Goal: Task Accomplishment & Management: Complete application form

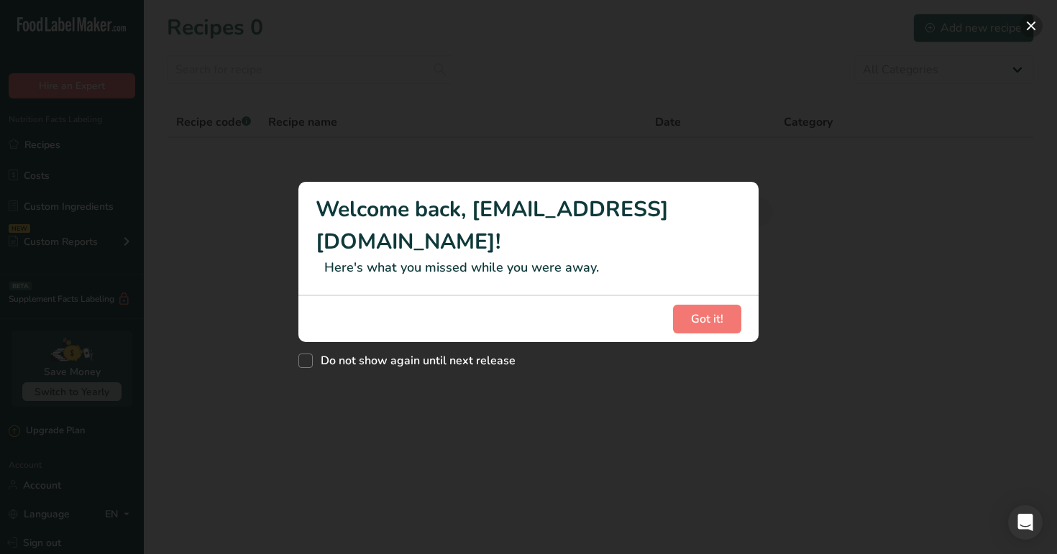
click at [1026, 27] on button "New Features" at bounding box center [1030, 25] width 23 height 23
click at [691, 311] on span "Got it!" at bounding box center [707, 319] width 32 height 17
click at [1026, 29] on button "New Features" at bounding box center [1030, 25] width 23 height 23
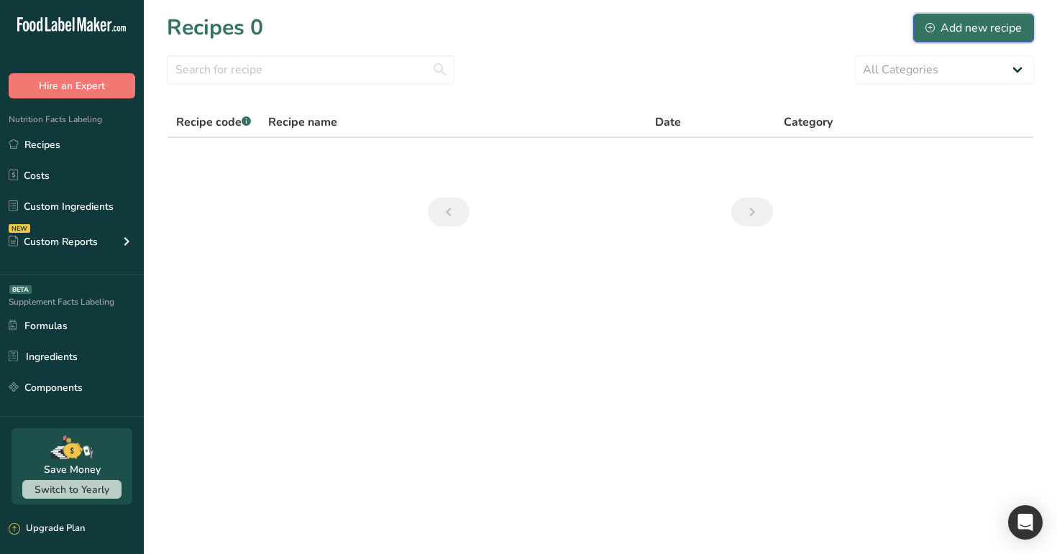
click at [981, 30] on div "Add new recipe" at bounding box center [973, 27] width 96 height 17
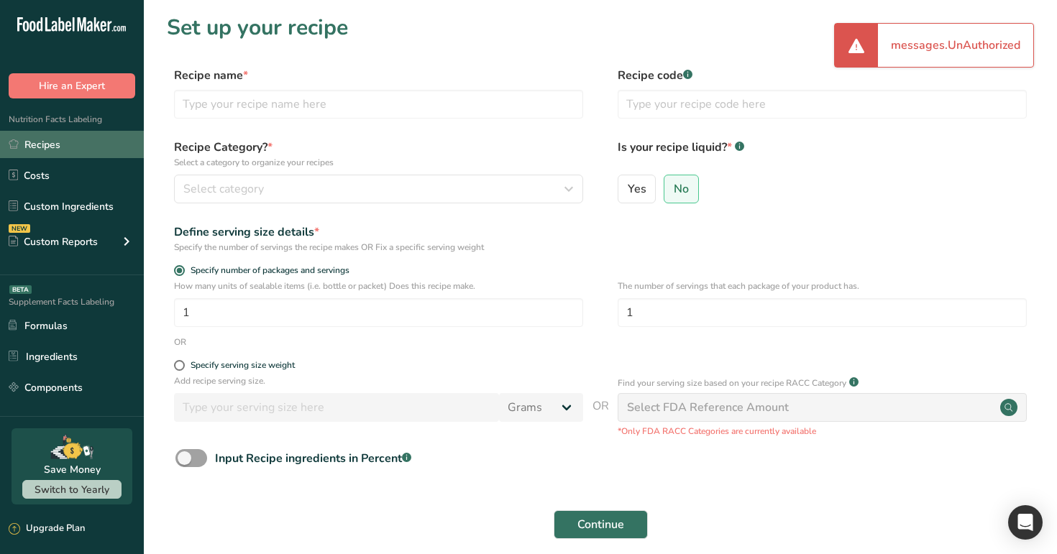
click at [100, 148] on link "Recipes" at bounding box center [72, 144] width 144 height 27
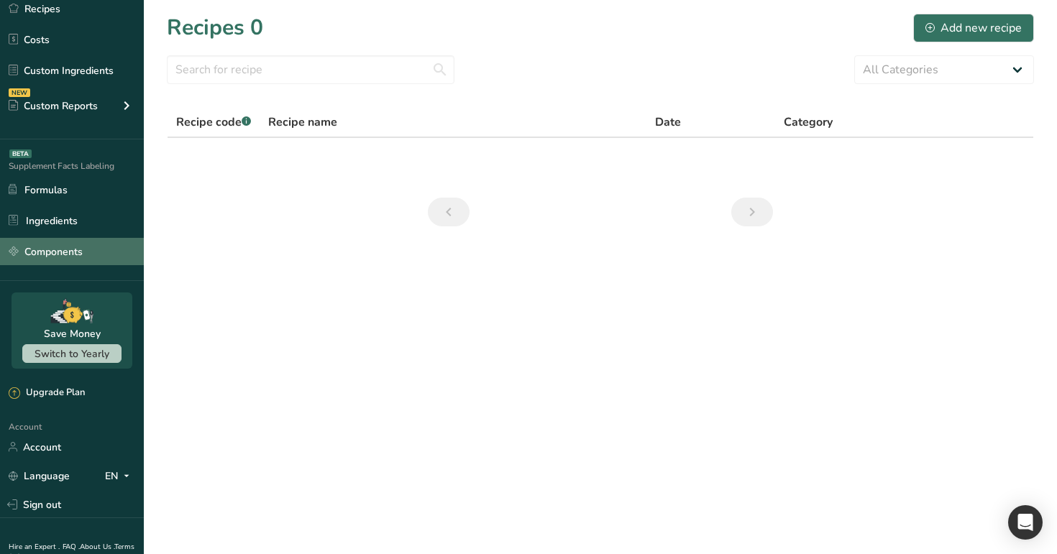
scroll to position [175, 0]
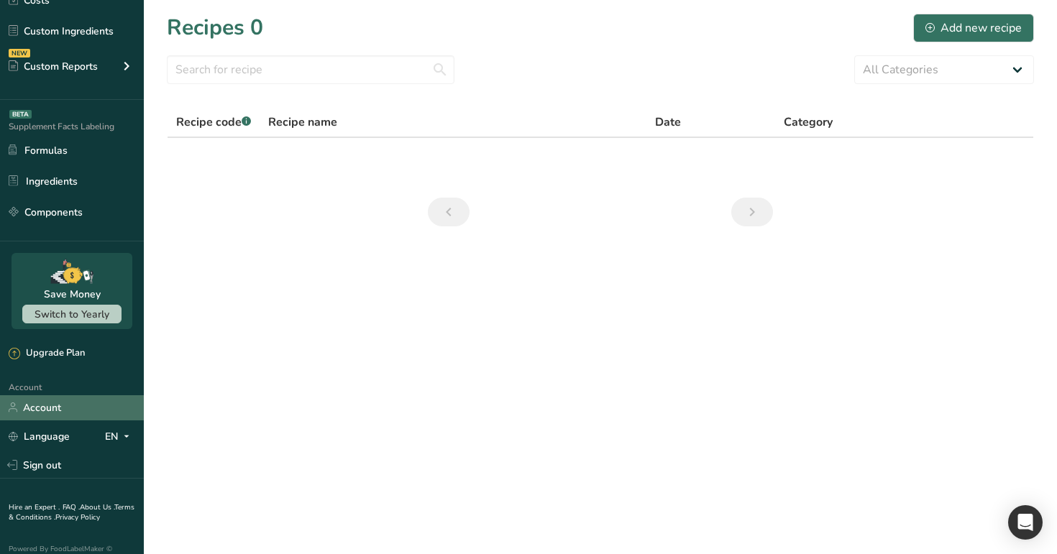
click at [91, 398] on link "Account" at bounding box center [72, 407] width 144 height 25
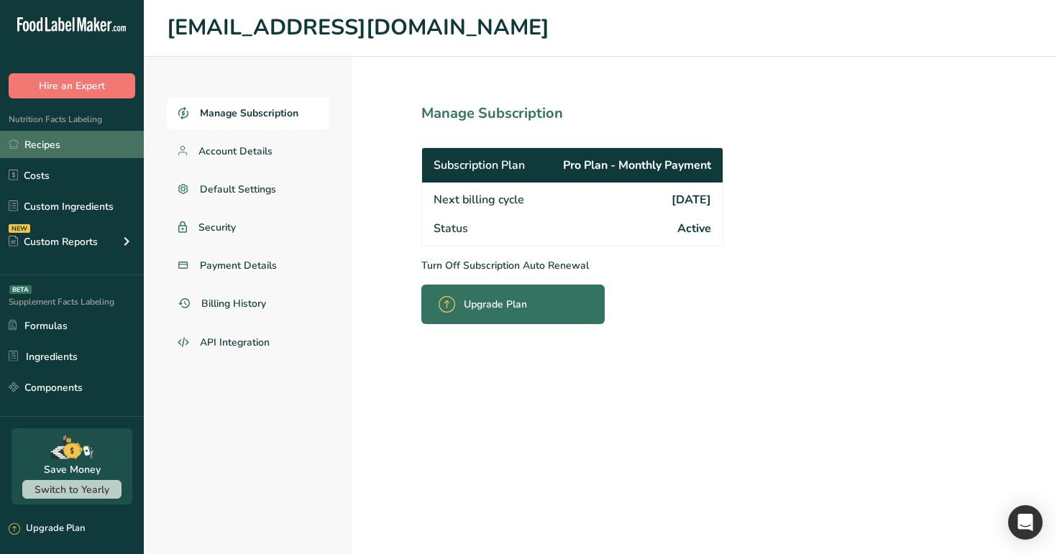
click at [86, 145] on link "Recipes" at bounding box center [72, 144] width 144 height 27
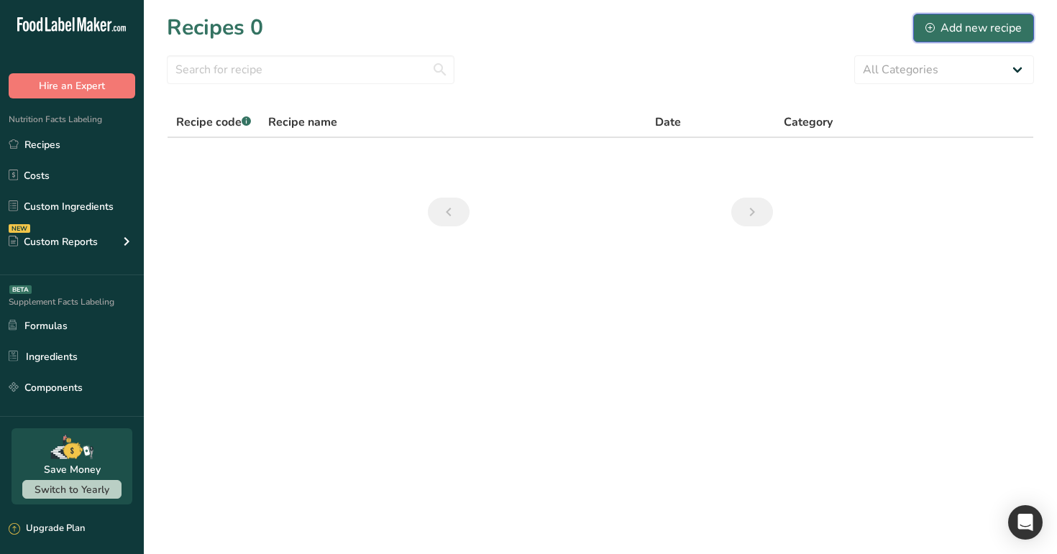
click at [947, 22] on div "Add new recipe" at bounding box center [973, 27] width 96 height 17
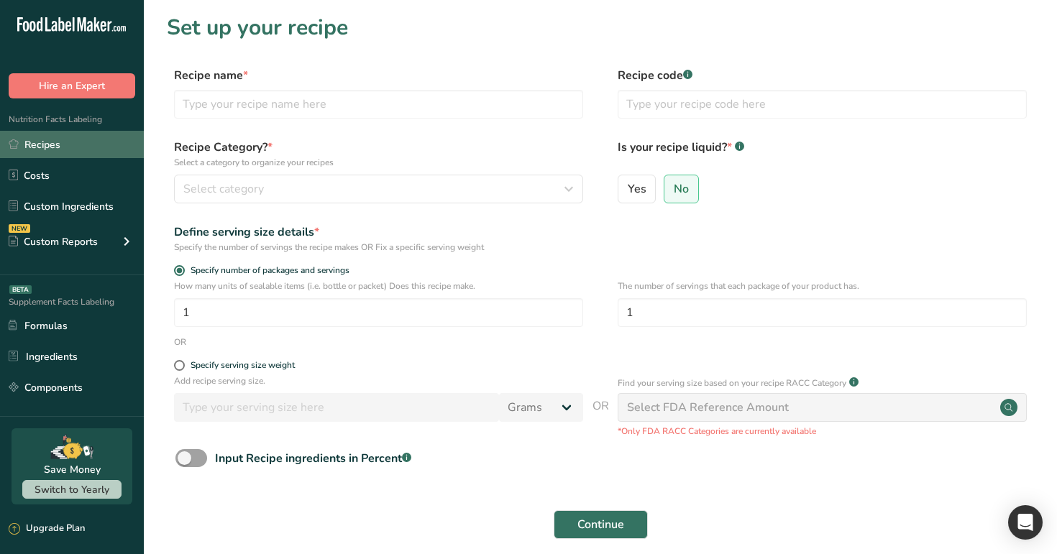
click at [85, 149] on link "Recipes" at bounding box center [72, 144] width 144 height 27
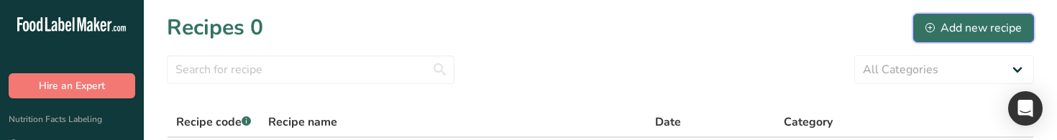
click at [941, 28] on div "Add new recipe" at bounding box center [973, 27] width 96 height 17
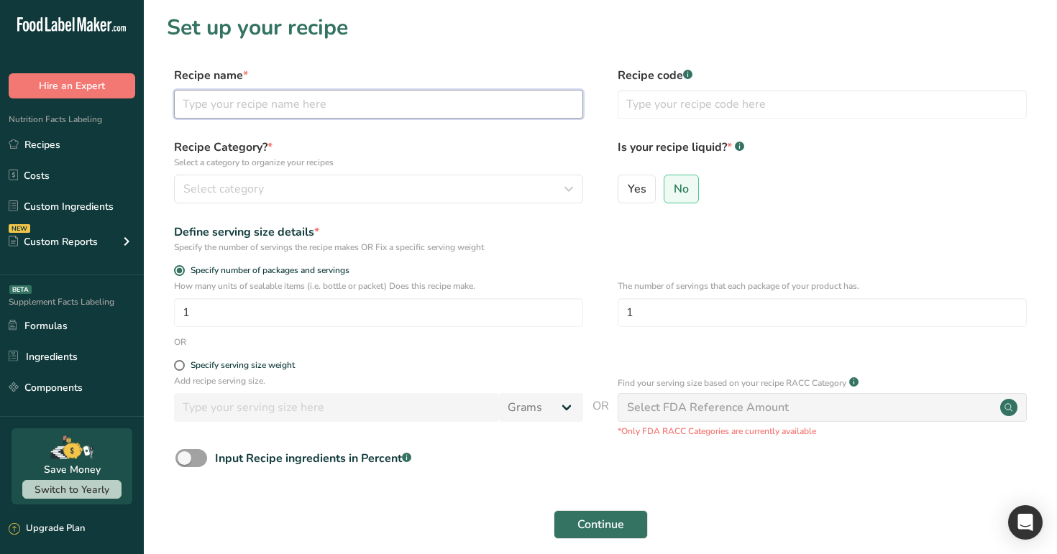
click at [415, 101] on input "text" at bounding box center [378, 104] width 409 height 29
type input "test"
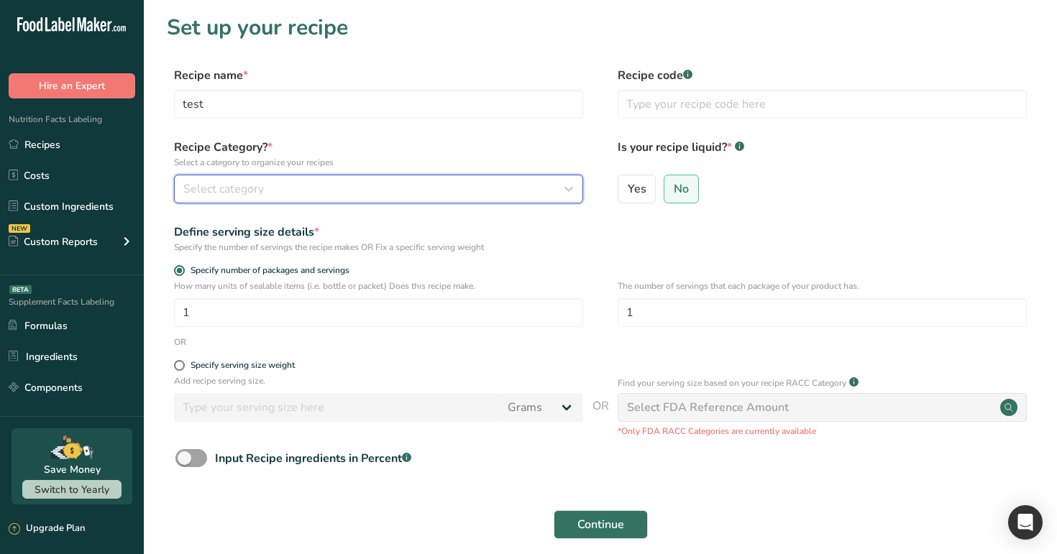
click at [459, 190] on div "Select category" at bounding box center [374, 188] width 382 height 17
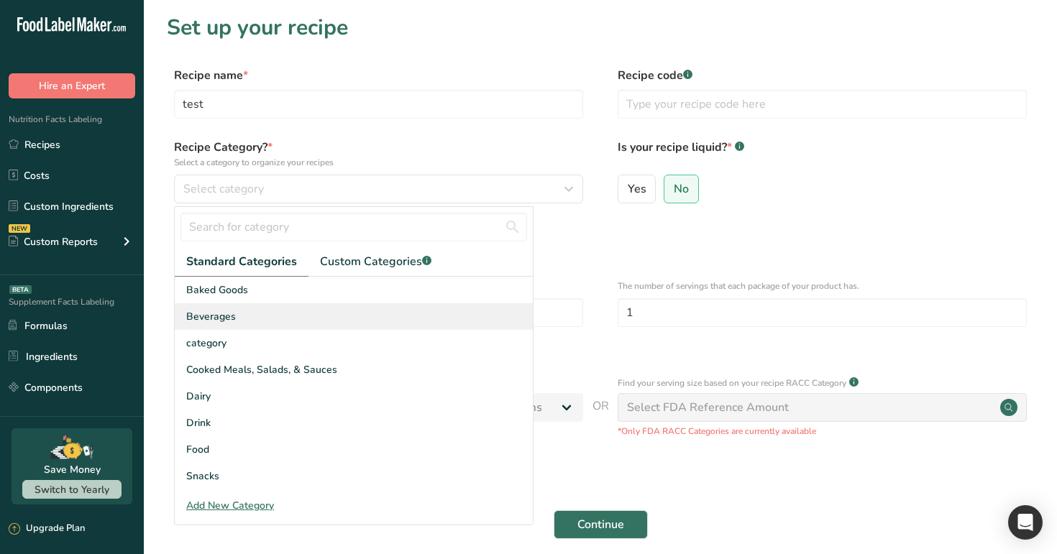
click at [435, 303] on div "Beverages" at bounding box center [354, 316] width 358 height 27
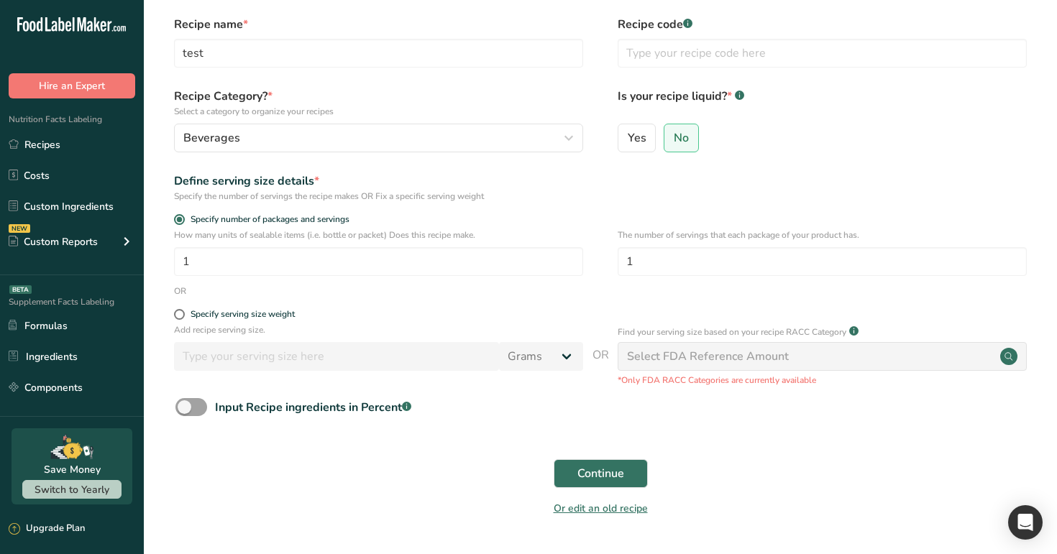
scroll to position [59, 0]
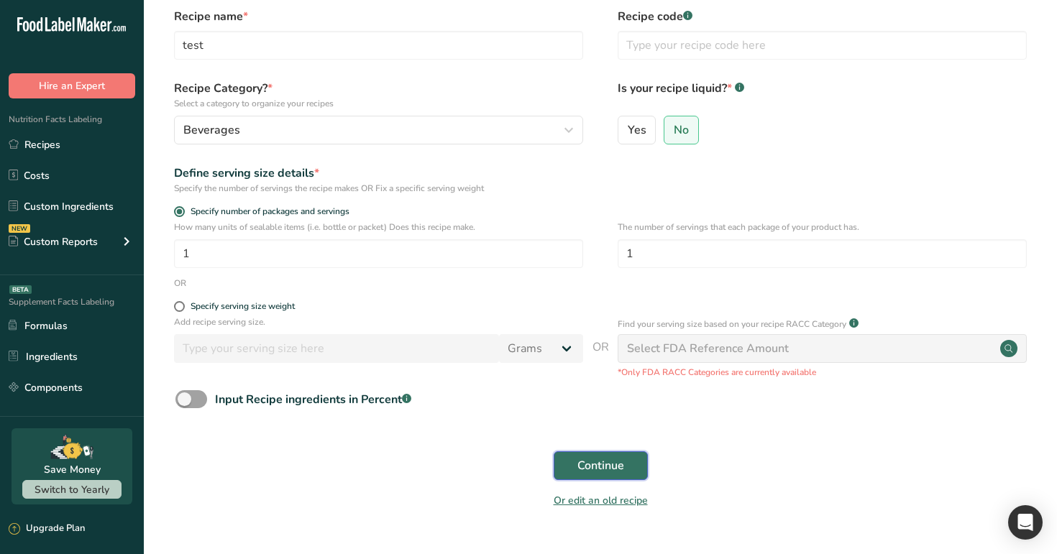
click at [583, 472] on span "Continue" at bounding box center [600, 465] width 47 height 17
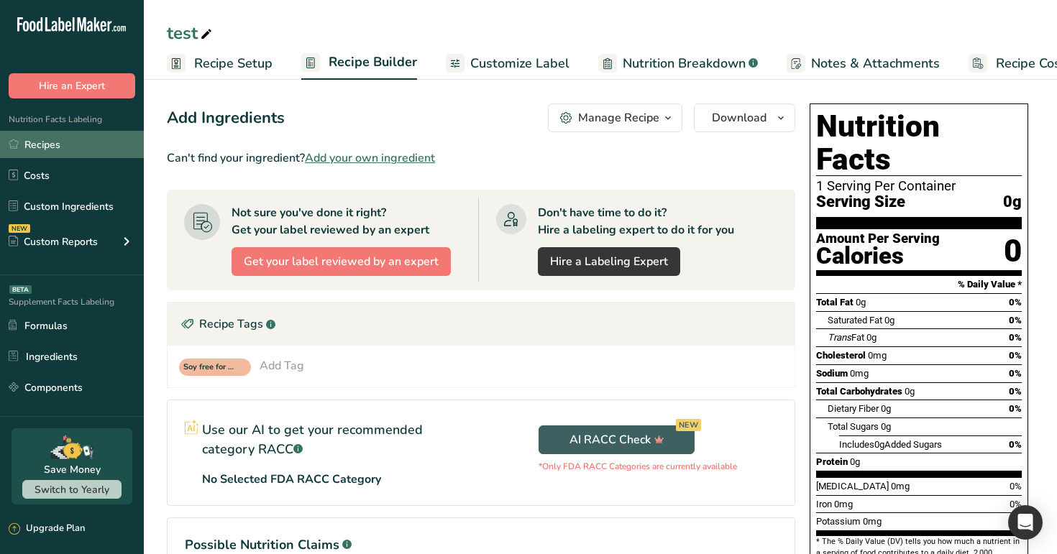
click at [74, 141] on link "Recipes" at bounding box center [72, 144] width 144 height 27
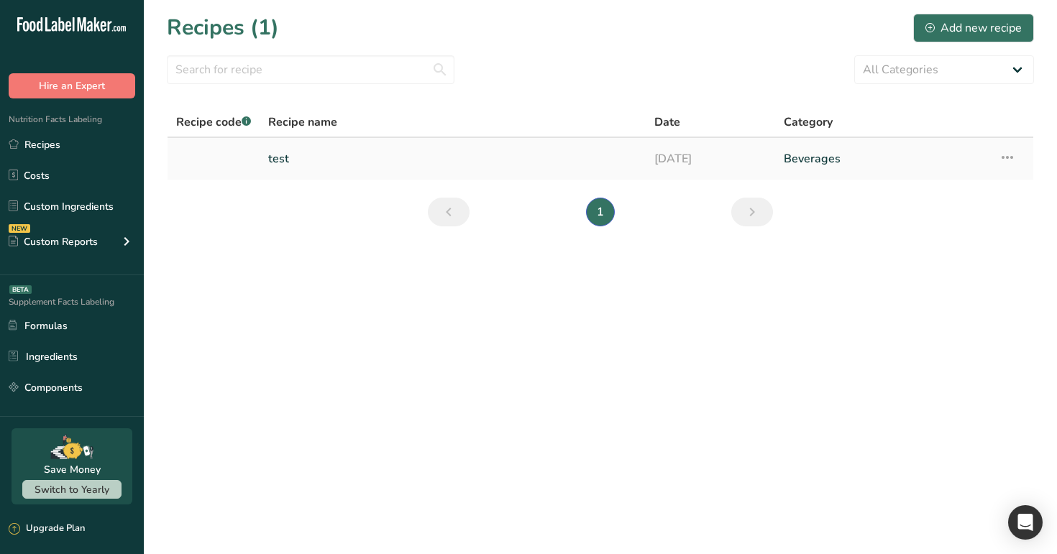
click at [426, 165] on link "test" at bounding box center [452, 159] width 369 height 30
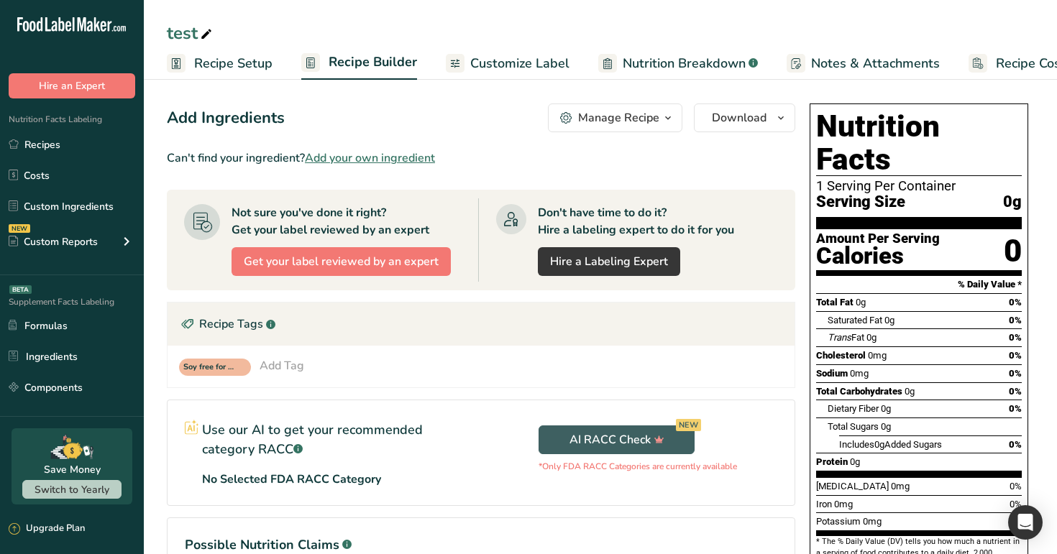
click at [460, 68] on div at bounding box center [455, 63] width 19 height 19
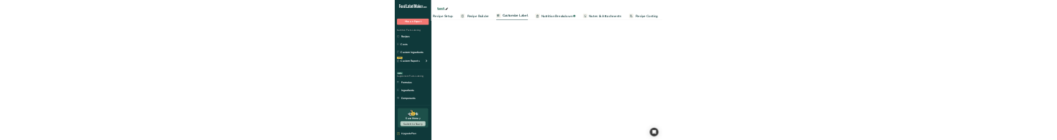
scroll to position [0, 49]
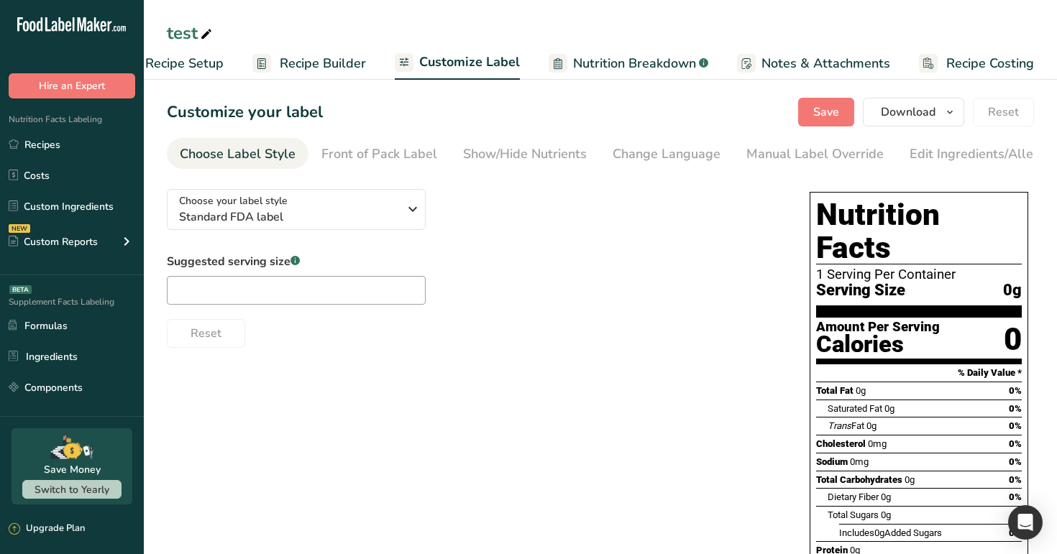
click at [96, 160] on ul "Recipes Costs Custom Ingredients NEW Custom Reports Menu Label Ingredient Compa…" at bounding box center [72, 195] width 144 height 129
click at [98, 148] on link "Recipes" at bounding box center [72, 144] width 144 height 27
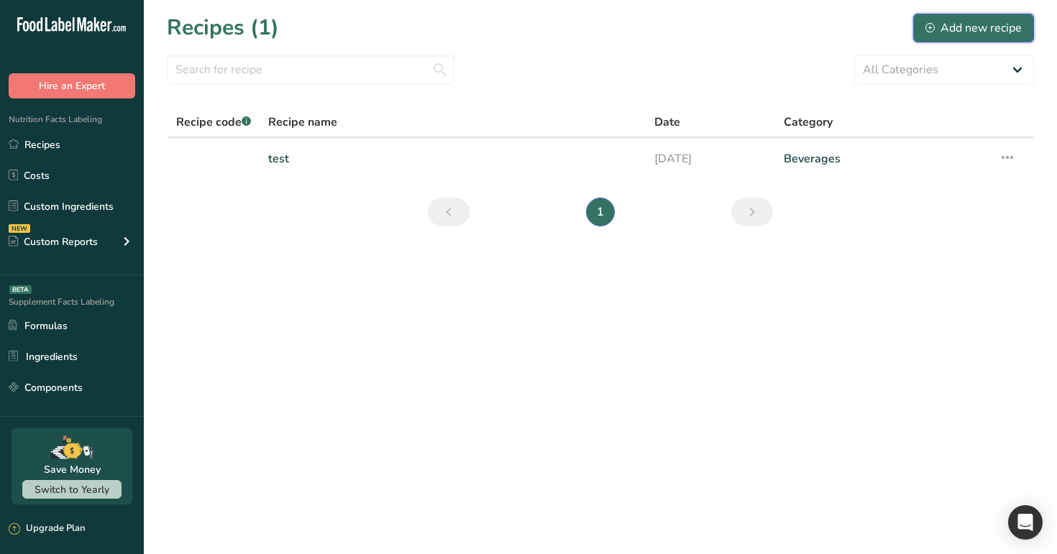
click at [969, 26] on div "Add new recipe" at bounding box center [973, 27] width 96 height 17
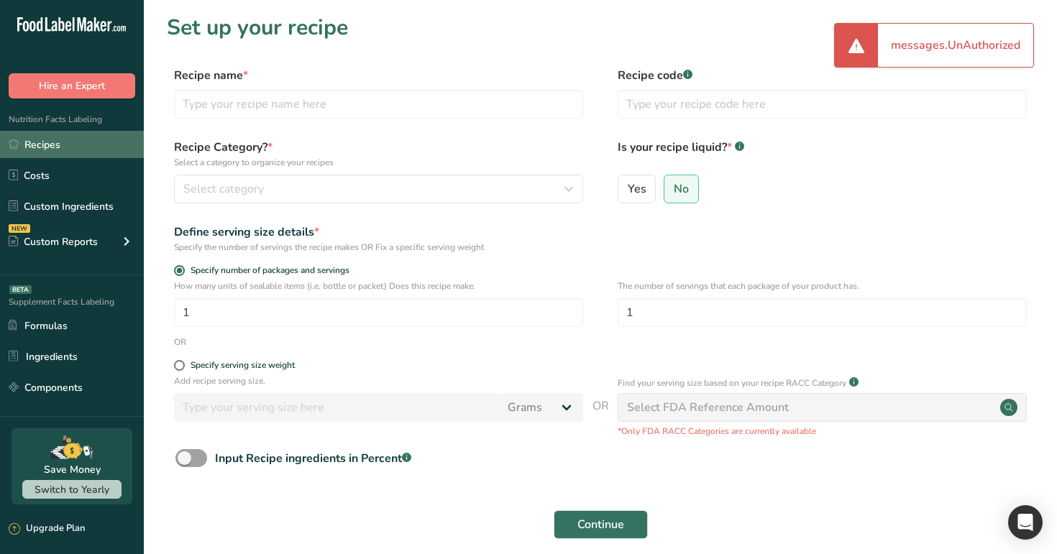
click at [69, 146] on link "Recipes" at bounding box center [72, 144] width 144 height 27
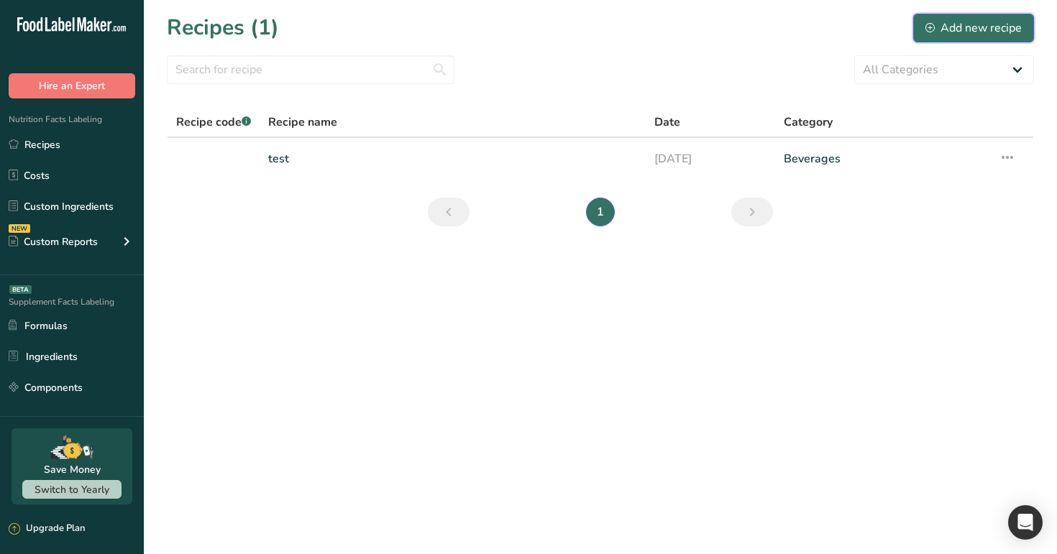
click at [952, 20] on div "Add new recipe" at bounding box center [973, 27] width 96 height 17
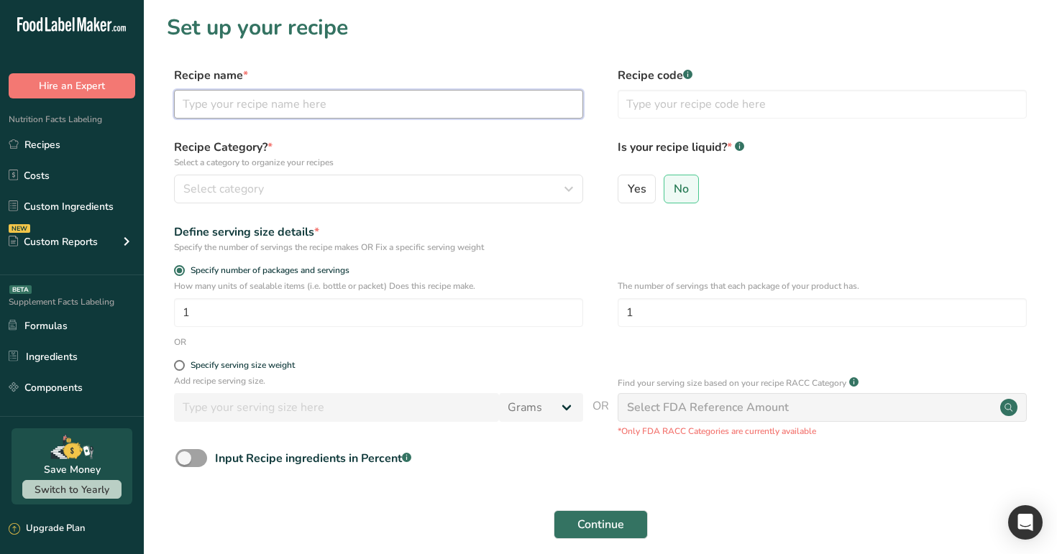
click at [398, 114] on input "text" at bounding box center [378, 104] width 409 height 29
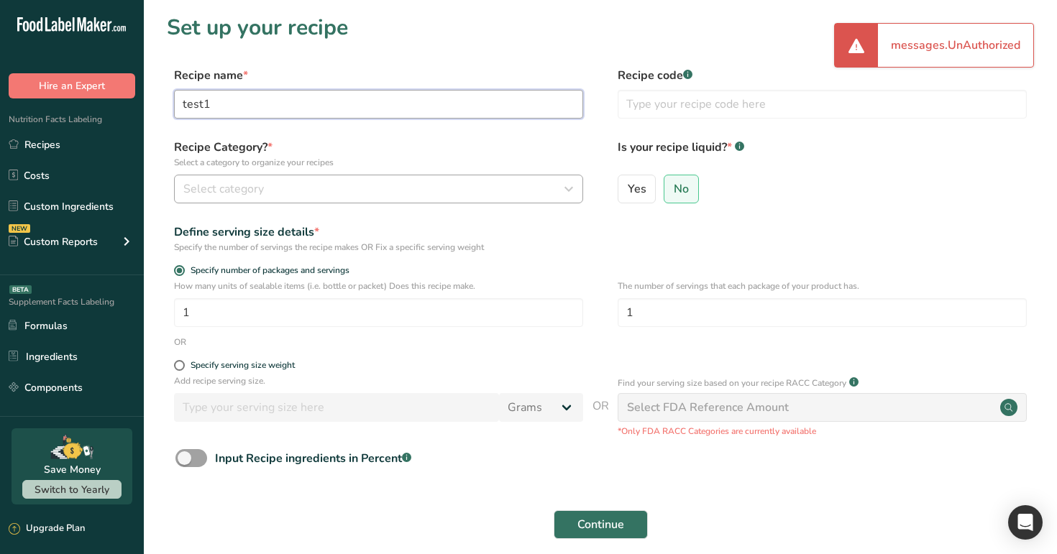
type input "test1"
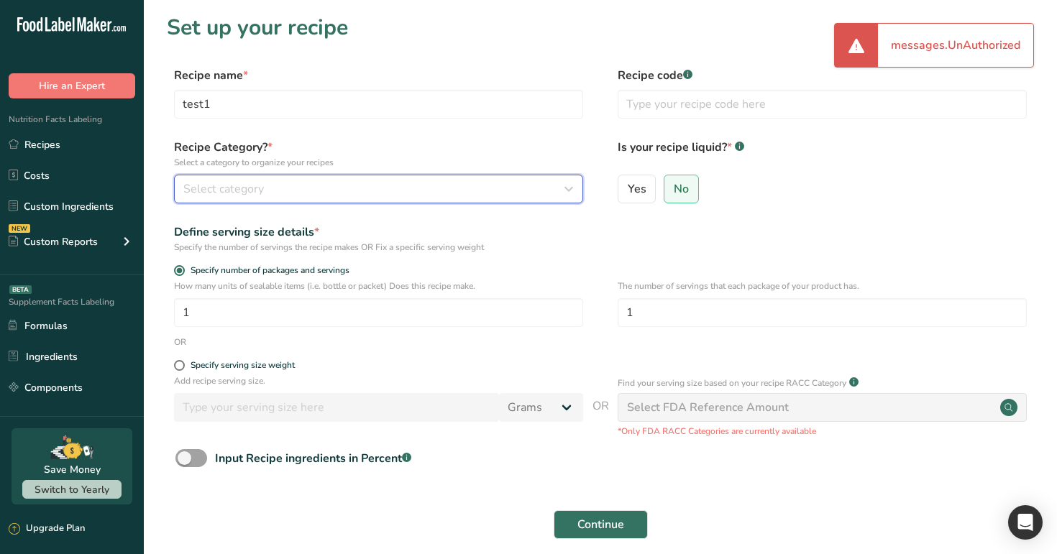
click at [413, 182] on div "Select category" at bounding box center [374, 188] width 382 height 17
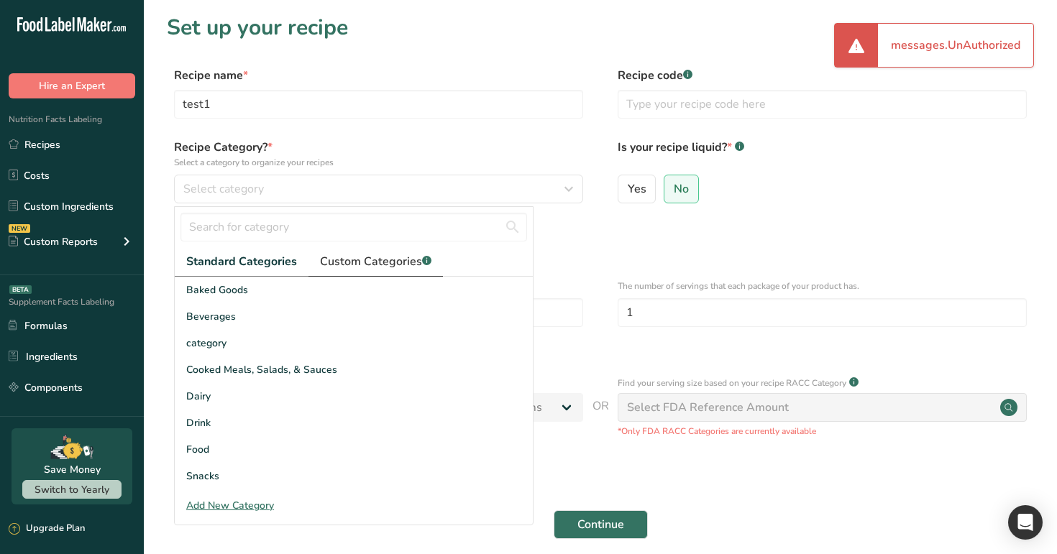
click at [395, 274] on link "Custom Categories .a-a{fill:#347362;}.b-a{fill:#fff;}" at bounding box center [375, 261] width 134 height 29
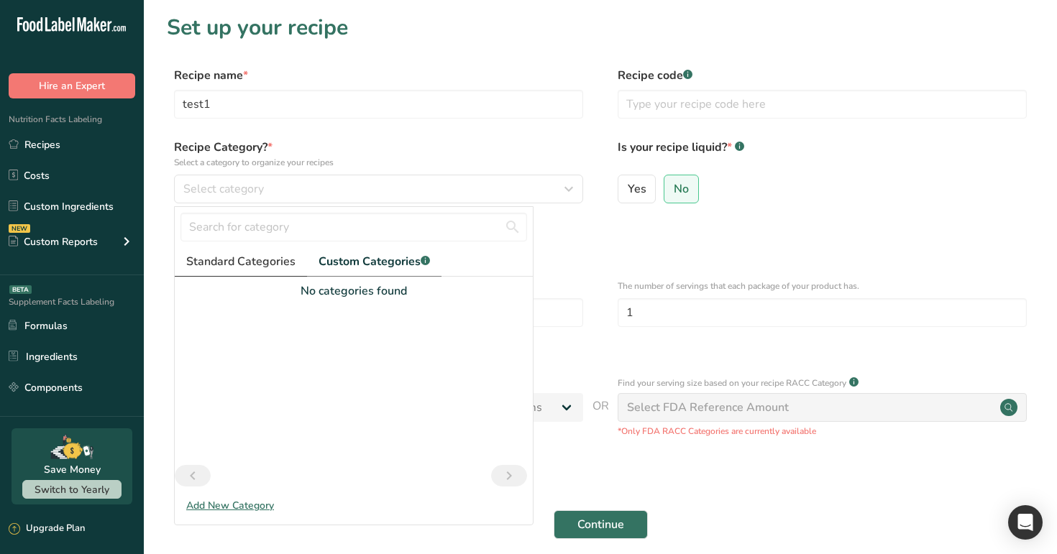
click at [248, 253] on span "Standard Categories" at bounding box center [240, 261] width 109 height 17
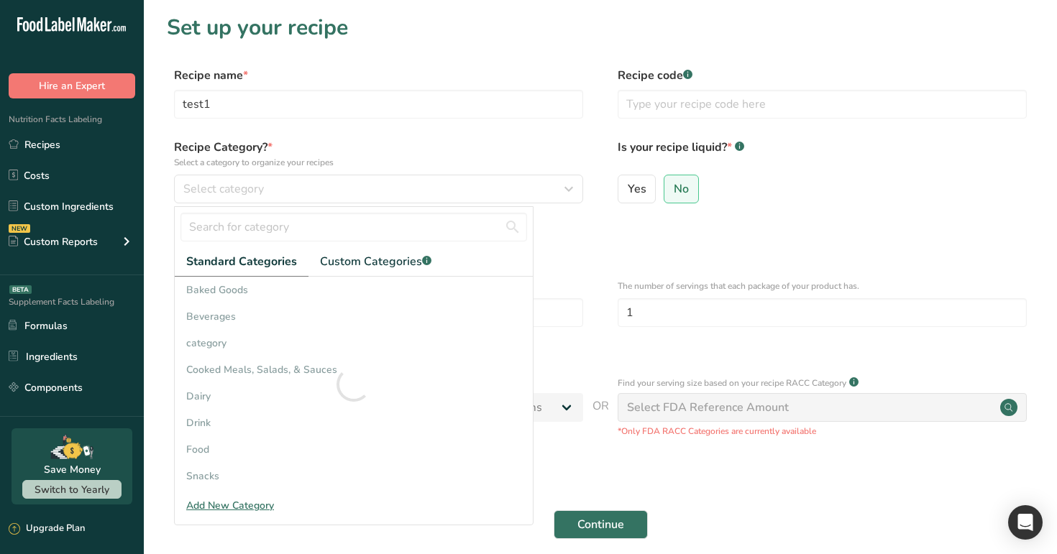
click at [293, 363] on div at bounding box center [354, 385] width 358 height 216
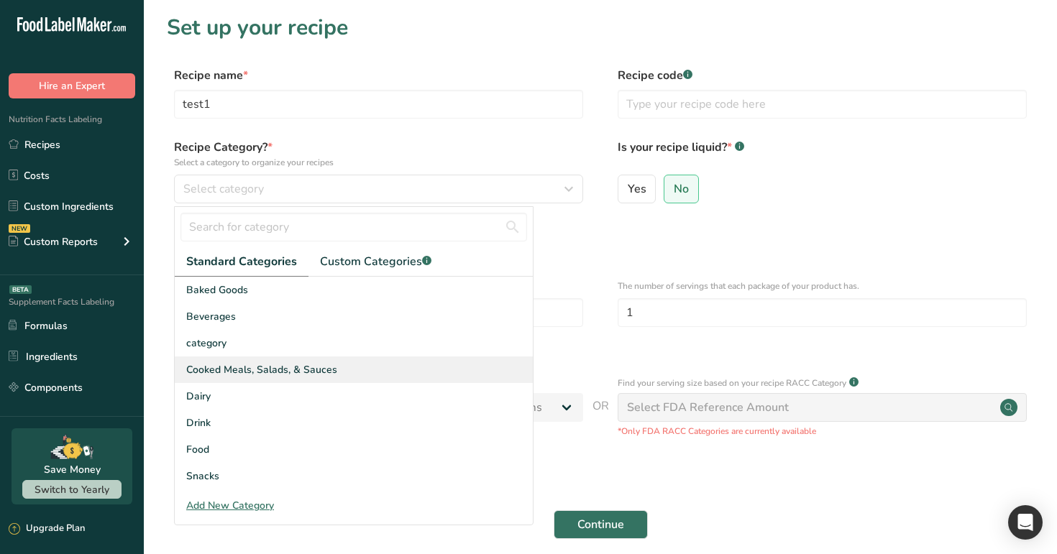
click at [327, 366] on span "Cooked Meals, Salads, & Sauces" at bounding box center [261, 369] width 151 height 15
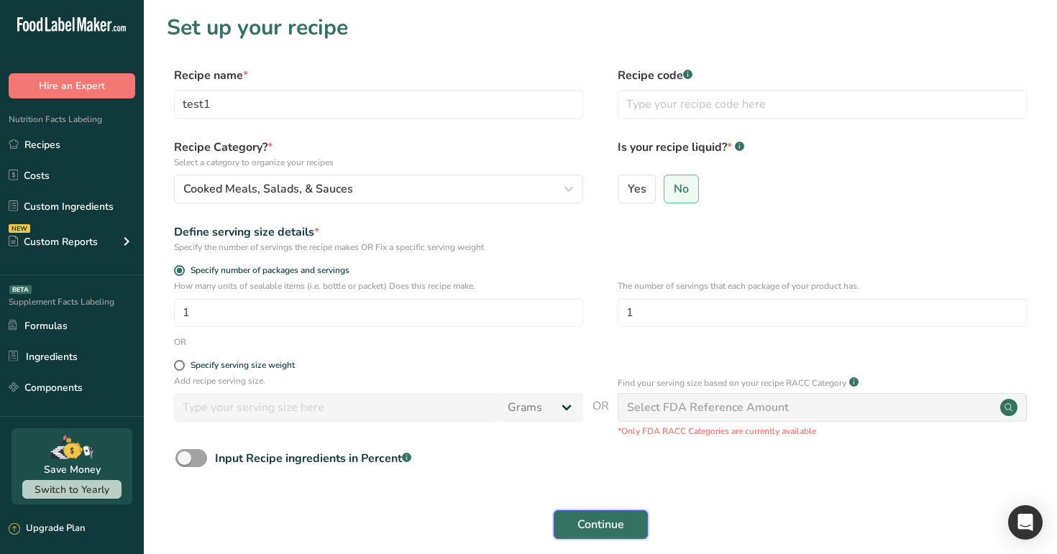
click at [605, 528] on span "Continue" at bounding box center [600, 524] width 47 height 17
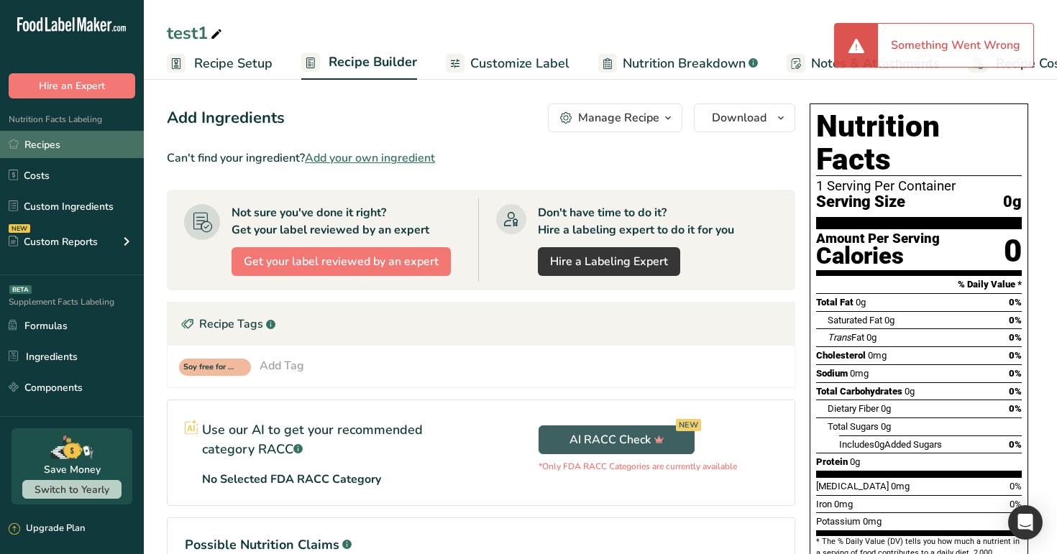
click at [75, 137] on link "Recipes" at bounding box center [72, 144] width 144 height 27
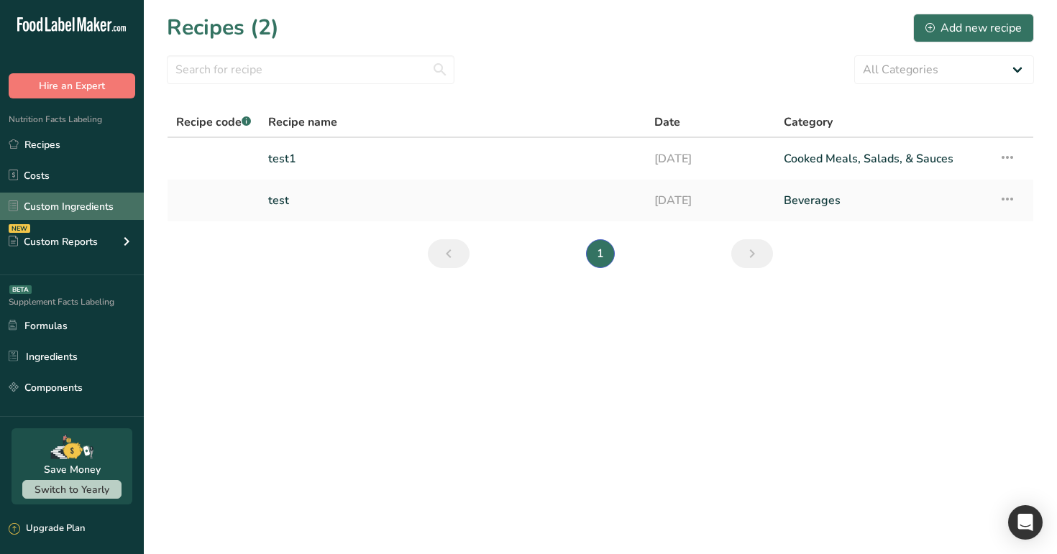
click at [83, 216] on link "Custom Ingredients" at bounding box center [72, 206] width 144 height 27
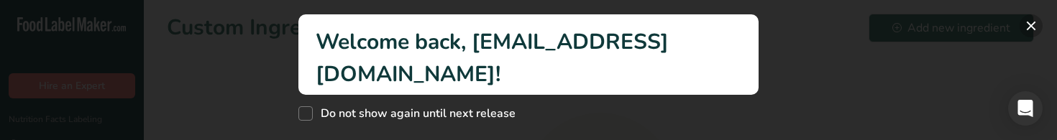
click at [1030, 26] on button "New Features" at bounding box center [1030, 25] width 23 height 23
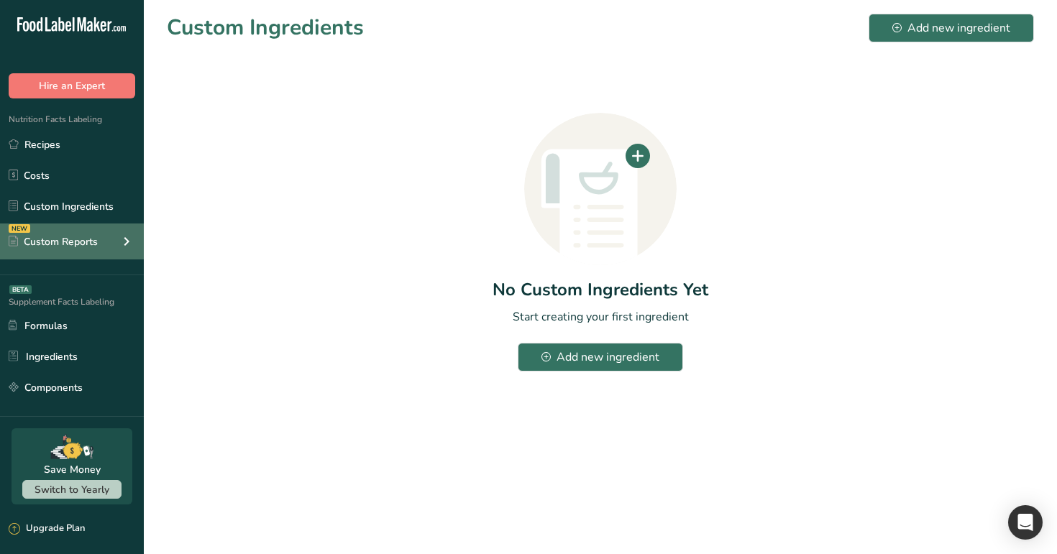
click at [87, 139] on div "Custom Reports" at bounding box center [53, 241] width 89 height 15
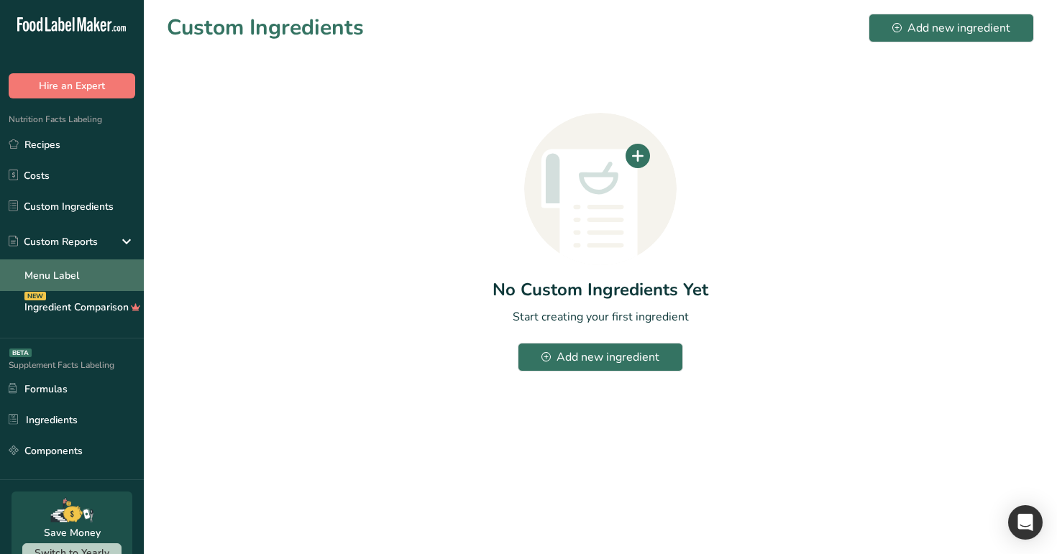
click at [98, 139] on link "Menu Label" at bounding box center [72, 275] width 144 height 32
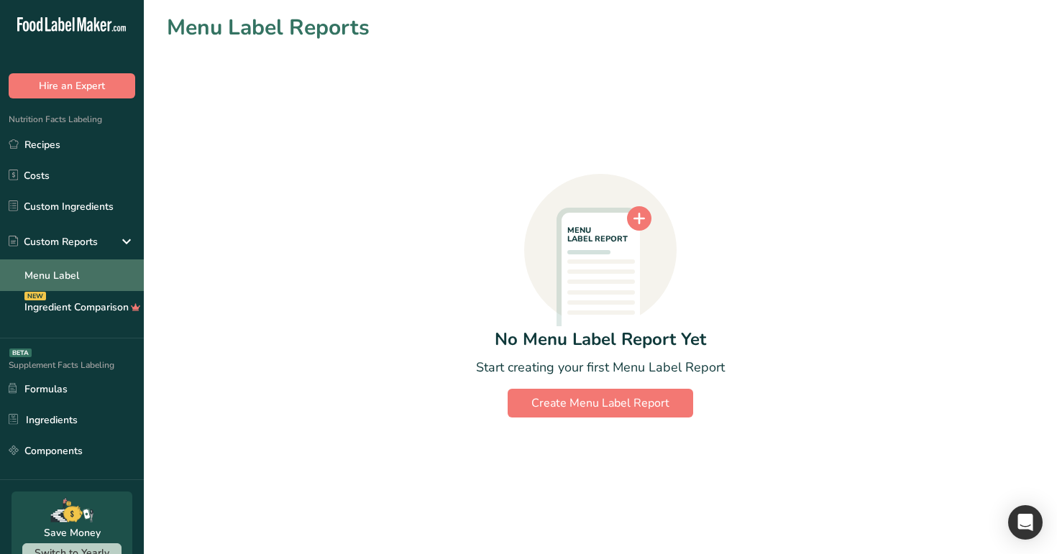
click at [68, 139] on link "Menu Label" at bounding box center [72, 275] width 144 height 32
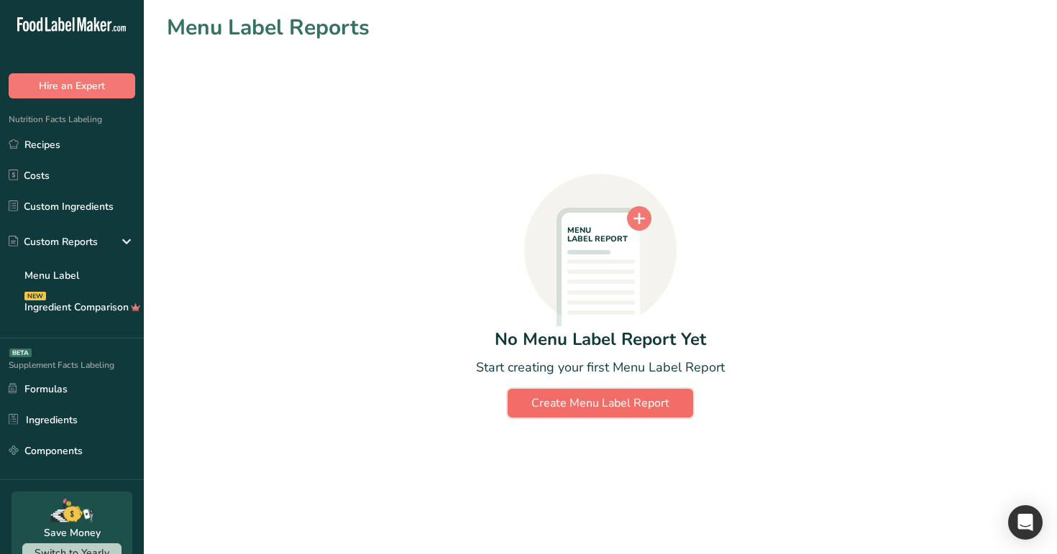
click at [610, 139] on button "Create Menu Label Report" at bounding box center [599, 403] width 185 height 29
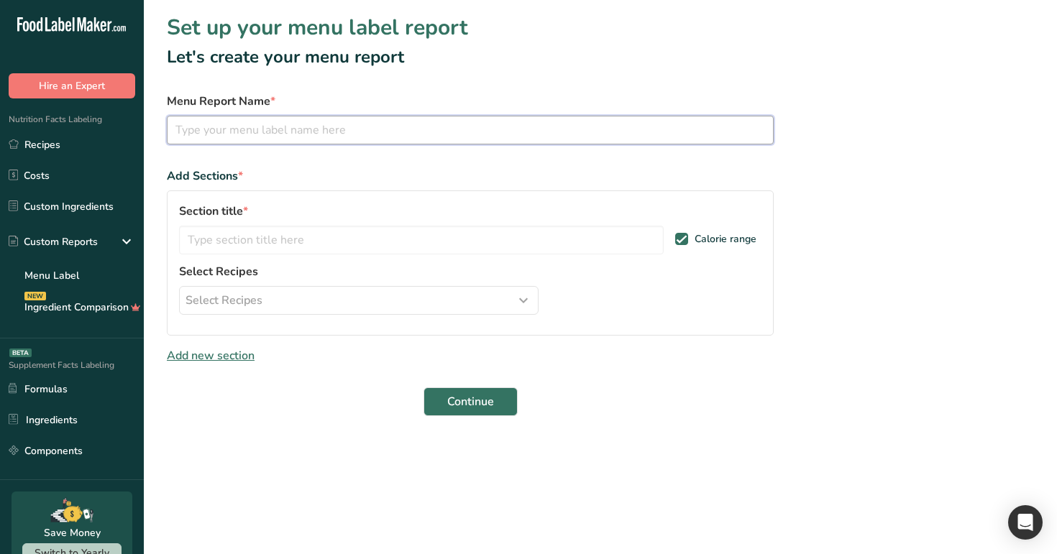
click at [459, 129] on input "text" at bounding box center [470, 130] width 607 height 29
type input "menu 1"
click at [390, 139] on input "text" at bounding box center [421, 240] width 484 height 29
type input "q"
click at [474, 139] on span "Continue" at bounding box center [470, 401] width 47 height 17
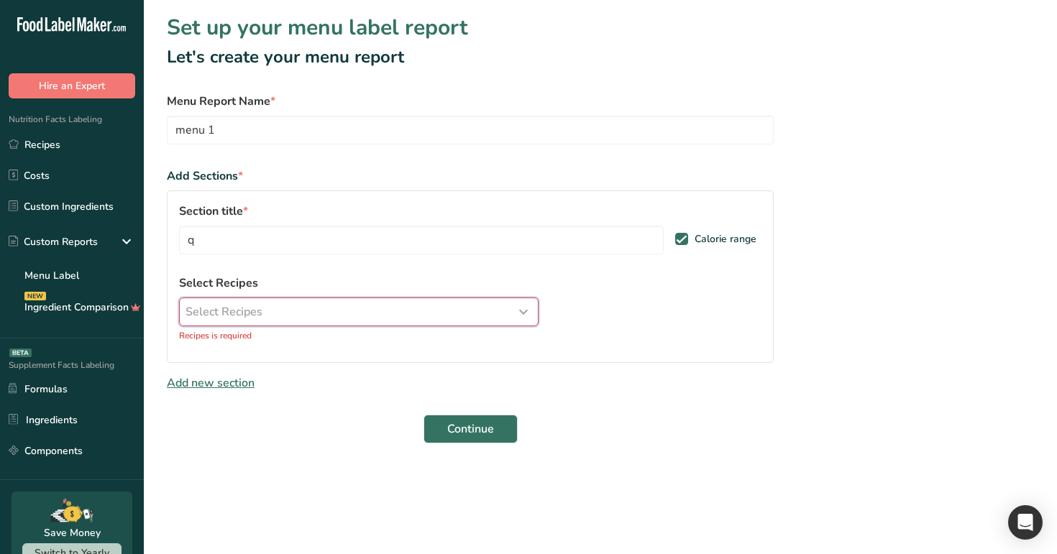
click at [422, 139] on button "Select Recipes" at bounding box center [358, 312] width 359 height 29
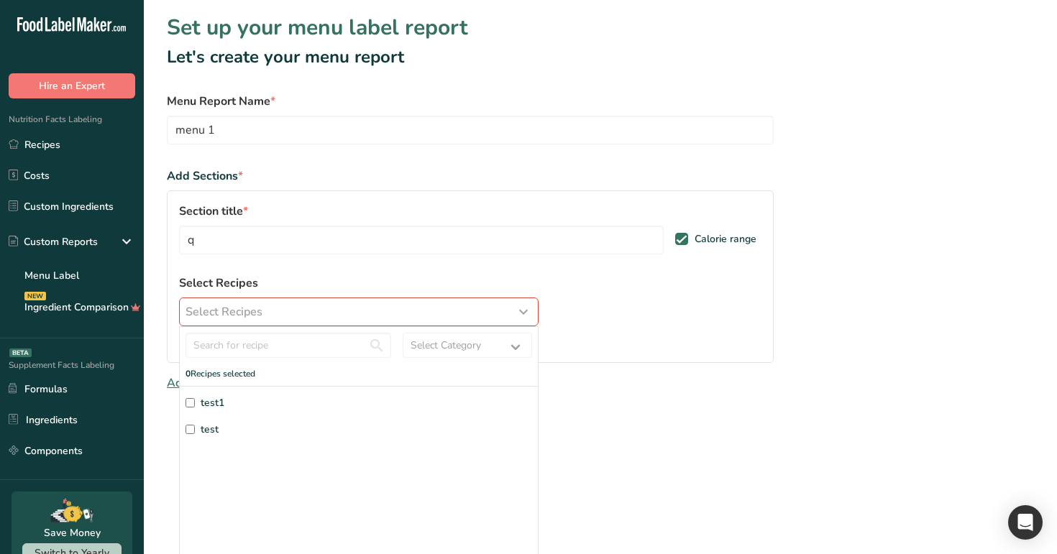
click at [374, 139] on label "test1" at bounding box center [358, 402] width 346 height 15
click at [195, 139] on input "test1" at bounding box center [189, 402] width 9 height 9
checkbox input "true"
click at [349, 139] on label "test" at bounding box center [358, 429] width 346 height 15
click at [195, 139] on input "test" at bounding box center [189, 429] width 9 height 9
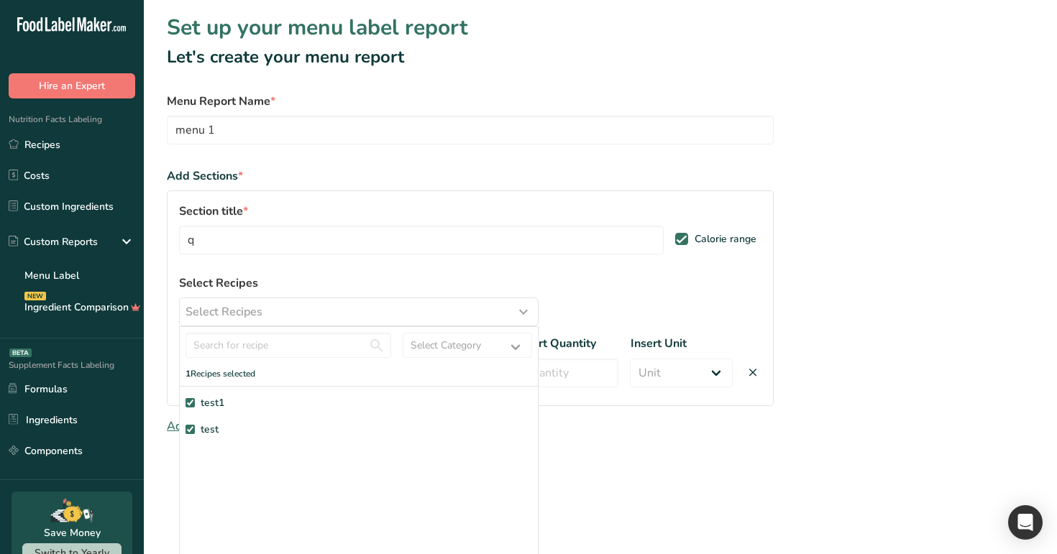
checkbox input "true"
click at [637, 139] on div "Section title * q Calorie range Select Recipes Select Recipes Select Category A…" at bounding box center [470, 316] width 607 height 252
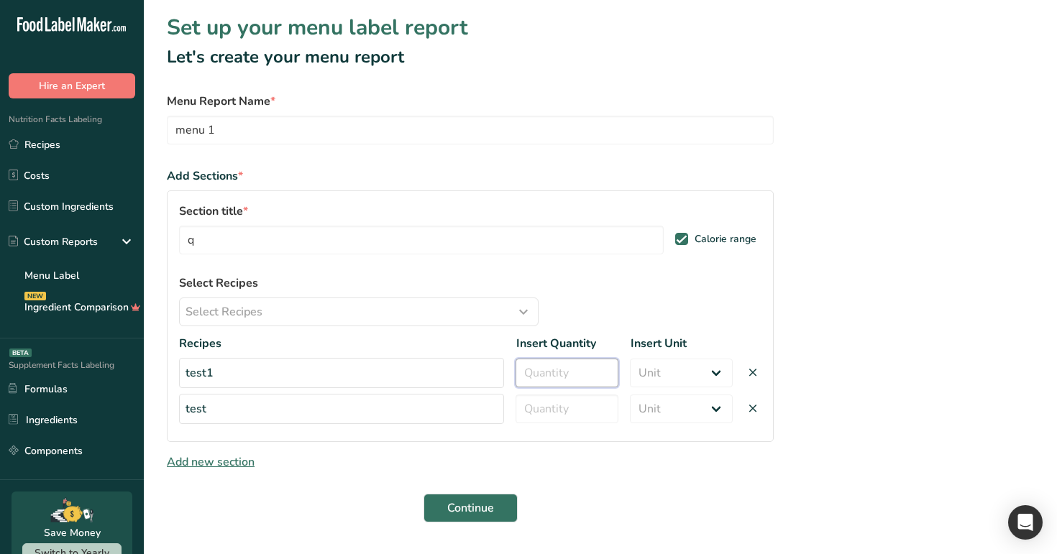
click at [597, 139] on input "number" at bounding box center [566, 373] width 103 height 29
type input "1"
click at [668, 139] on select "Unit Serving Package g" at bounding box center [681, 373] width 103 height 29
select select "package"
click at [630, 139] on select "Unit Serving Package g" at bounding box center [681, 373] width 103 height 29
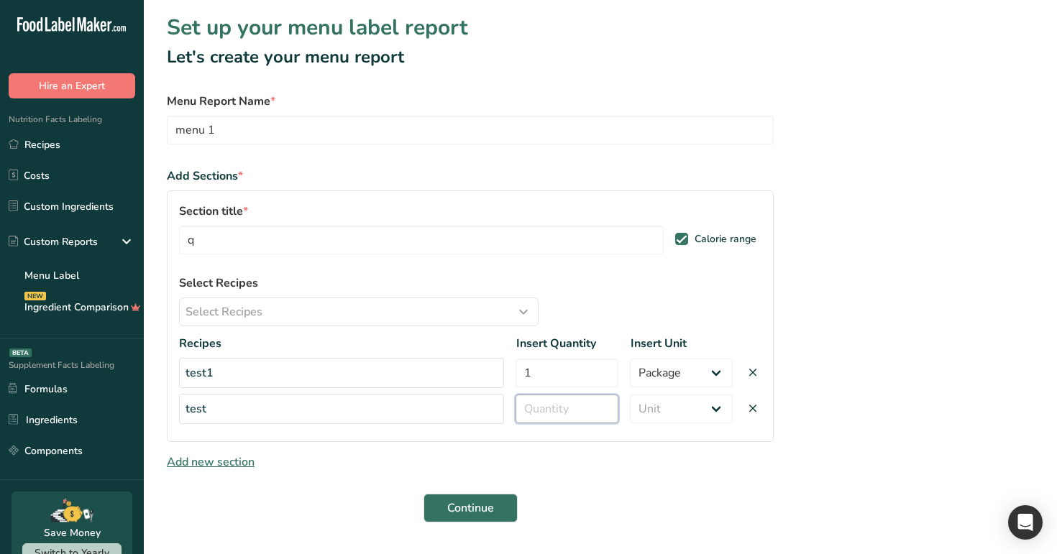
click at [582, 139] on input "number" at bounding box center [566, 409] width 103 height 29
type input "2"
click at [679, 139] on select "Unit Serving Package g" at bounding box center [681, 409] width 103 height 29
select select "0"
click at [630, 139] on select "Unit Serving Package g" at bounding box center [681, 409] width 103 height 29
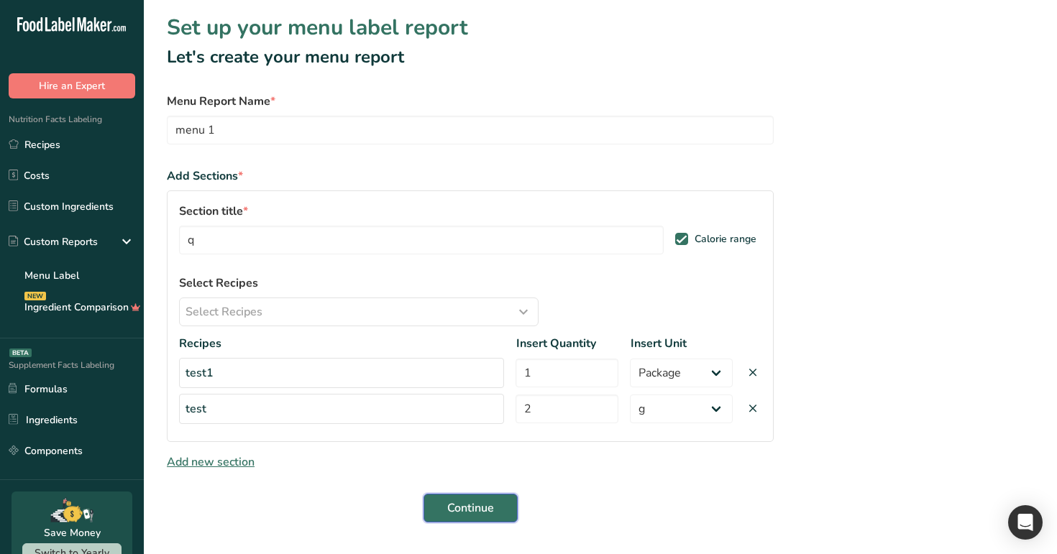
click at [468, 139] on span "Continue" at bounding box center [470, 508] width 47 height 17
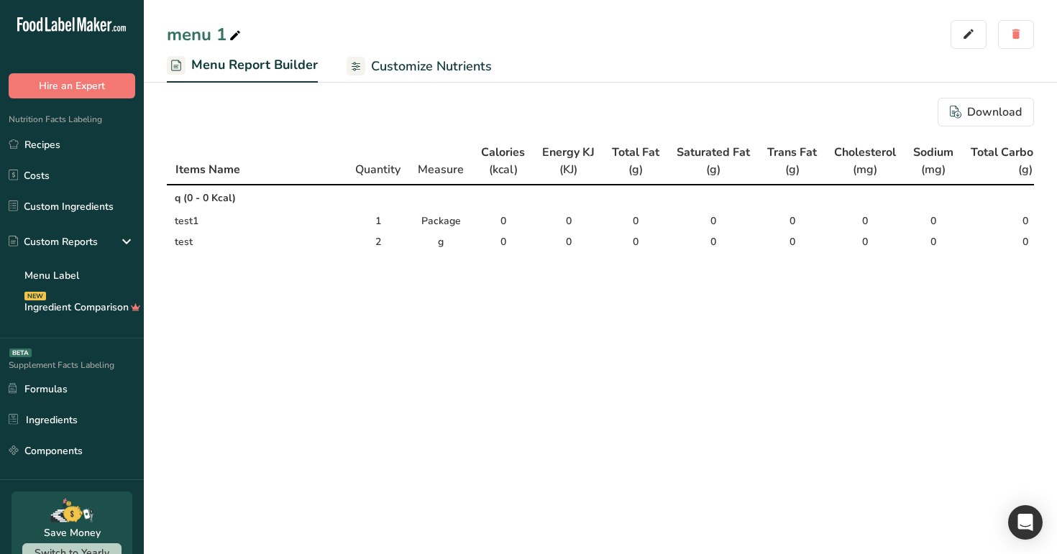
click at [452, 74] on span "Customize Nutrients" at bounding box center [431, 66] width 121 height 19
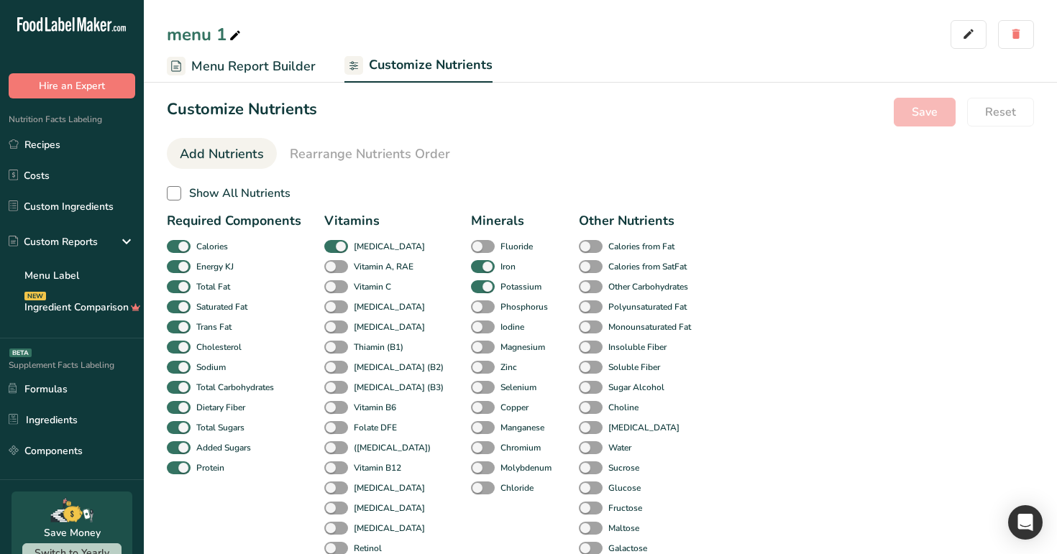
click at [250, 67] on span "Menu Report Builder" at bounding box center [253, 66] width 124 height 19
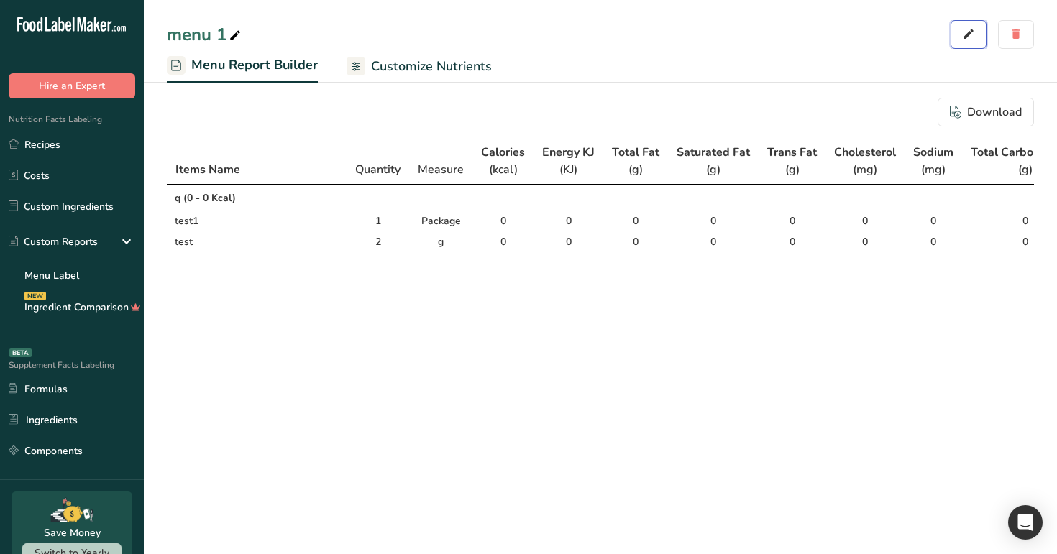
click at [973, 37] on icon "button" at bounding box center [968, 34] width 13 height 20
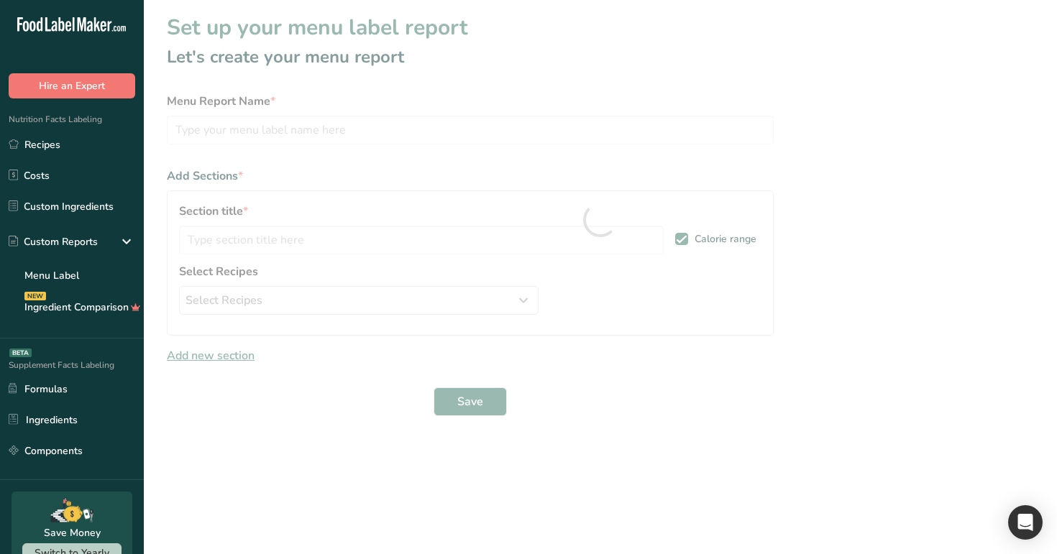
type input "menu 1"
type input "q"
select select "package"
select select "0"
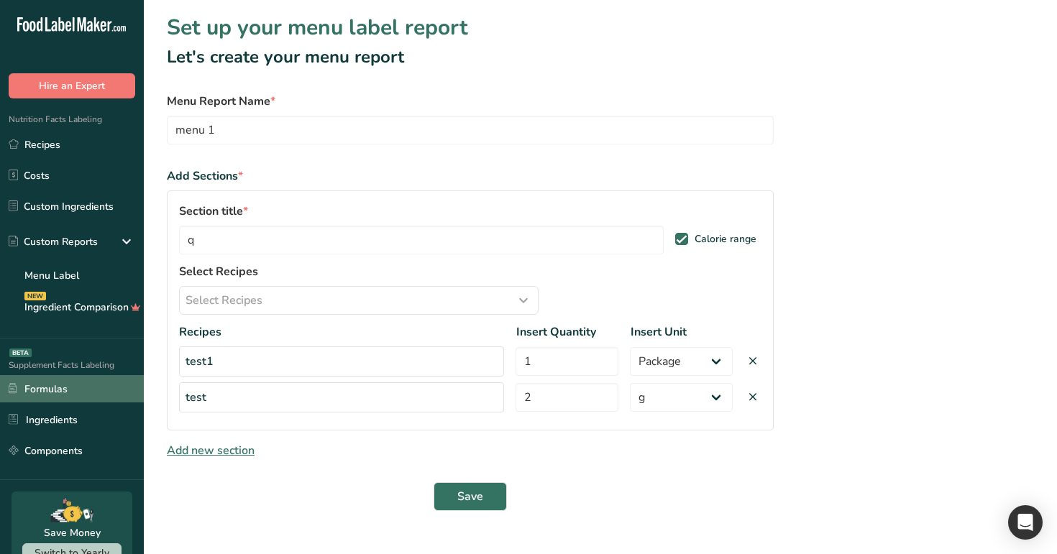
click at [81, 139] on link "Formulas" at bounding box center [72, 388] width 144 height 27
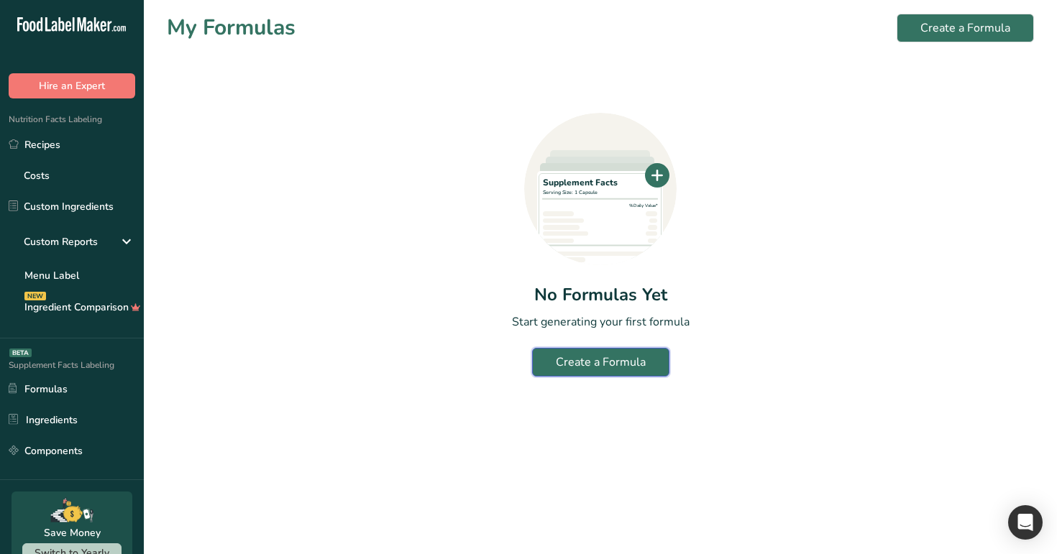
click at [601, 139] on div "Create a Formula" at bounding box center [601, 362] width 90 height 17
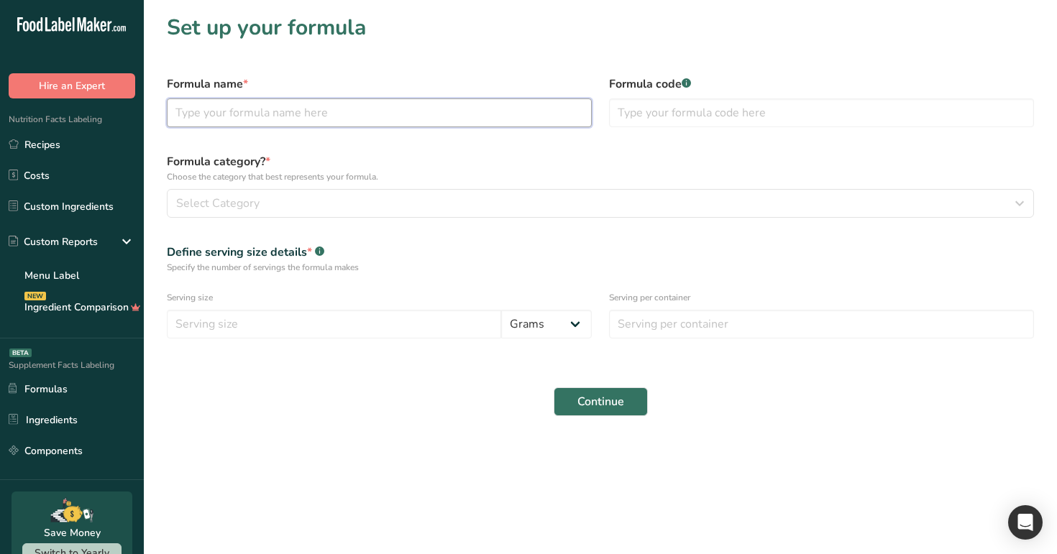
click at [341, 114] on input "text" at bounding box center [379, 112] width 425 height 29
type input "f1"
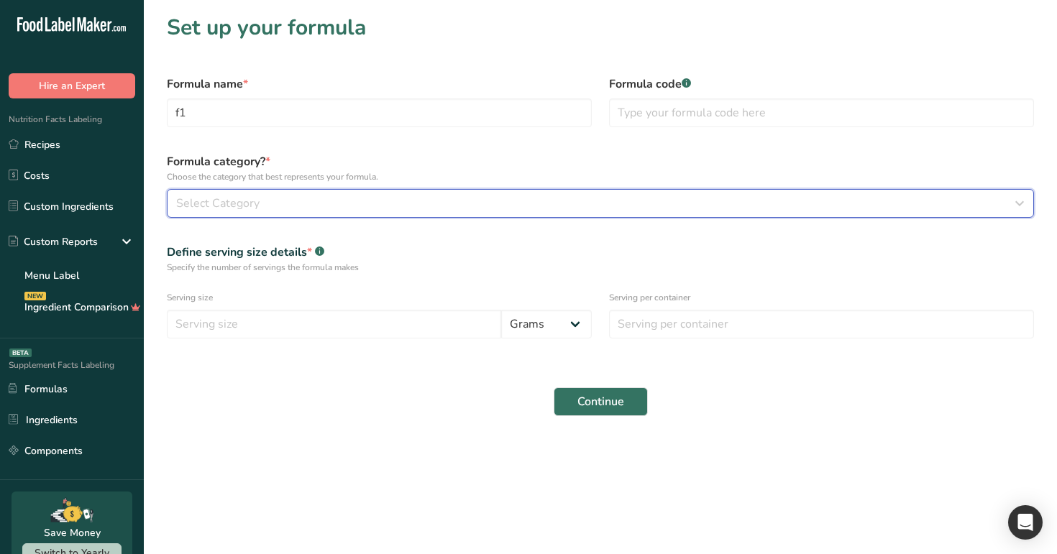
click at [349, 139] on div "Select Category" at bounding box center [596, 203] width 840 height 17
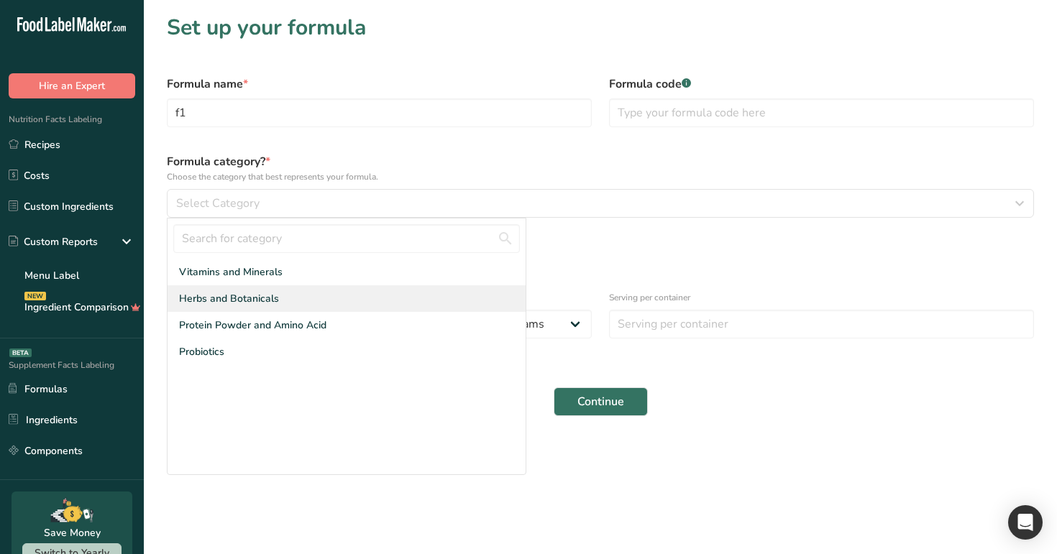
click at [324, 139] on div "Herbs and Botanicals" at bounding box center [346, 298] width 358 height 27
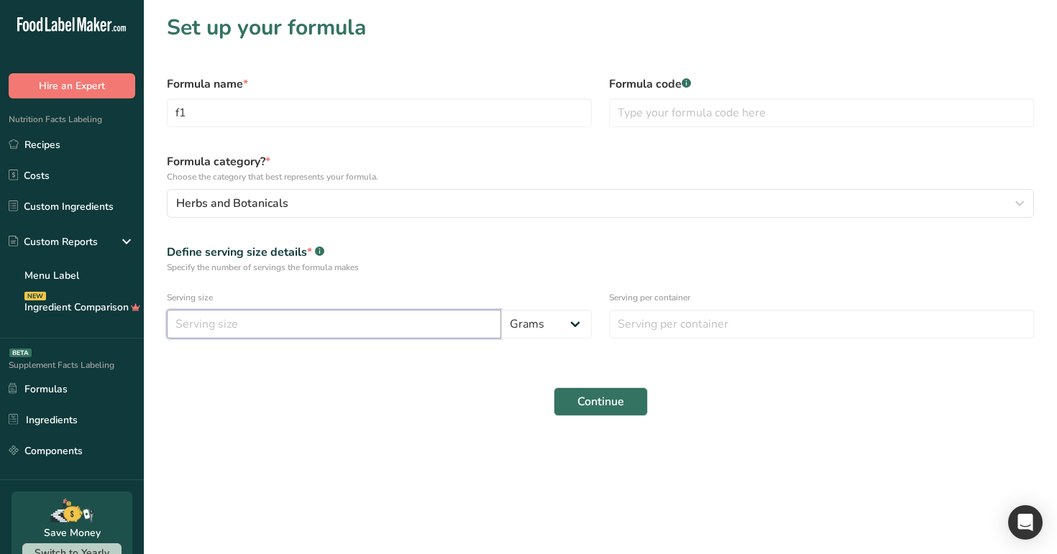
click at [301, 139] on input "number" at bounding box center [334, 324] width 334 height 29
type input "1"
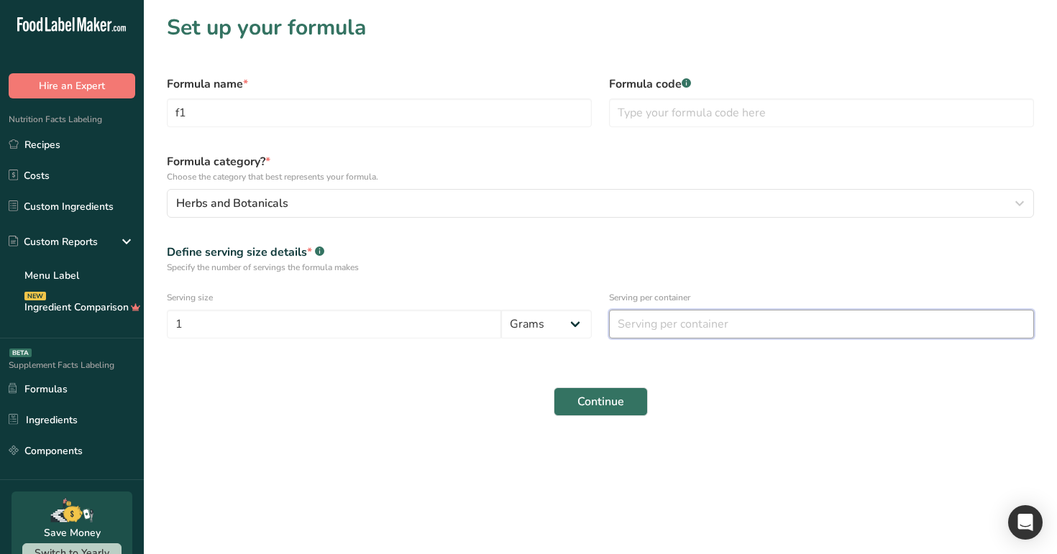
click at [782, 139] on input "number" at bounding box center [821, 324] width 425 height 29
type input "1"
click at [617, 139] on div "Continue" at bounding box center [600, 402] width 884 height 46
click at [621, 139] on span "Continue" at bounding box center [600, 401] width 47 height 17
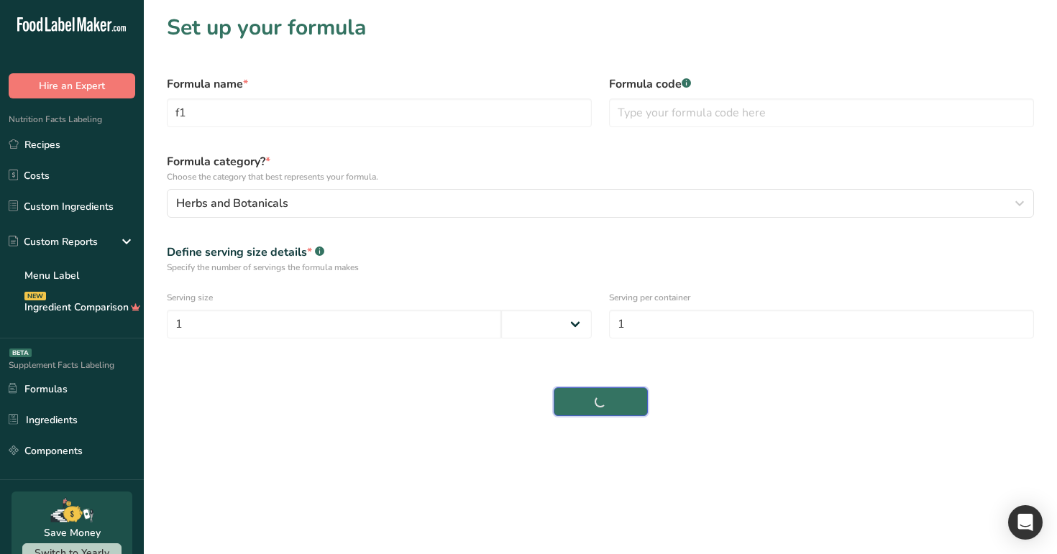
select select
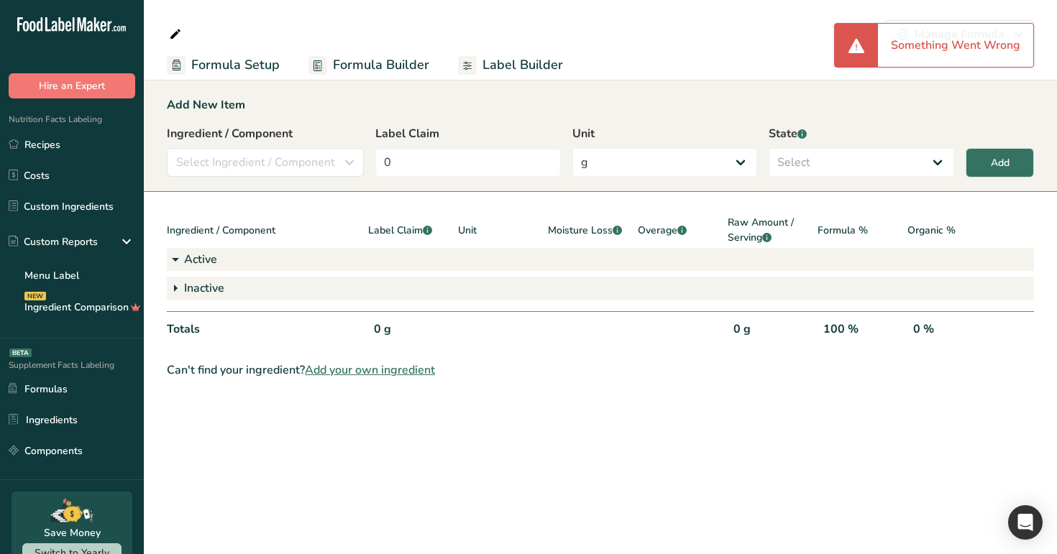
click at [413, 139] on main "Manage Formula Delete Formula Formula Setup Formula Builder Label Builder Add N…" at bounding box center [528, 277] width 1057 height 554
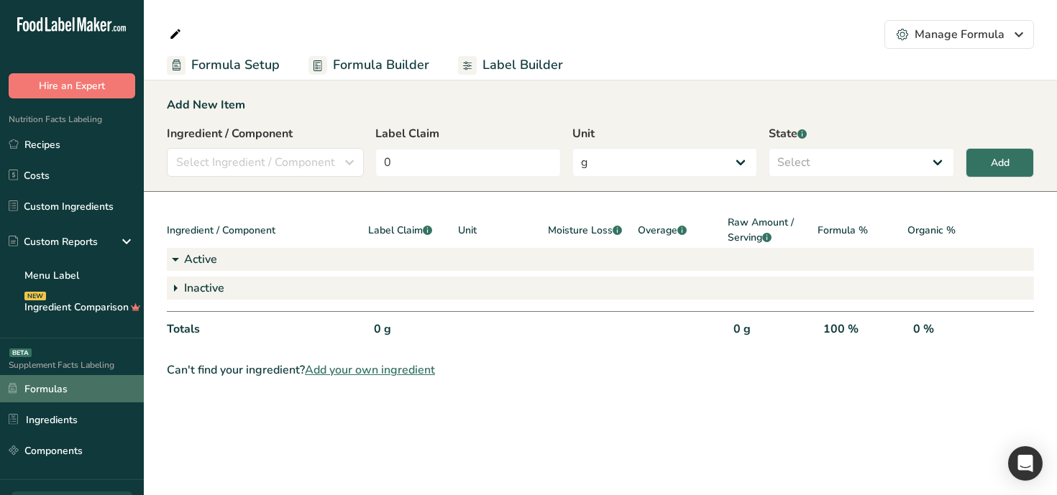
click at [34, 139] on link "Formulas" at bounding box center [72, 388] width 144 height 27
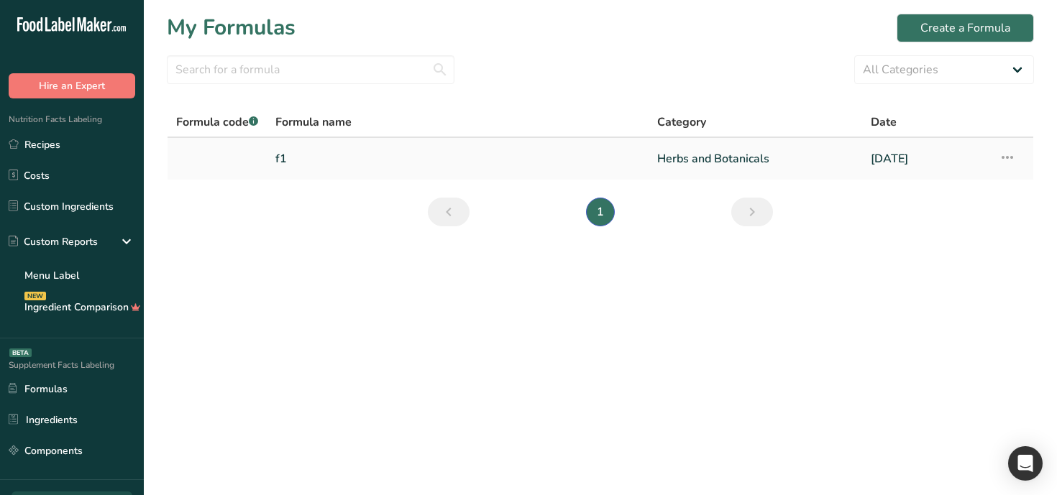
click at [395, 139] on link "f1" at bounding box center [457, 159] width 364 height 30
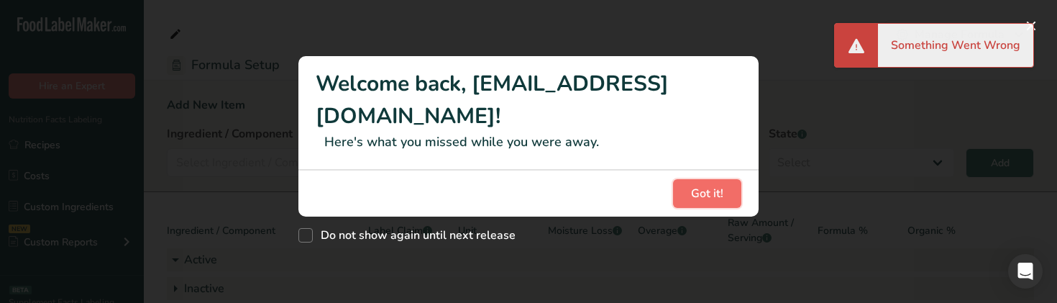
click at [691, 185] on span "Got it!" at bounding box center [707, 193] width 32 height 17
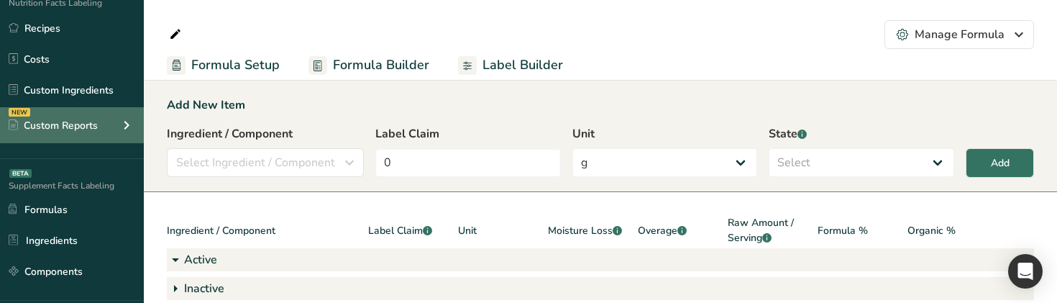
scroll to position [129, 0]
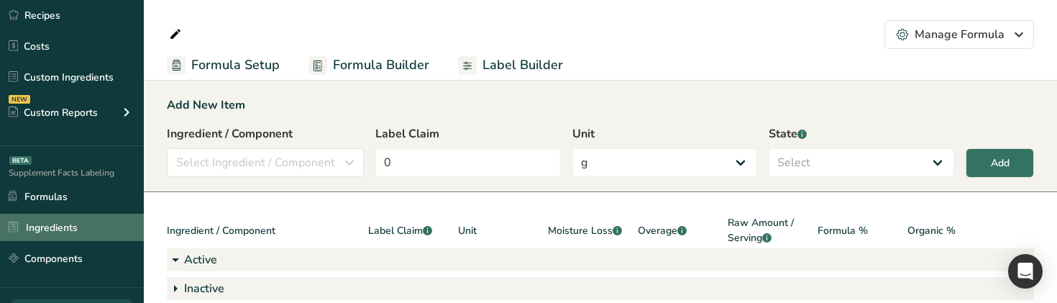
click at [68, 231] on link "Ingredients" at bounding box center [72, 226] width 144 height 27
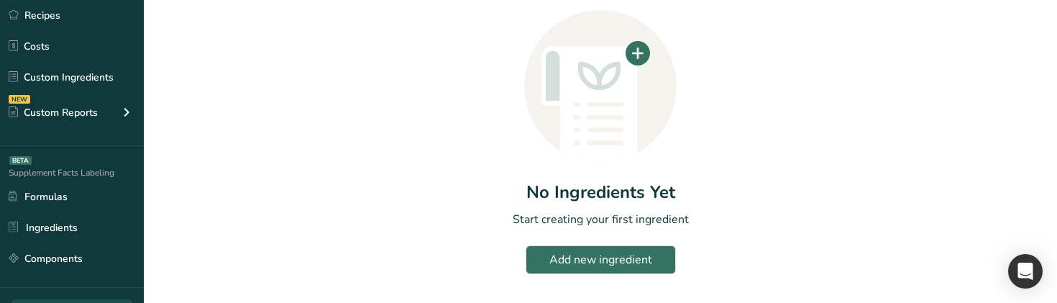
scroll to position [183, 0]
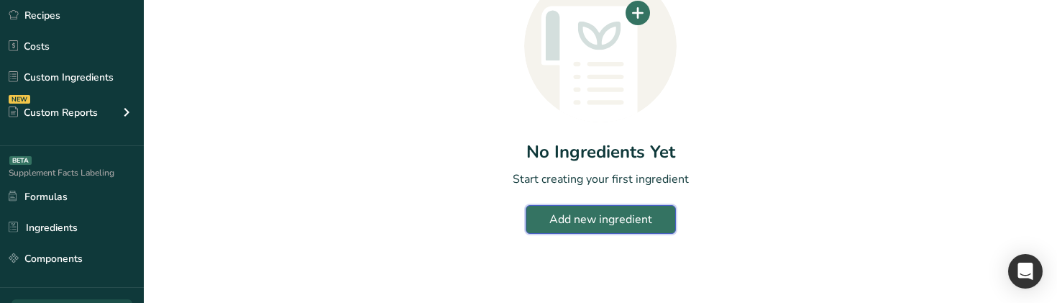
click at [612, 219] on div "Add new ingredient" at bounding box center [600, 219] width 103 height 17
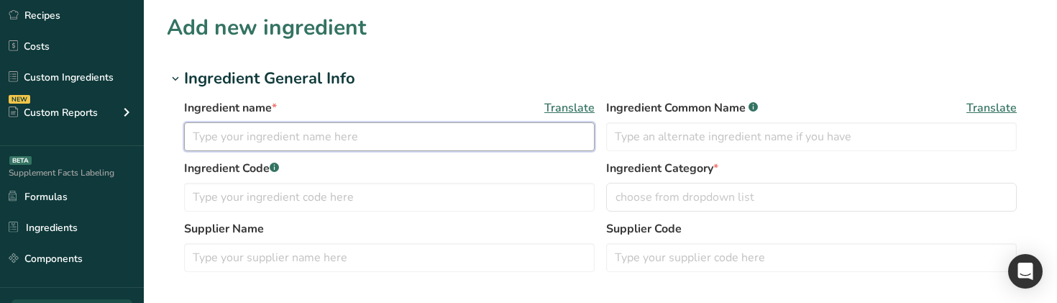
click at [443, 137] on input "text" at bounding box center [389, 136] width 410 height 29
type input "ing1"
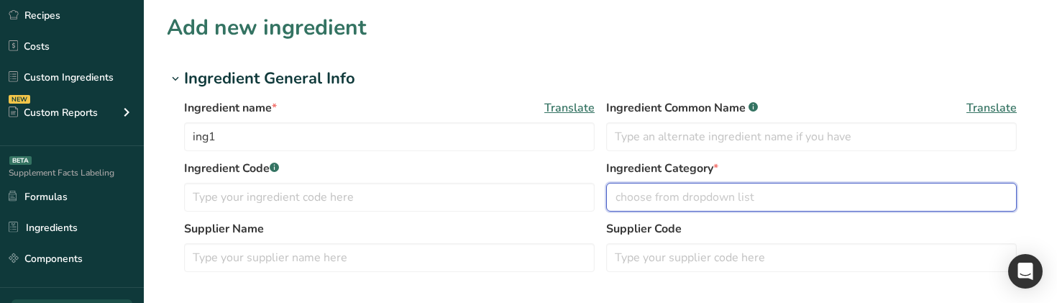
click at [673, 203] on span "choose from dropdown list" at bounding box center [684, 196] width 139 height 17
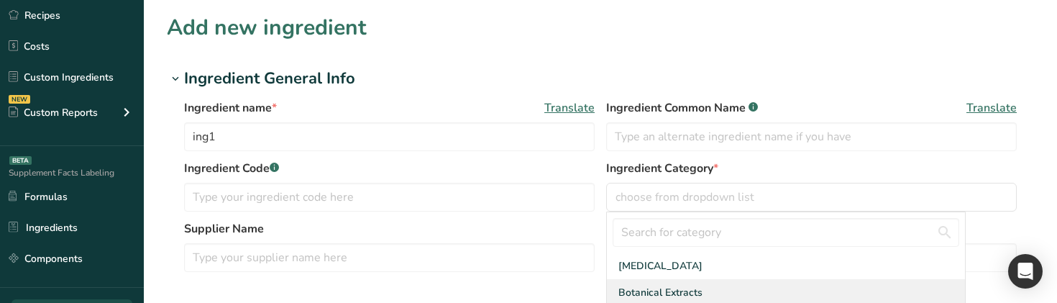
click at [677, 279] on div "Botanical Extracts" at bounding box center [786, 292] width 358 height 27
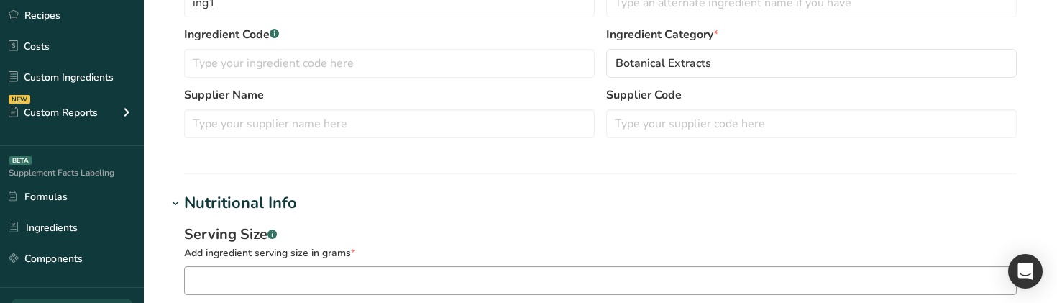
scroll to position [141, 0]
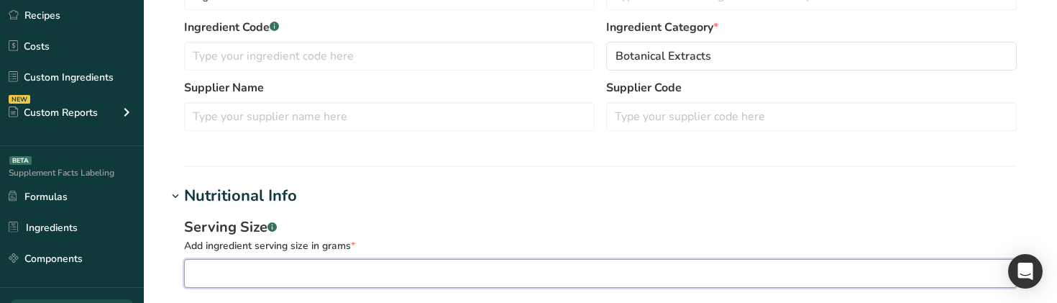
click at [535, 264] on input "number" at bounding box center [600, 273] width 832 height 29
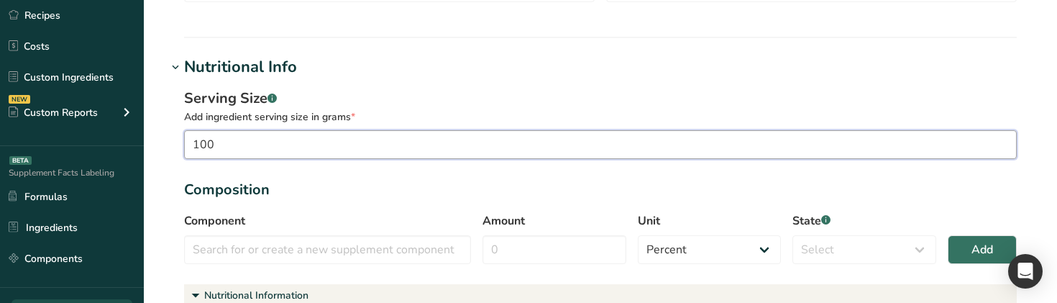
scroll to position [355, 0]
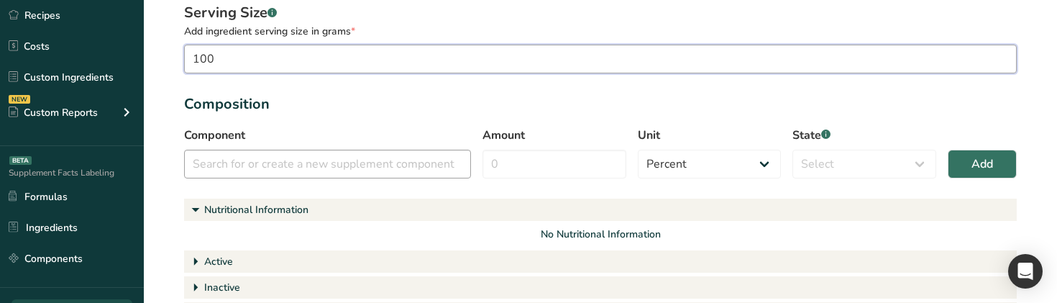
type input "100"
click at [357, 167] on input "text" at bounding box center [327, 164] width 287 height 29
click at [345, 161] on input "text" at bounding box center [327, 164] width 287 height 29
type input "s"
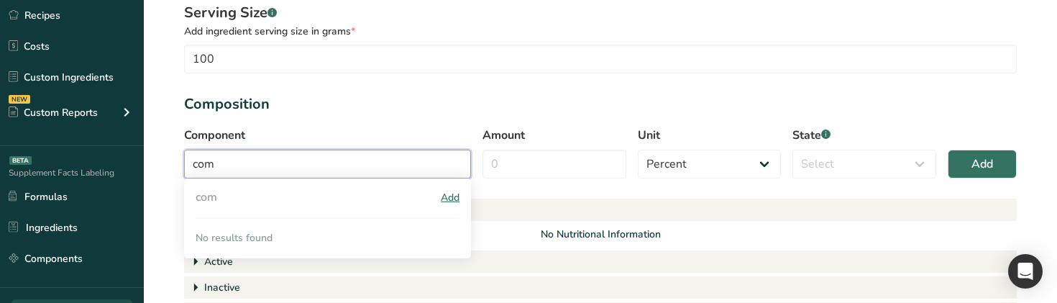
type input "com"
click at [446, 201] on div "Add" at bounding box center [450, 197] width 19 height 15
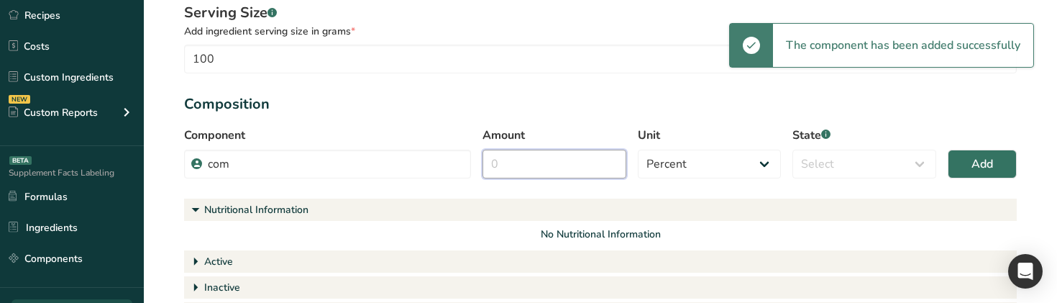
click at [534, 172] on input "Amount" at bounding box center [554, 164] width 144 height 29
type input "8"
click at [898, 151] on select "Select Active Inactive Chemical Impurity Nutritional Information" at bounding box center [864, 164] width 144 height 29
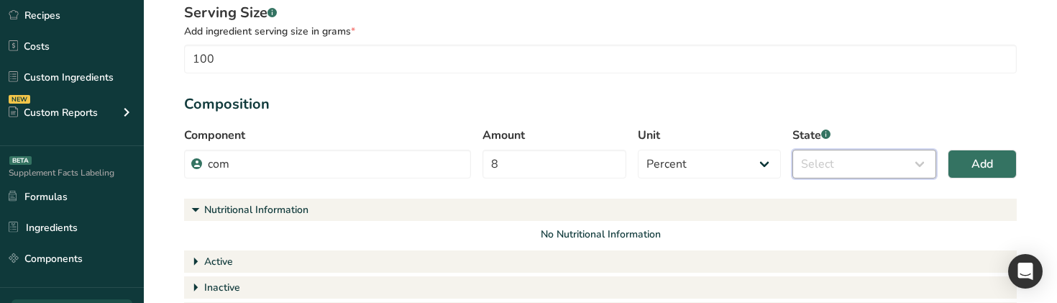
select select "active"
click at [792, 150] on select "Select Active Inactive Chemical Impurity Nutritional Information" at bounding box center [864, 164] width 144 height 29
click at [983, 170] on span "Add" at bounding box center [982, 163] width 22 height 17
select select
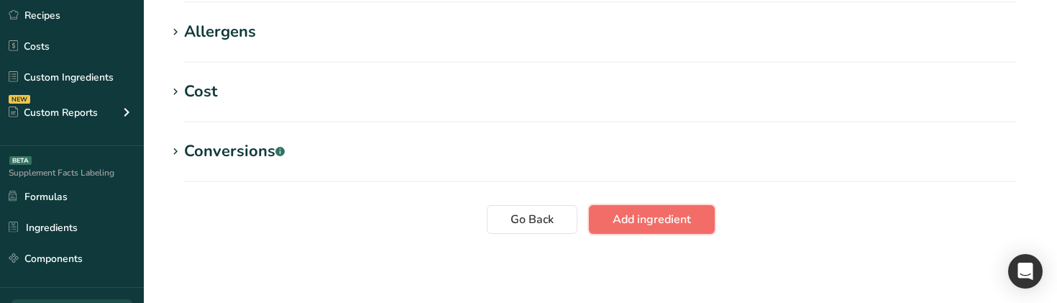
click at [696, 223] on button "Add ingredient" at bounding box center [652, 219] width 126 height 29
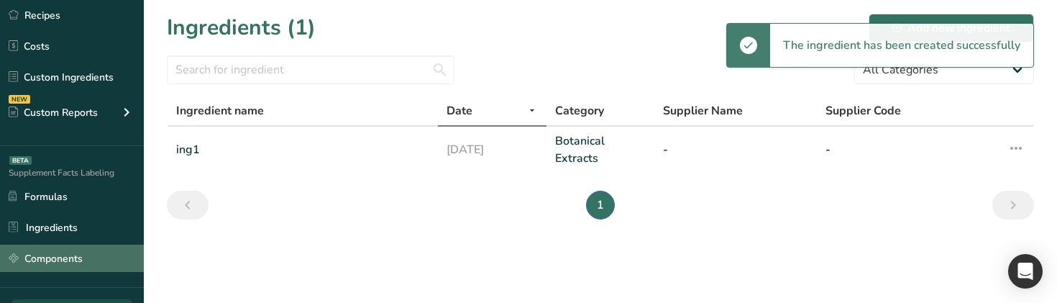
click at [43, 262] on link "Components" at bounding box center [72, 257] width 144 height 27
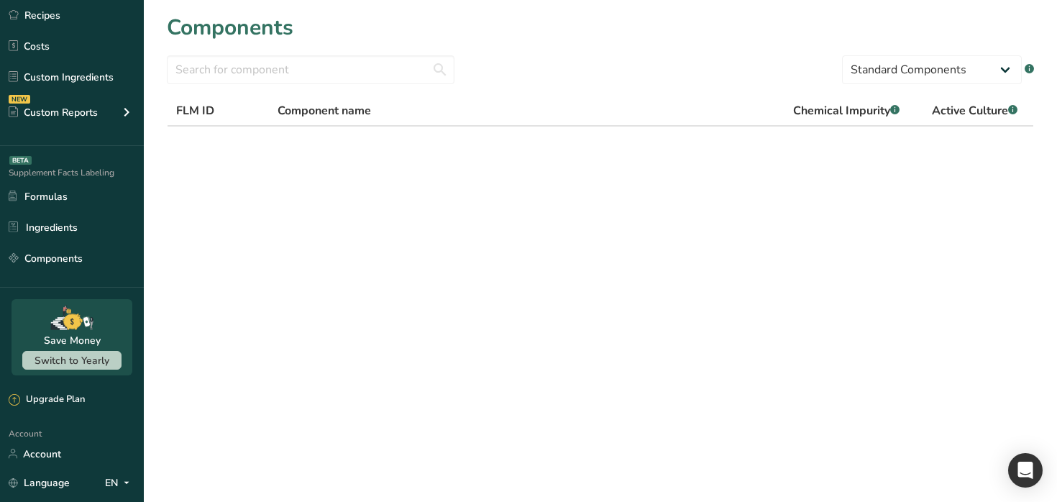
click at [340, 177] on section "Components Standard Components Custom Components .a-a{fill:#347362;}.b-a{fill:#…" at bounding box center [600, 104] width 913 height 209
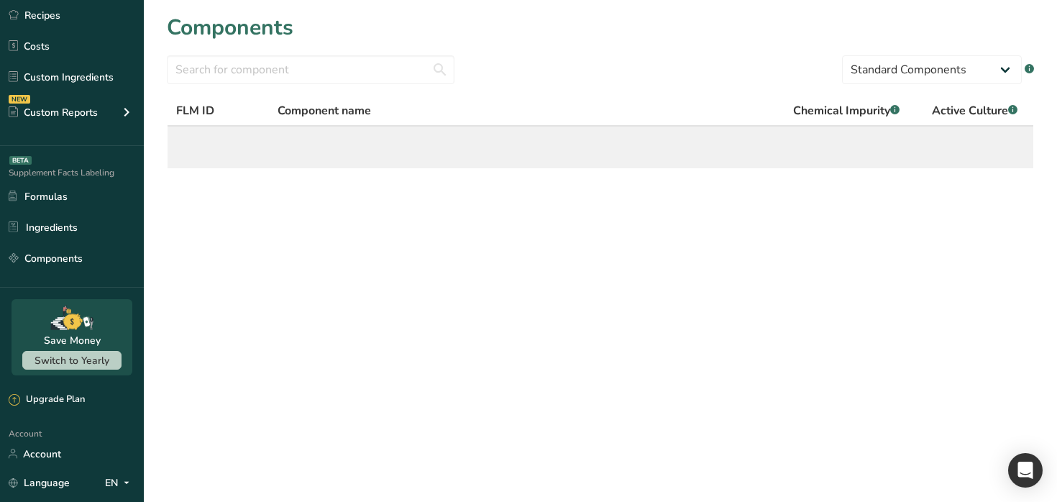
click at [374, 142] on td at bounding box center [599, 148] width 865 height 42
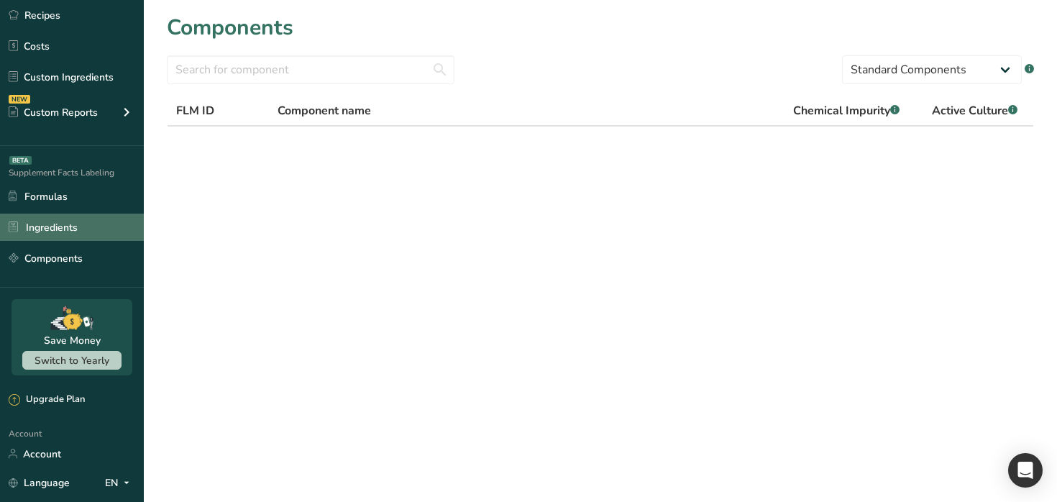
click at [73, 235] on link "Ingredients" at bounding box center [72, 226] width 144 height 27
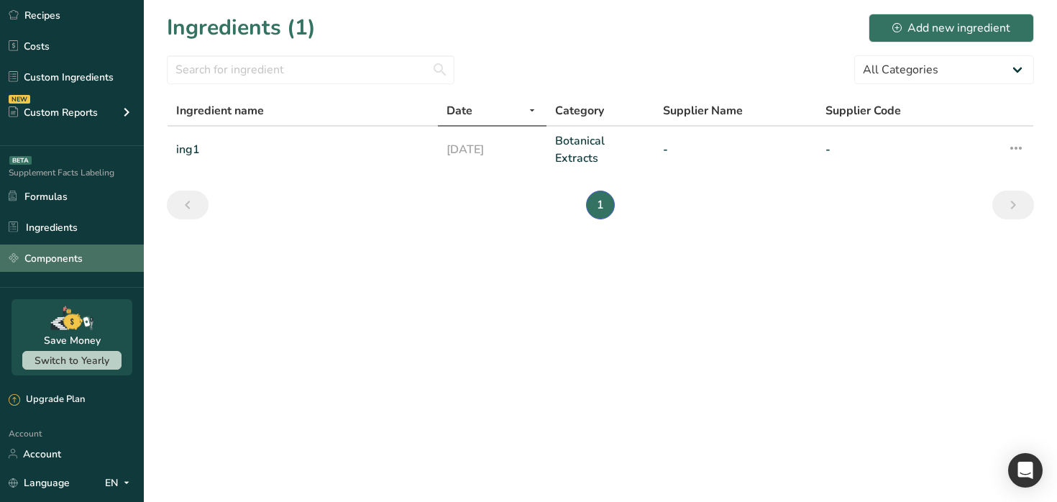
click at [74, 267] on link "Components" at bounding box center [72, 257] width 144 height 27
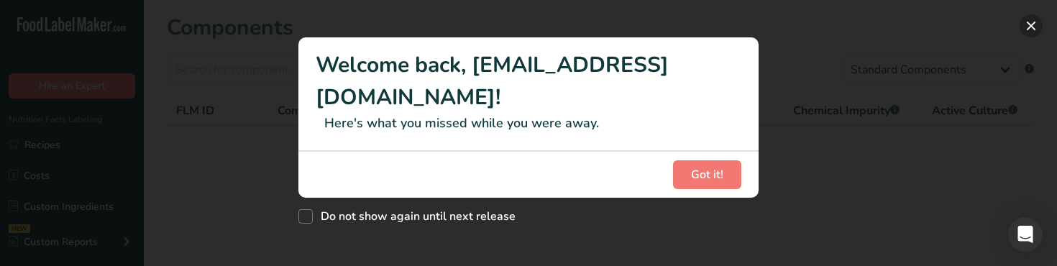
click at [1030, 27] on button "New Features" at bounding box center [1030, 25] width 23 height 23
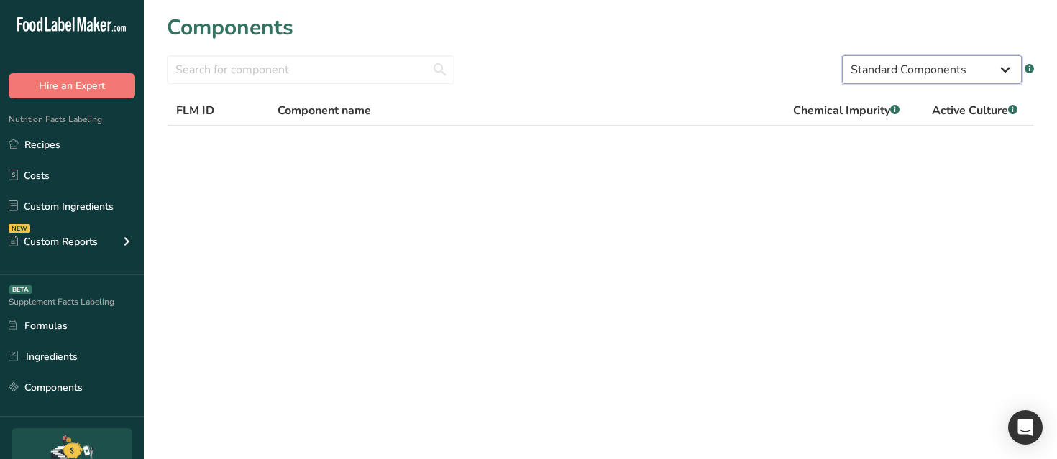
click at [938, 70] on select "Standard Components Custom Components" at bounding box center [932, 69] width 180 height 29
click at [842, 55] on select "Standard Components Custom Components" at bounding box center [932, 69] width 180 height 29
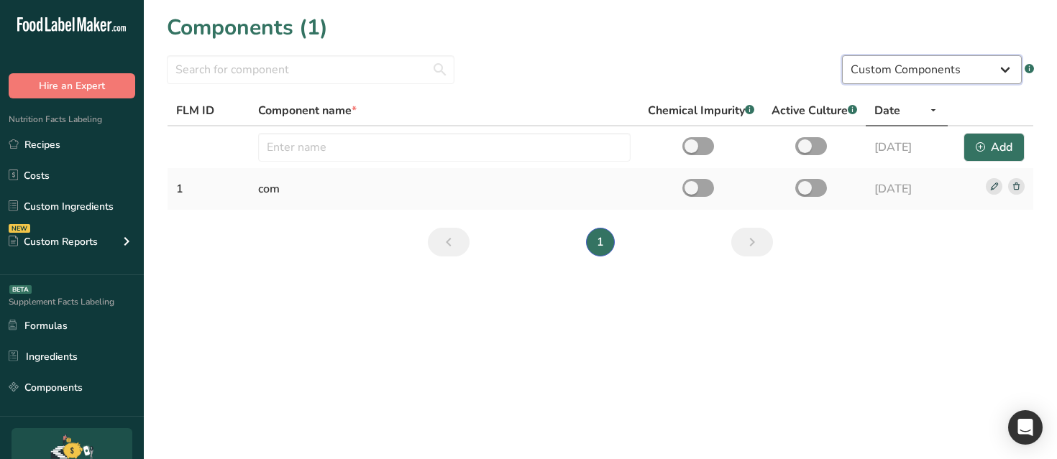
click at [924, 68] on select "Standard Components Custom Components" at bounding box center [932, 69] width 180 height 29
click at [842, 55] on select "Standard Components Custom Components" at bounding box center [932, 69] width 180 height 29
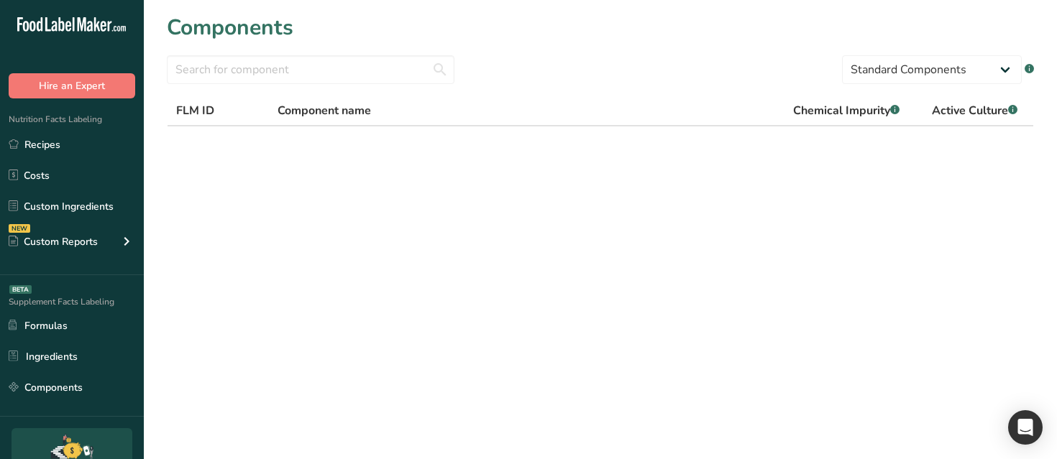
click at [949, 53] on section "Components Standard Components Custom Components .a-a{fill:#347362;}.b-a{fill:#…" at bounding box center [600, 104] width 913 height 209
click at [940, 64] on select "Standard Components Custom Components" at bounding box center [932, 69] width 180 height 29
select select "custom"
click at [842, 55] on select "Standard Components Custom Components" at bounding box center [932, 69] width 180 height 29
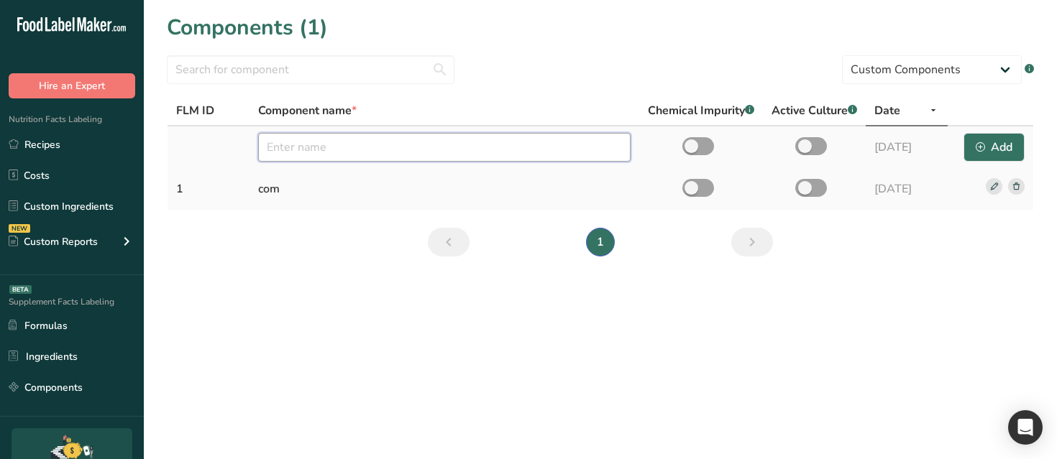
click at [459, 155] on input "text" at bounding box center [444, 147] width 372 height 29
type input "a"
click at [965, 137] on button "Add" at bounding box center [993, 147] width 61 height 29
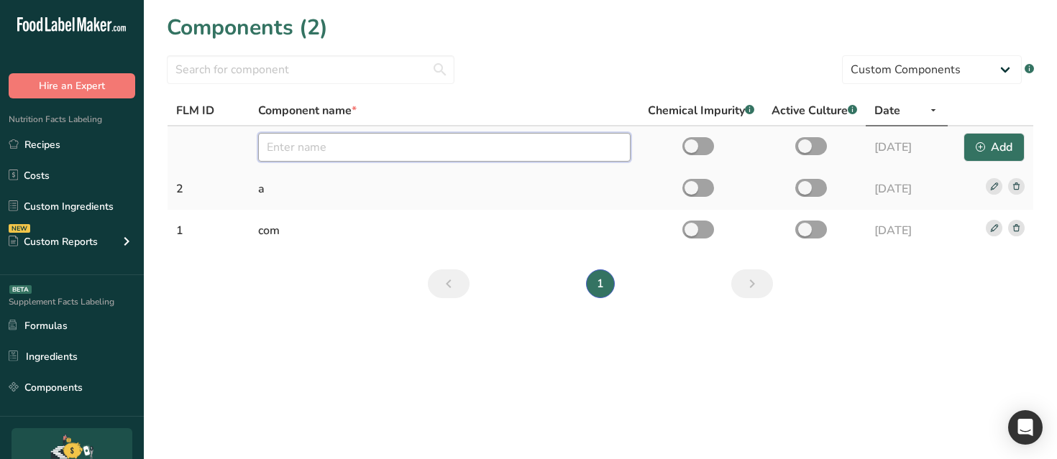
click at [490, 148] on input "text" at bounding box center [444, 147] width 372 height 29
type input "s"
click at [695, 148] on span at bounding box center [698, 146] width 32 height 18
click at [691, 148] on input "checkbox" at bounding box center [686, 146] width 9 height 9
checkbox input "true"
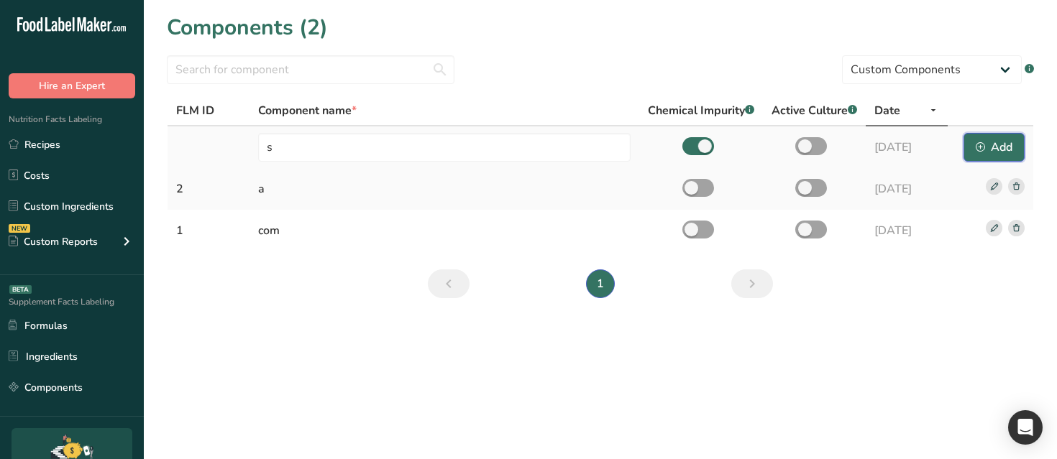
click at [988, 151] on div "Add" at bounding box center [993, 147] width 37 height 17
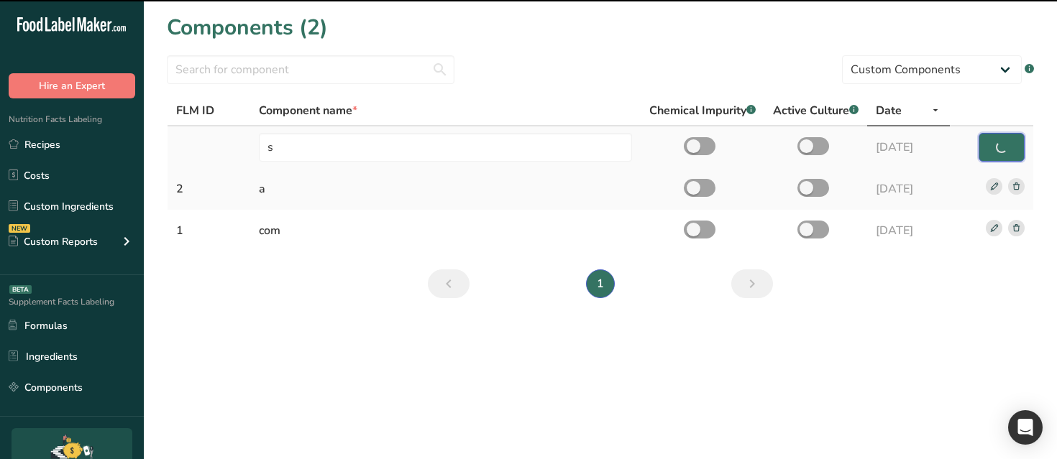
checkbox input "false"
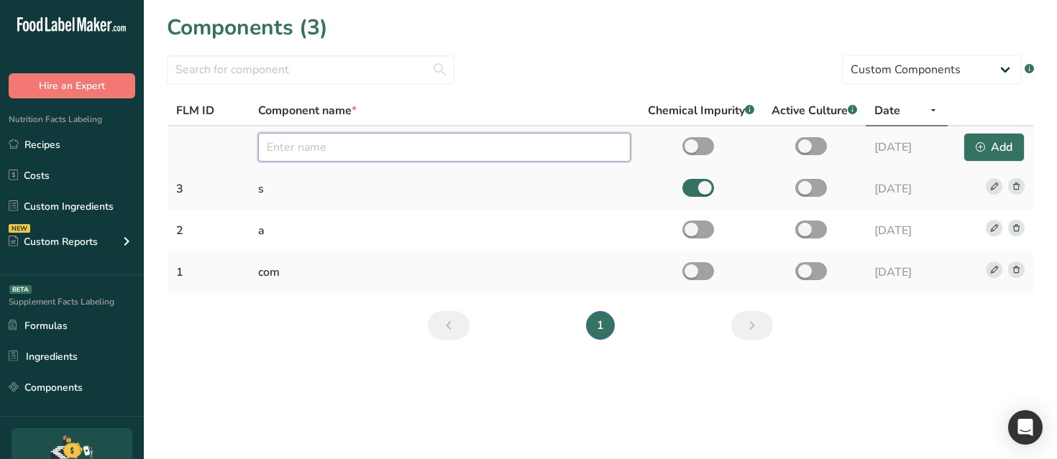
click at [502, 158] on input "text" at bounding box center [444, 147] width 372 height 29
type input "d"
click at [801, 146] on span at bounding box center [811, 146] width 32 height 18
click at [801, 146] on input "checkbox" at bounding box center [799, 146] width 9 height 9
checkbox input "true"
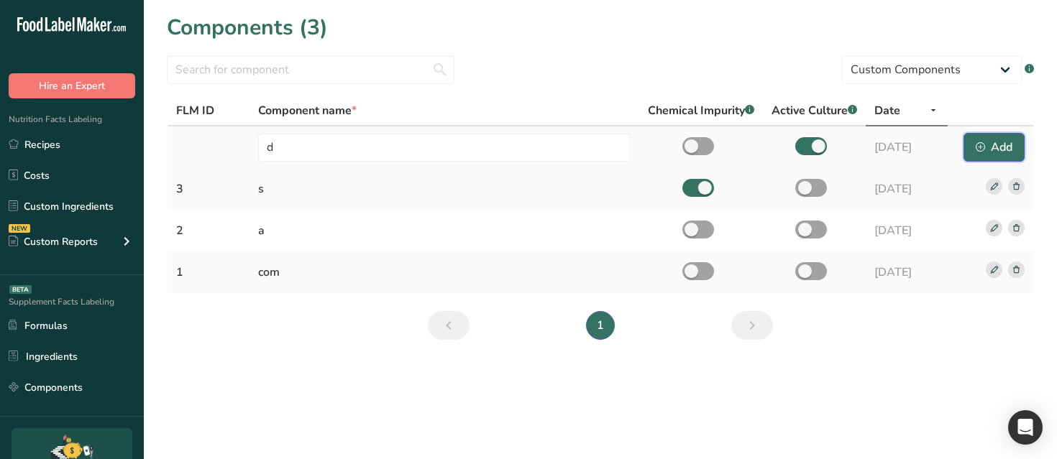
click at [1004, 152] on div "Add" at bounding box center [993, 147] width 37 height 17
checkbox input "false"
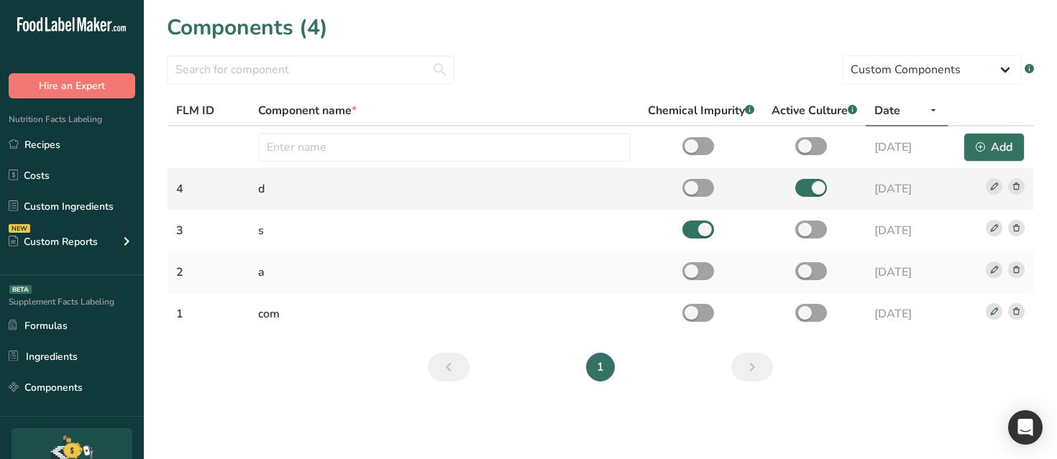
click at [991, 193] on rect at bounding box center [993, 186] width 17 height 17
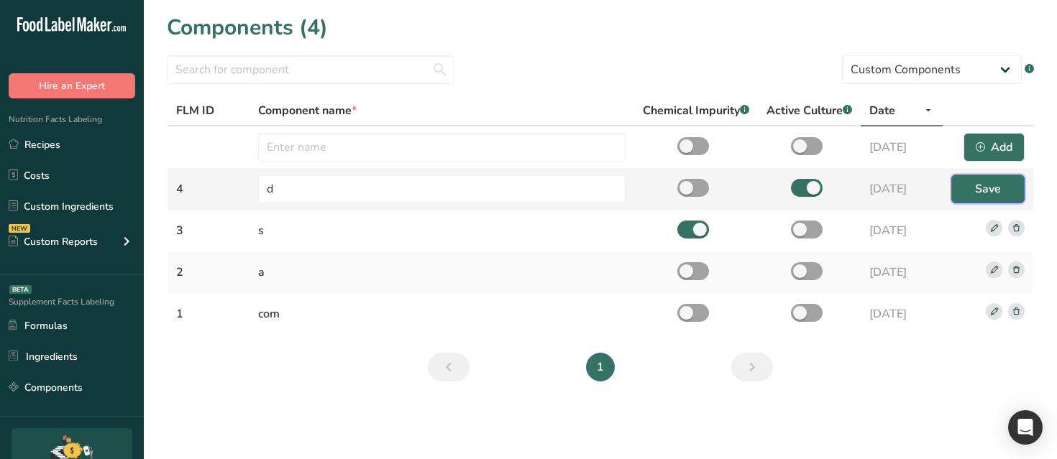
click at [976, 193] on span "Save" at bounding box center [988, 188] width 26 height 17
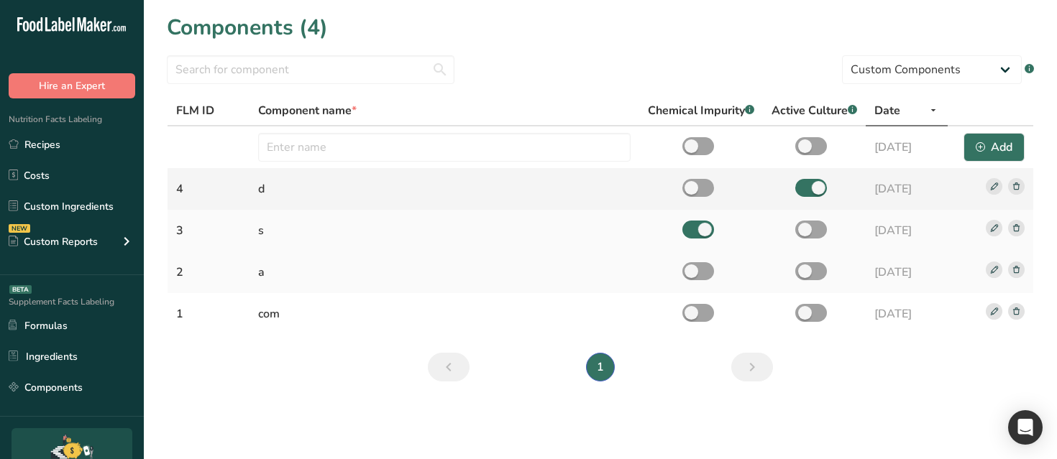
click at [1017, 224] on rect at bounding box center [1016, 228] width 17 height 17
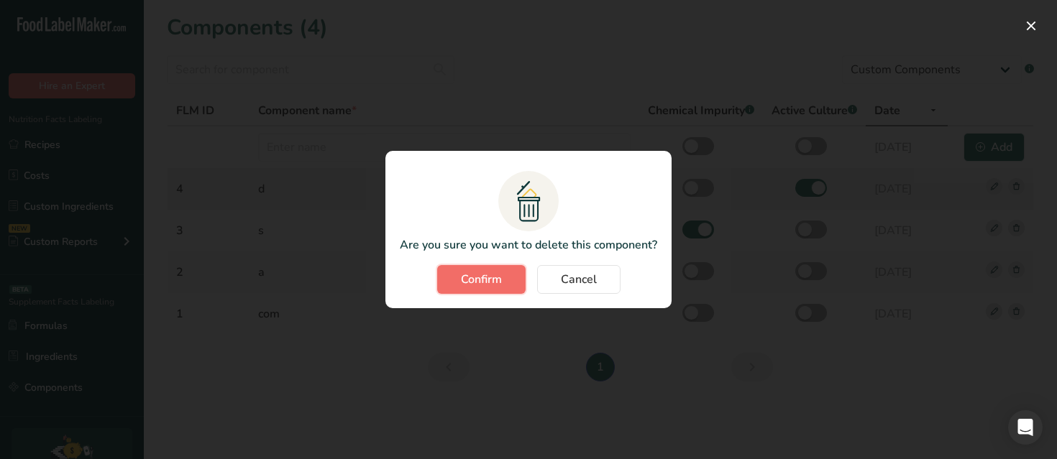
click at [484, 289] on button "Confirm" at bounding box center [481, 279] width 88 height 29
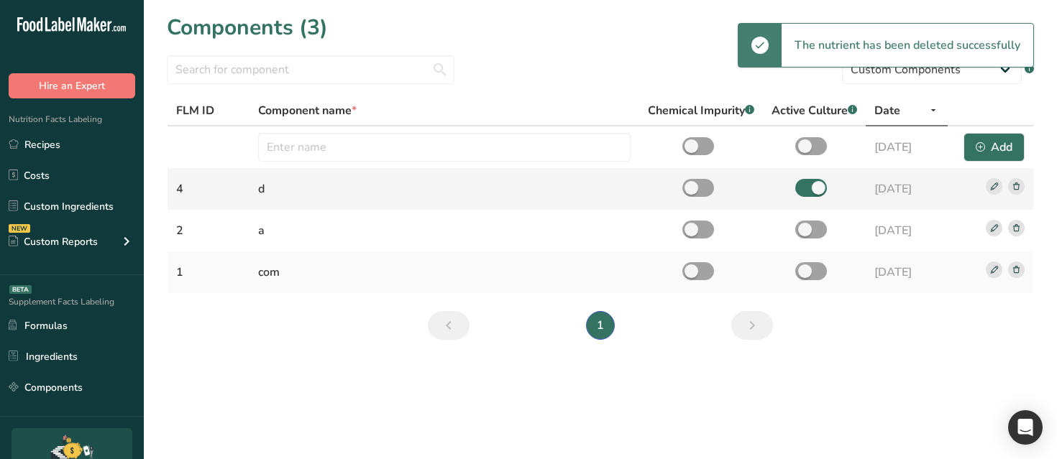
scroll to position [91, 0]
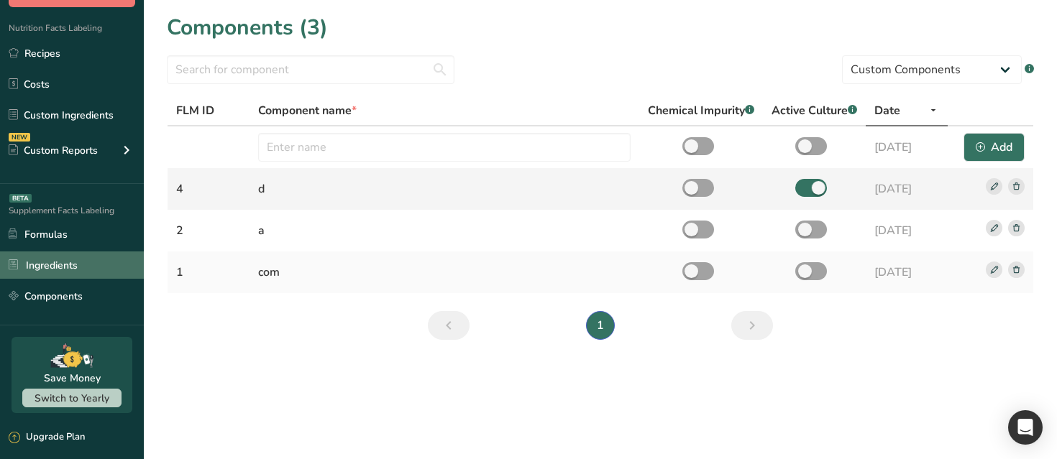
click at [60, 270] on link "Ingredients" at bounding box center [72, 265] width 144 height 27
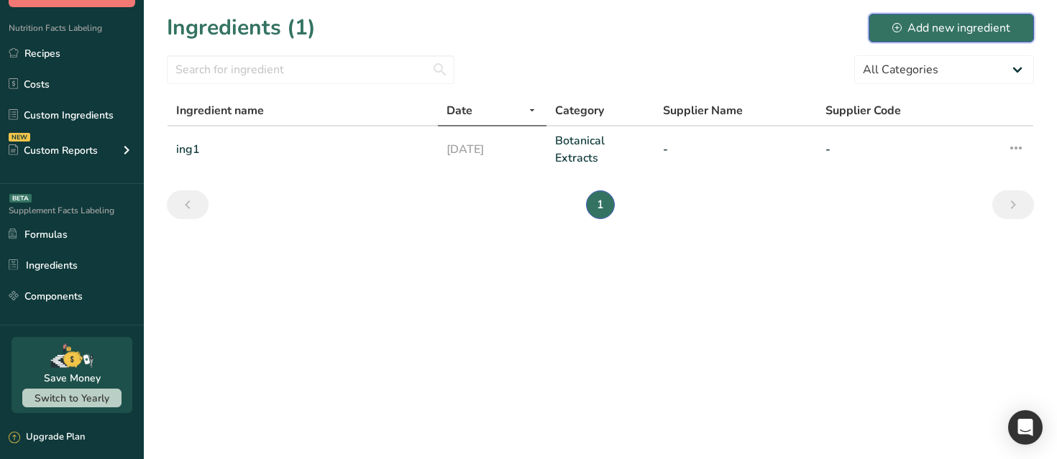
click at [955, 24] on div "Add new ingredient" at bounding box center [951, 27] width 118 height 17
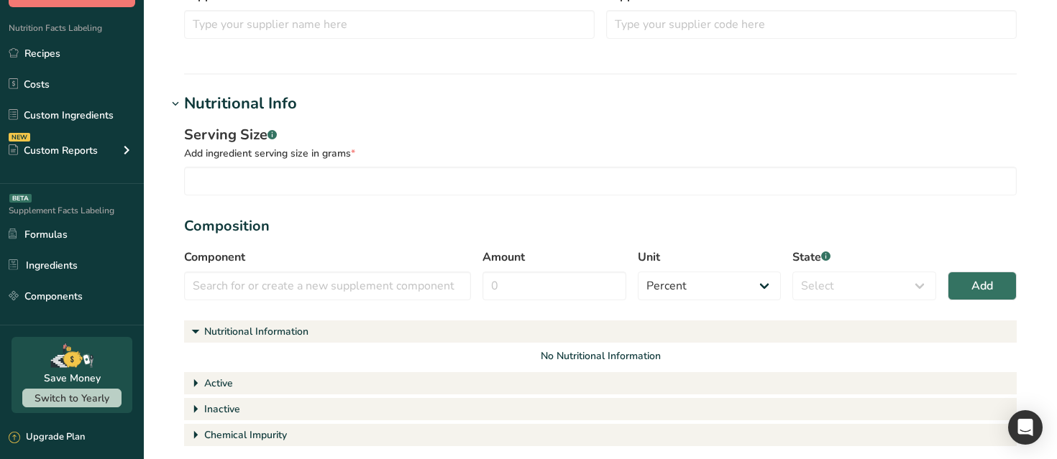
scroll to position [302, 0]
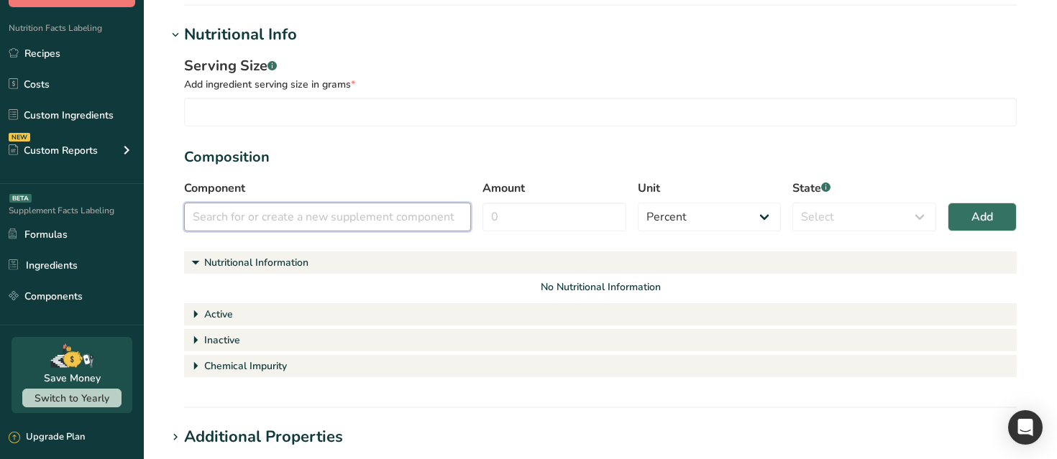
click at [300, 212] on input "text" at bounding box center [327, 217] width 287 height 29
click at [306, 223] on input "text" at bounding box center [327, 217] width 287 height 29
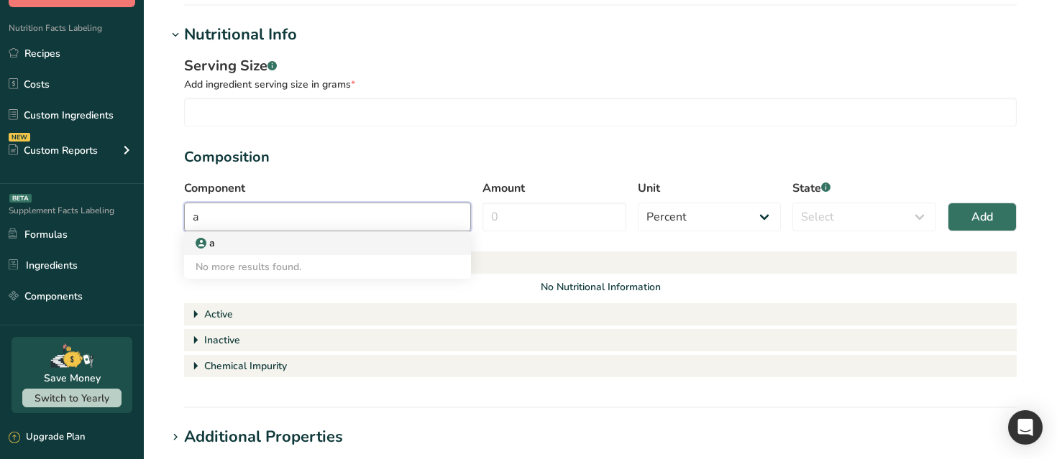
type input "a"
click at [303, 249] on div "a" at bounding box center [316, 243] width 241 height 15
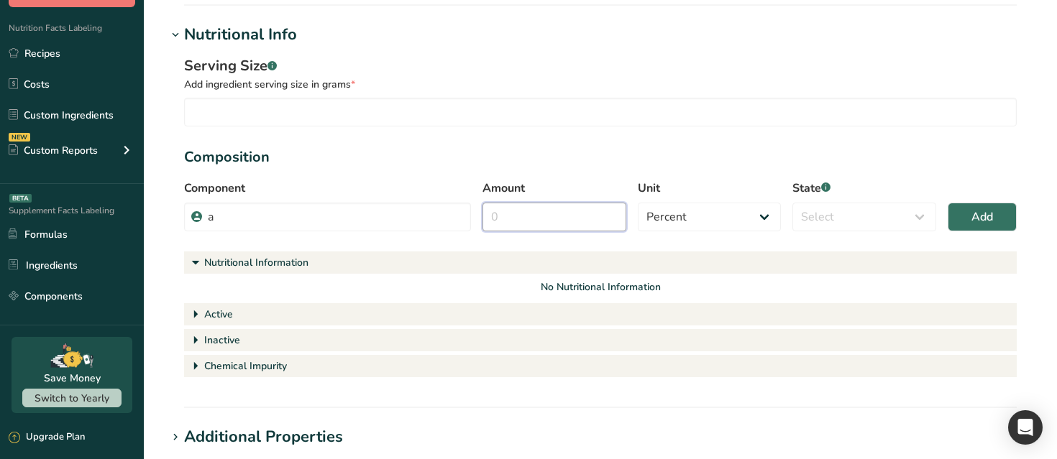
click at [566, 207] on input "Amount" at bounding box center [554, 217] width 144 height 29
type input "7"
click at [874, 223] on select "Select Active Inactive Chemical Impurity Nutritional Information" at bounding box center [864, 217] width 144 height 29
select select "active"
click at [792, 203] on select "Select Active Inactive Chemical Impurity Nutritional Information" at bounding box center [864, 217] width 144 height 29
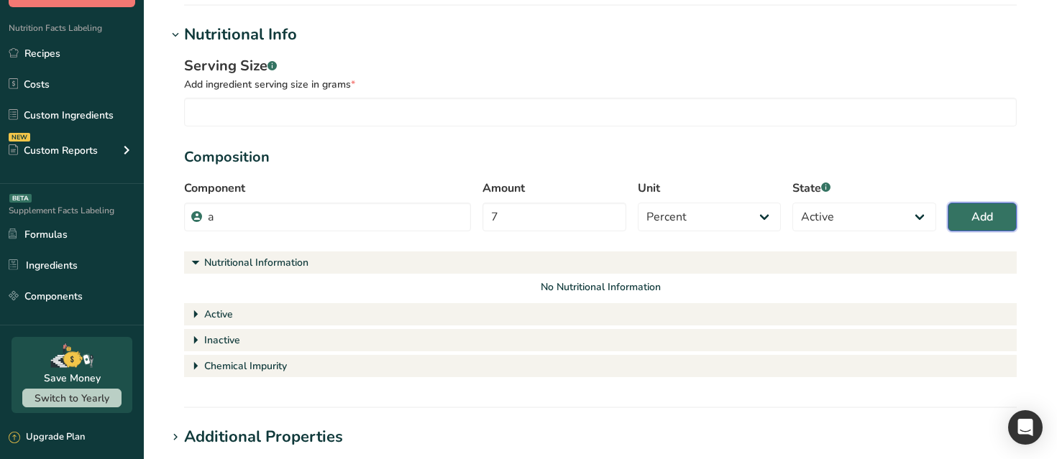
click at [957, 226] on button "Add" at bounding box center [981, 217] width 69 height 29
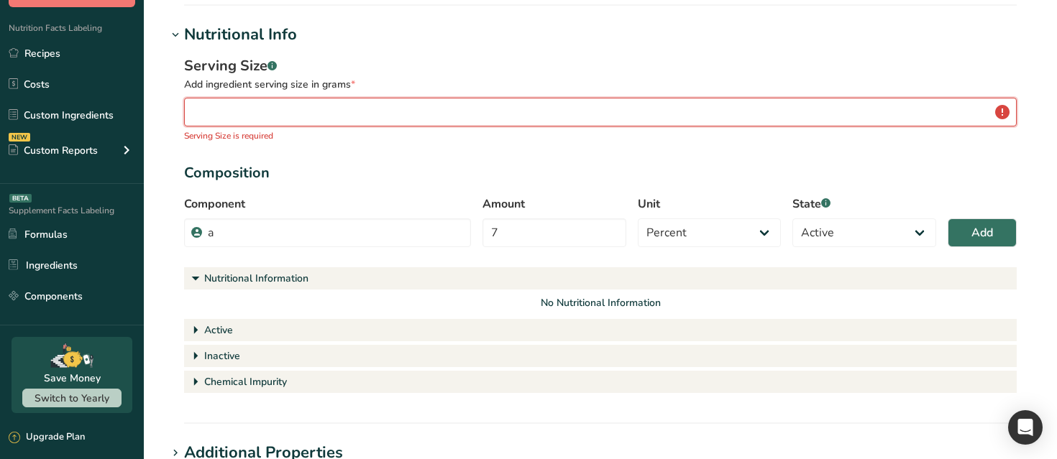
click at [405, 110] on input "number" at bounding box center [600, 112] width 832 height 29
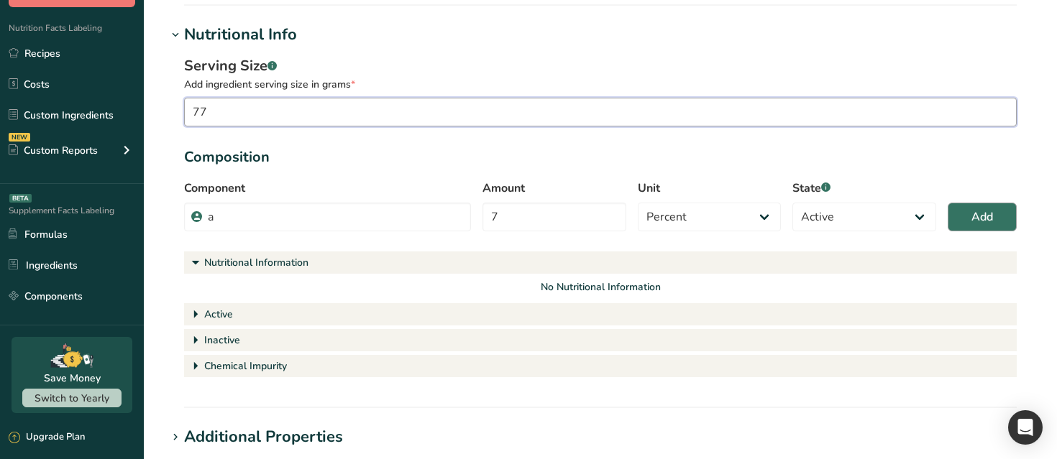
type input "77"
click at [980, 221] on span "Add" at bounding box center [982, 216] width 22 height 17
select select
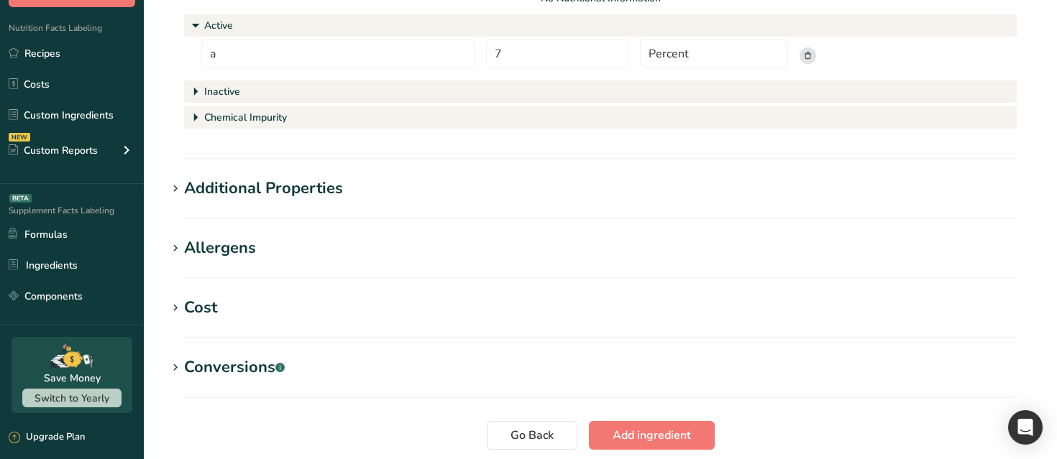
scroll to position [651, 0]
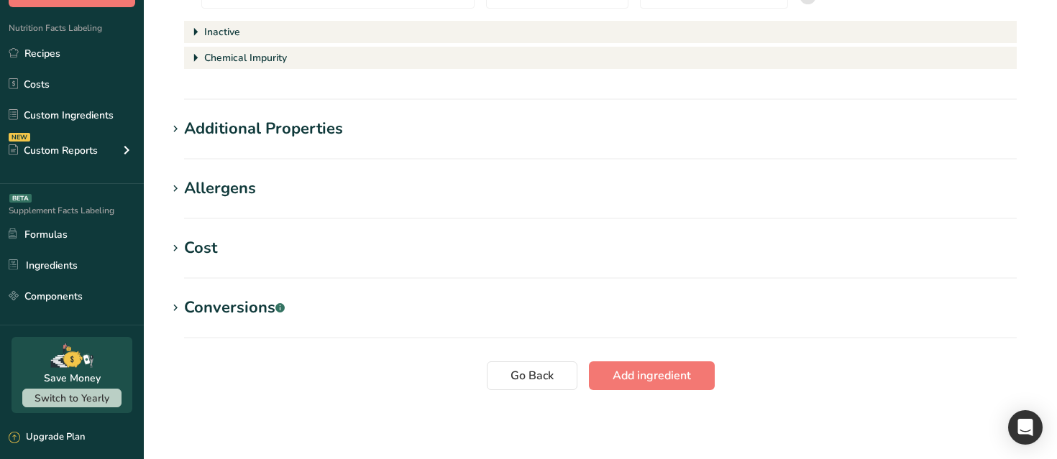
click at [638, 384] on span "Add ingredient" at bounding box center [651, 375] width 78 height 17
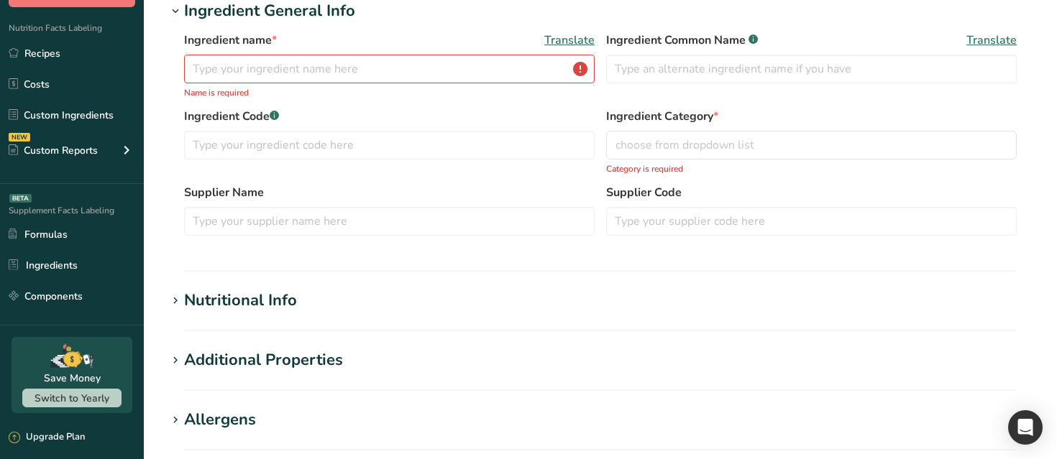
scroll to position [67, 0]
click at [73, 229] on link "Formulas" at bounding box center [72, 234] width 144 height 27
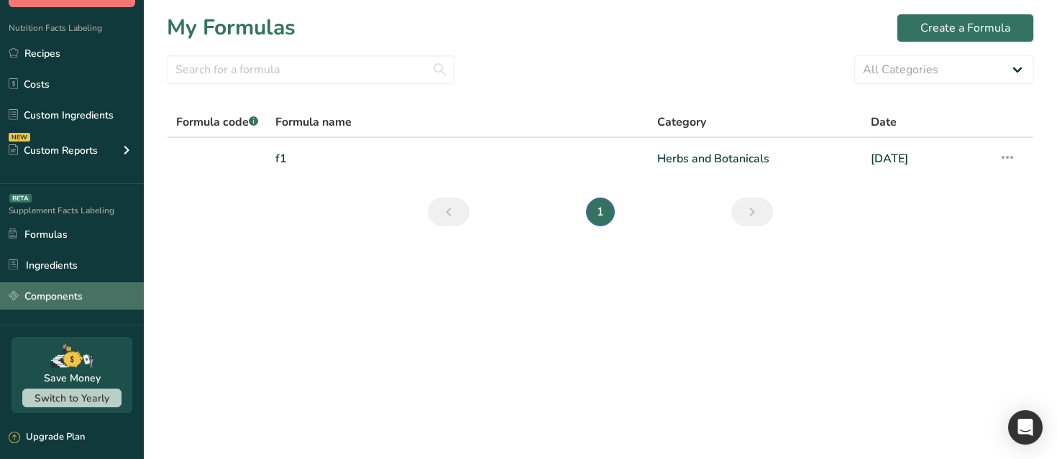
scroll to position [289, 0]
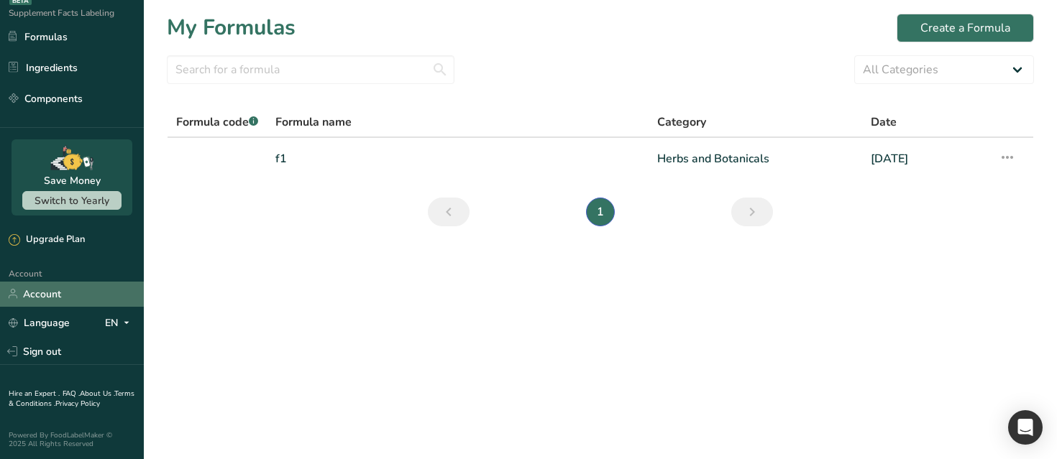
click at [74, 293] on link "Account" at bounding box center [72, 294] width 144 height 25
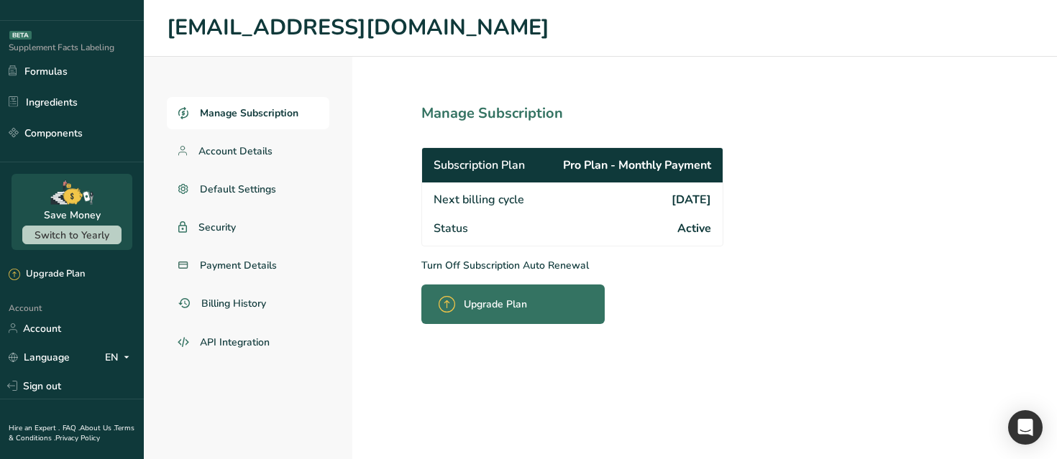
scroll to position [289, 0]
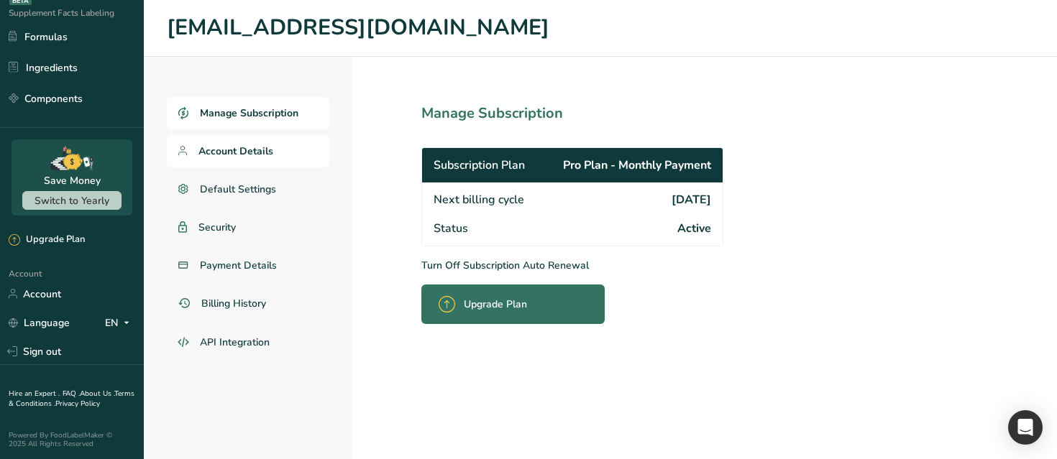
click at [259, 139] on link "Account Details" at bounding box center [248, 151] width 162 height 32
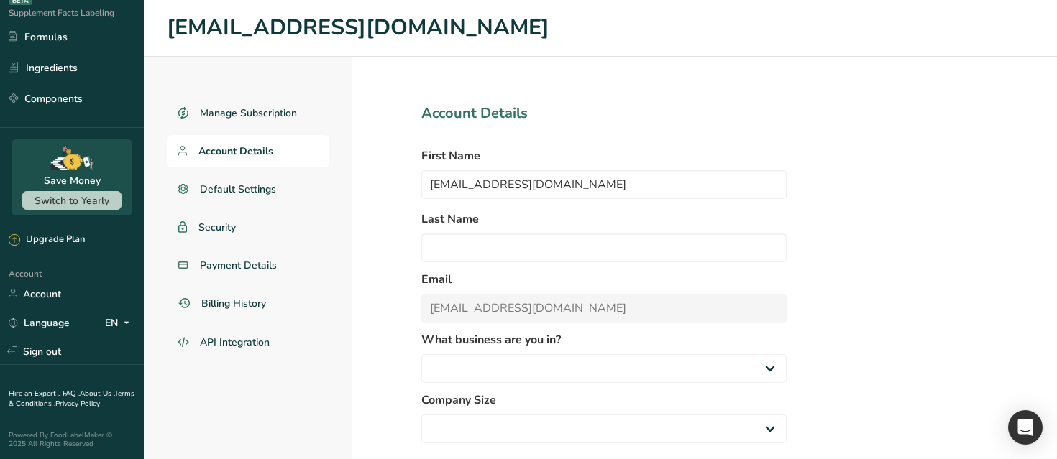
select select "2"
select select "4"
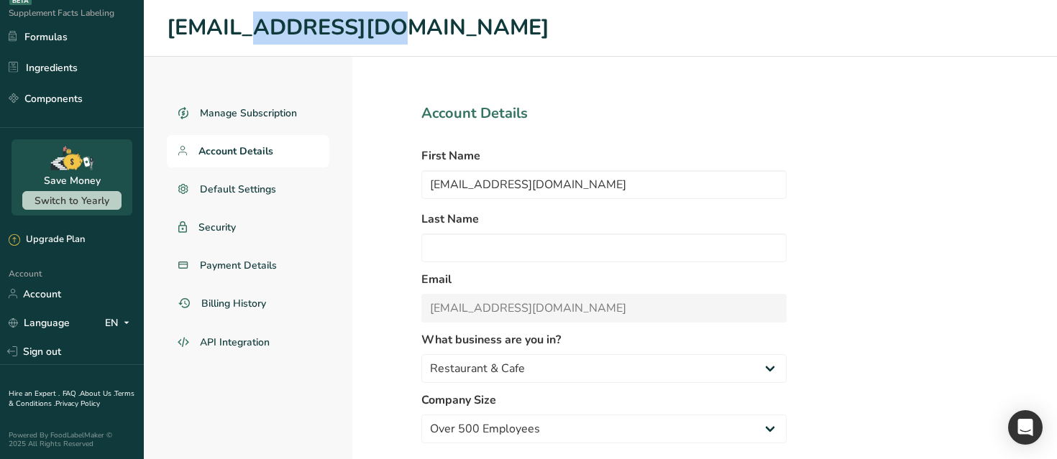
drag, startPoint x: 305, startPoint y: 29, endPoint x: 167, endPoint y: 27, distance: 138.7
click at [167, 27] on h1 "admin@t.com" at bounding box center [600, 28] width 867 height 33
copy h1 "admin@t.com"
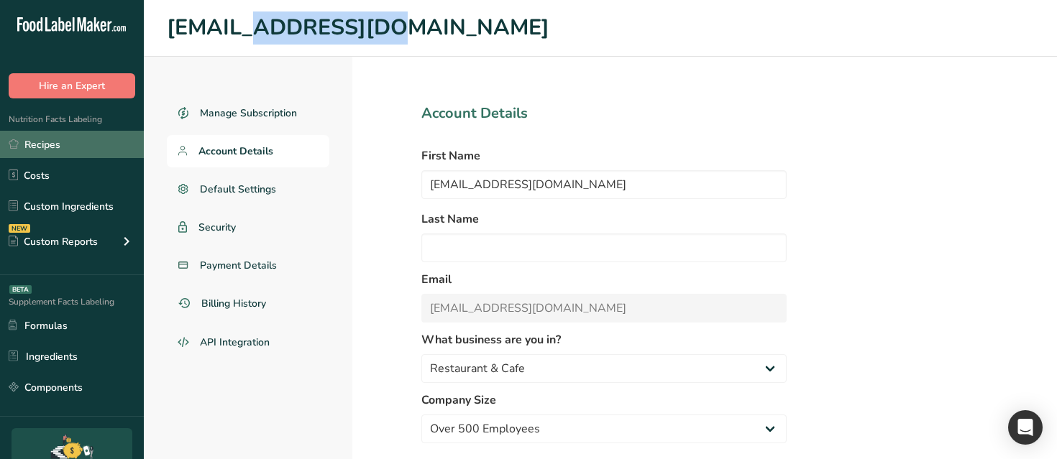
click at [47, 150] on link "Recipes" at bounding box center [72, 144] width 144 height 27
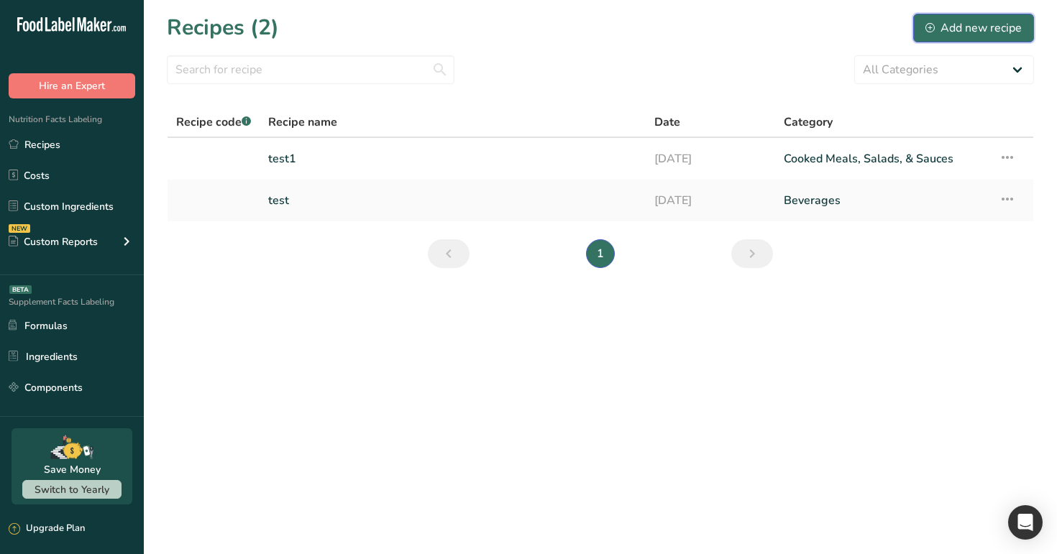
click at [944, 17] on button "Add new recipe" at bounding box center [973, 28] width 121 height 29
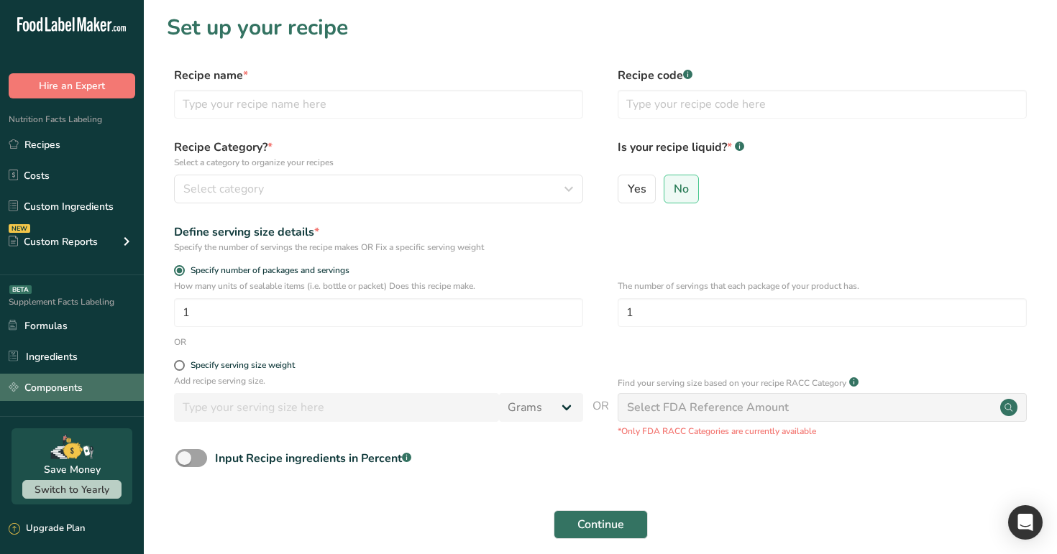
click at [68, 377] on link "Components" at bounding box center [72, 387] width 144 height 27
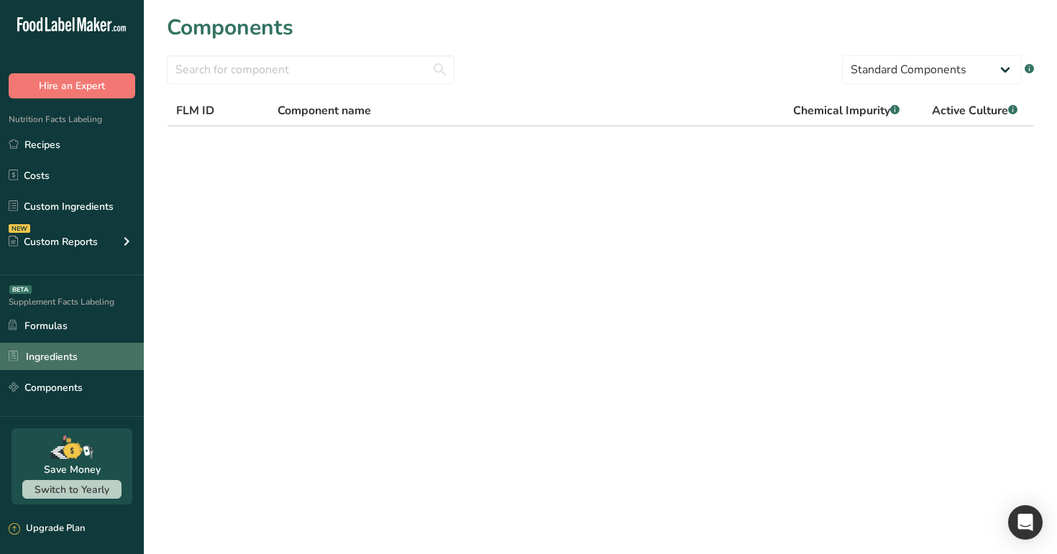
click at [71, 357] on link "Ingredients" at bounding box center [72, 356] width 144 height 27
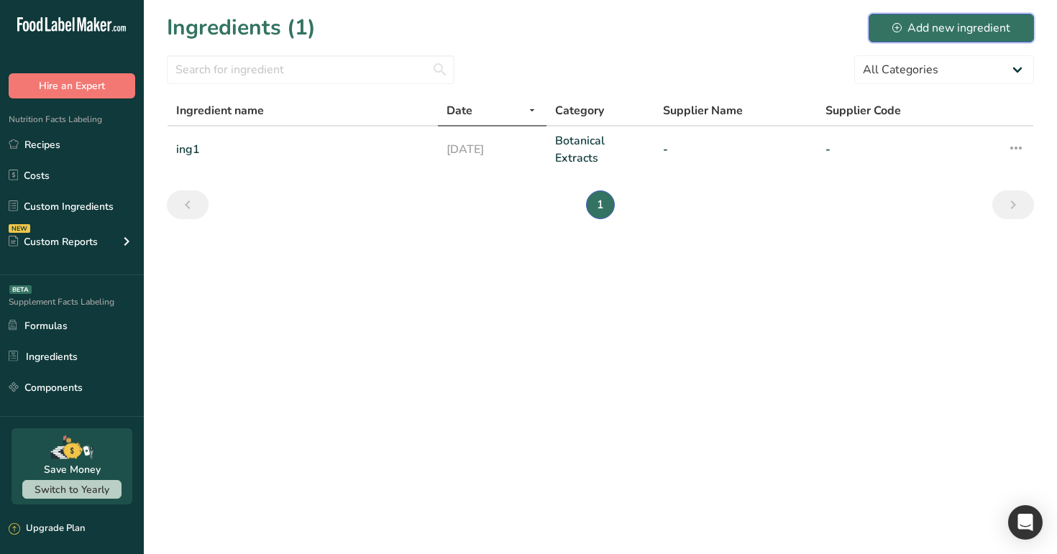
click at [910, 28] on div "Add new ingredient" at bounding box center [951, 27] width 118 height 17
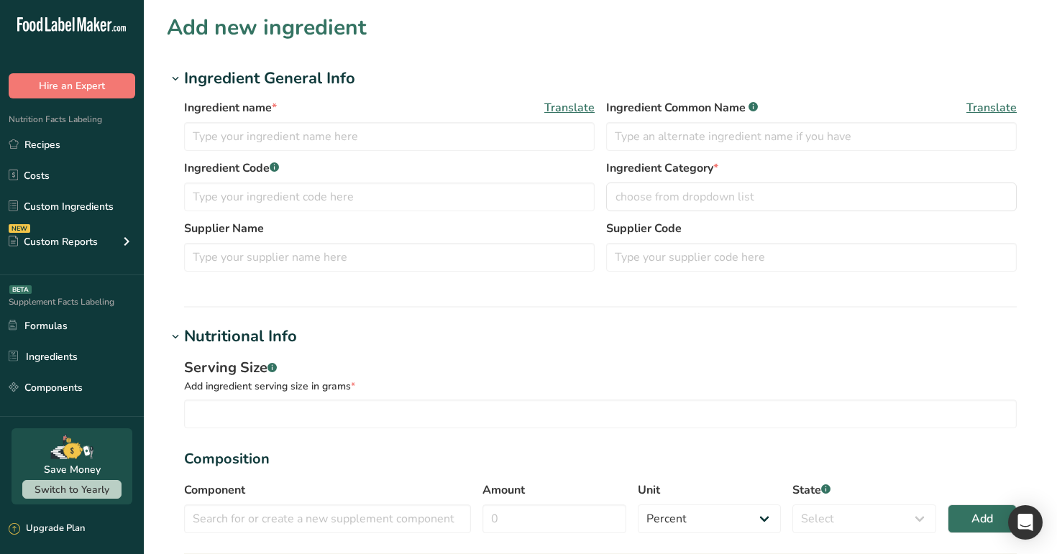
click at [591, 108] on span "Translate" at bounding box center [569, 107] width 50 height 17
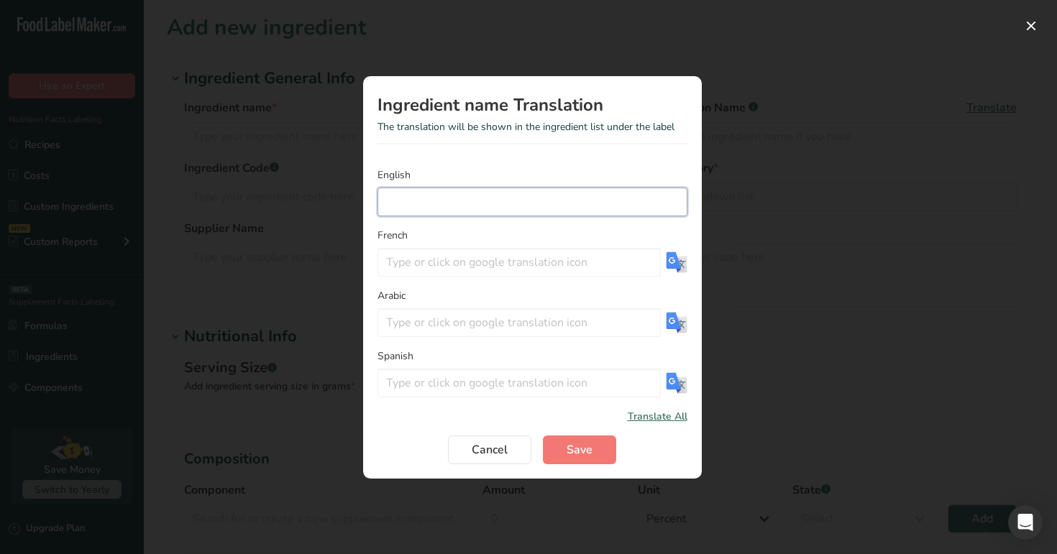
click at [548, 207] on input "Translation Modal" at bounding box center [532, 202] width 310 height 29
type input "test"
click at [656, 415] on span "Translate All" at bounding box center [658, 416] width 60 height 15
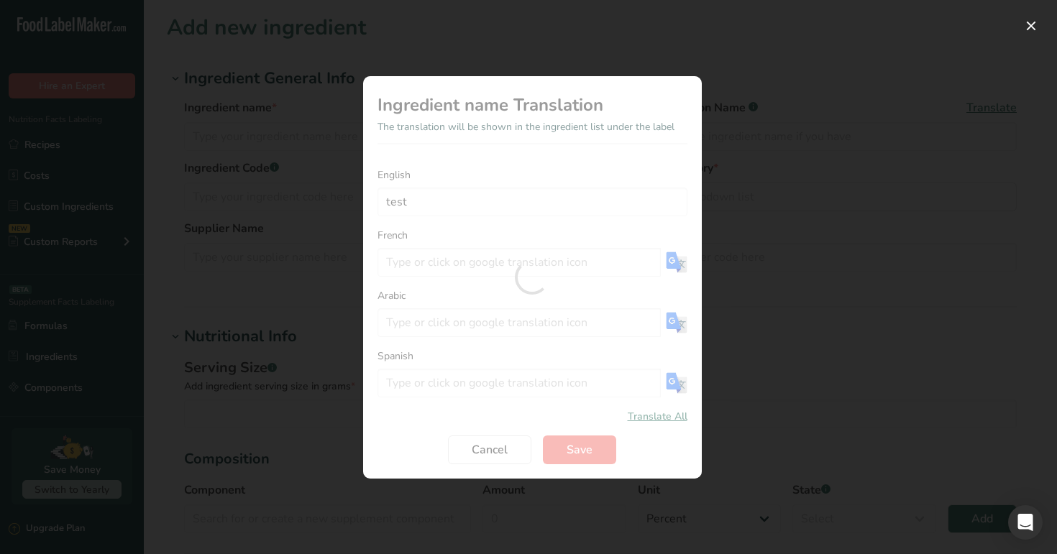
type input "test"
type input "امتحان"
type input "prueba"
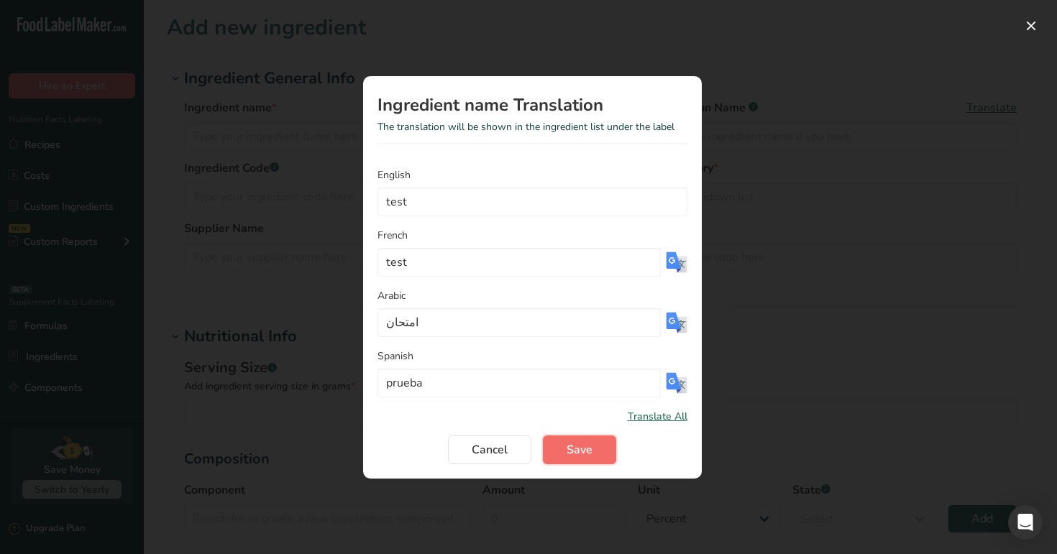
click at [577, 454] on span "Save" at bounding box center [579, 449] width 26 height 17
type input "test"
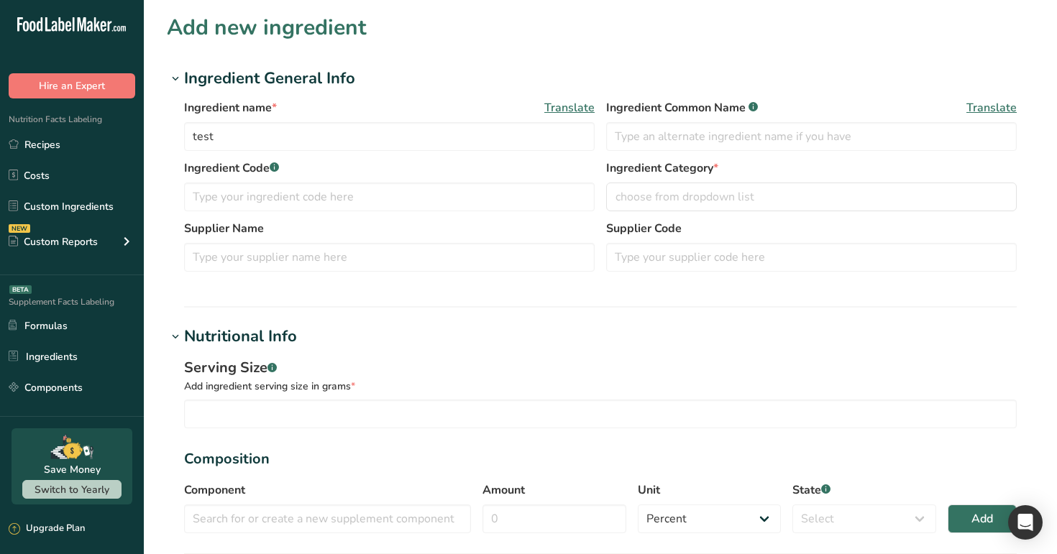
scroll to position [63, 0]
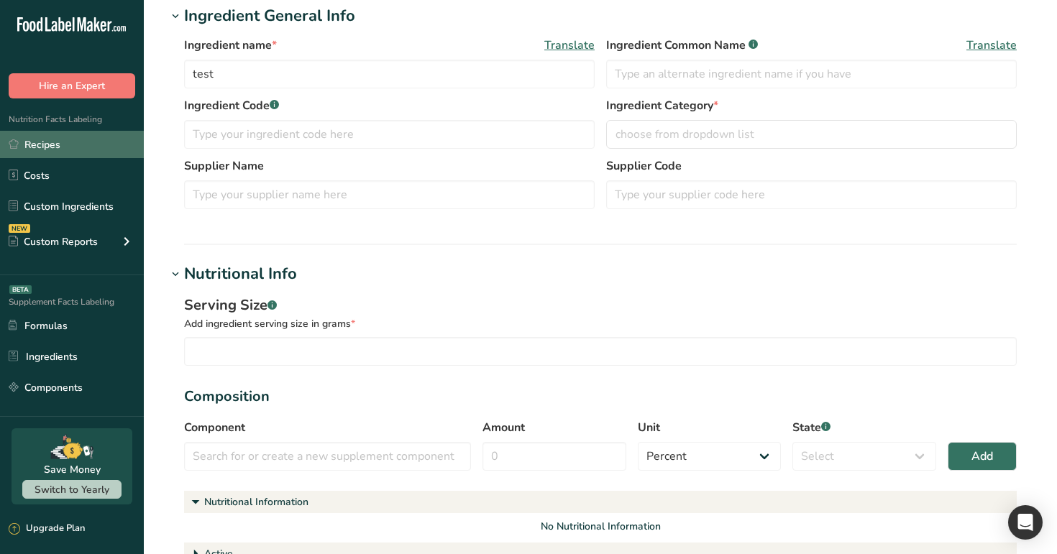
click at [75, 132] on link "Recipes" at bounding box center [72, 144] width 144 height 27
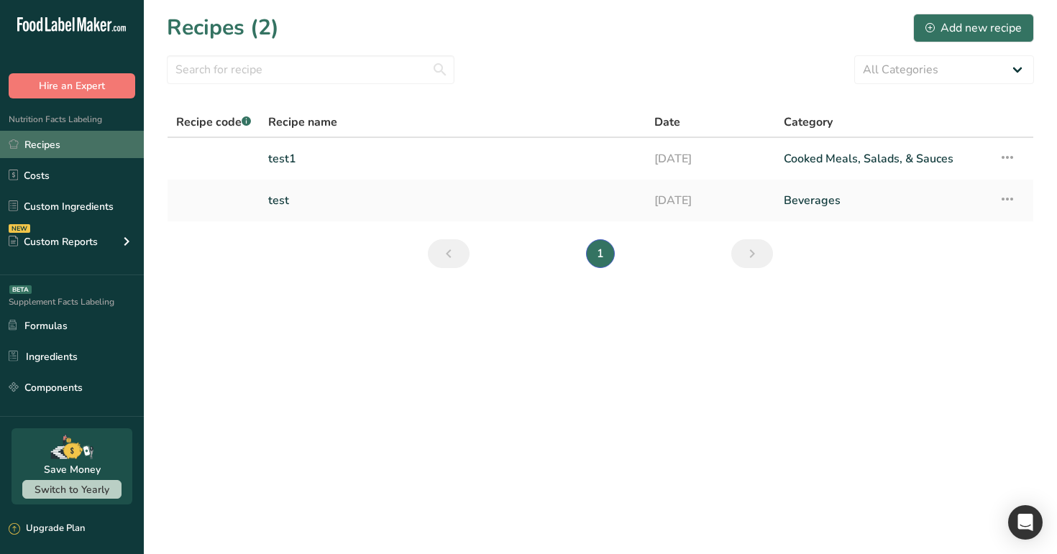
click at [80, 148] on link "Recipes" at bounding box center [72, 144] width 144 height 27
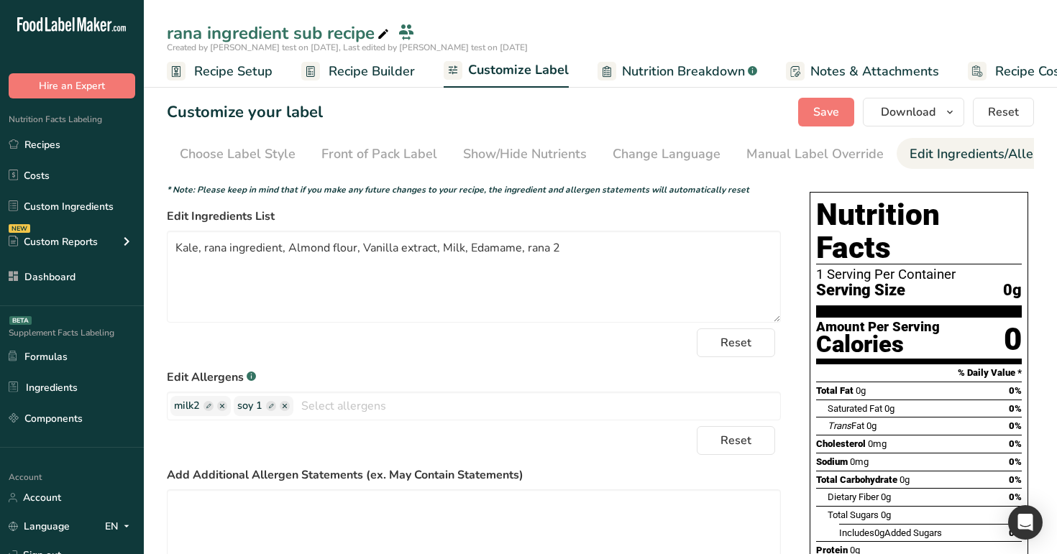
scroll to position [0, 178]
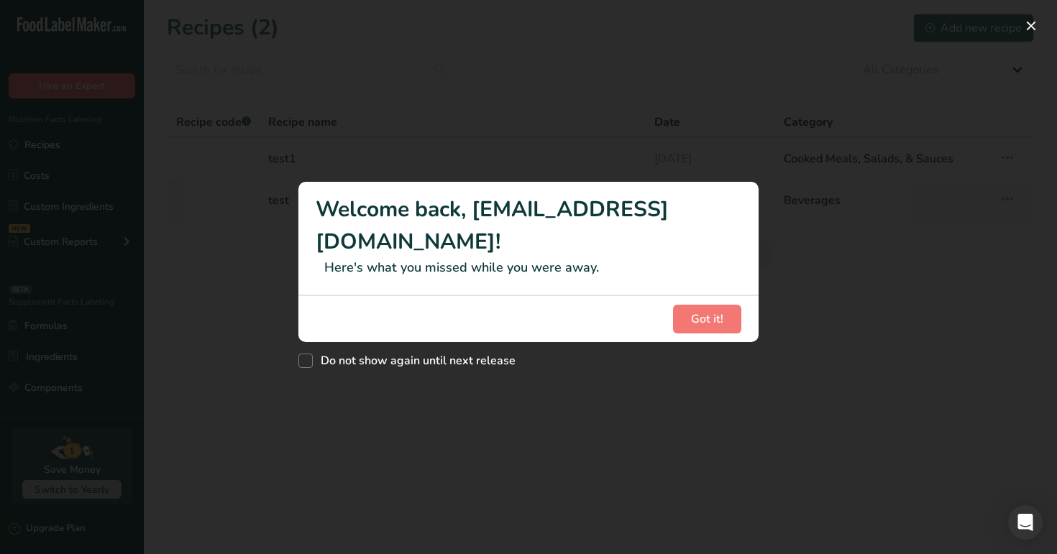
click at [386, 352] on div "Do not show again until next release" at bounding box center [528, 357] width 460 height 31
click at [405, 354] on span "Do not show again until next release" at bounding box center [414, 361] width 203 height 14
click at [308, 356] on input "Do not show again until next release" at bounding box center [302, 360] width 9 height 9
checkbox input "true"
click at [673, 314] on button "Got it!" at bounding box center [707, 319] width 68 height 29
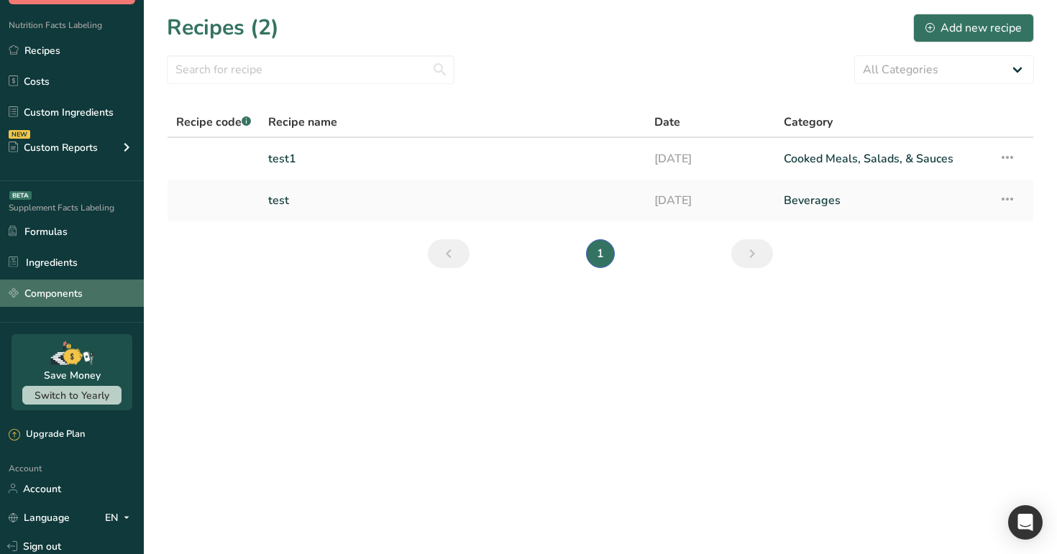
scroll to position [118, 0]
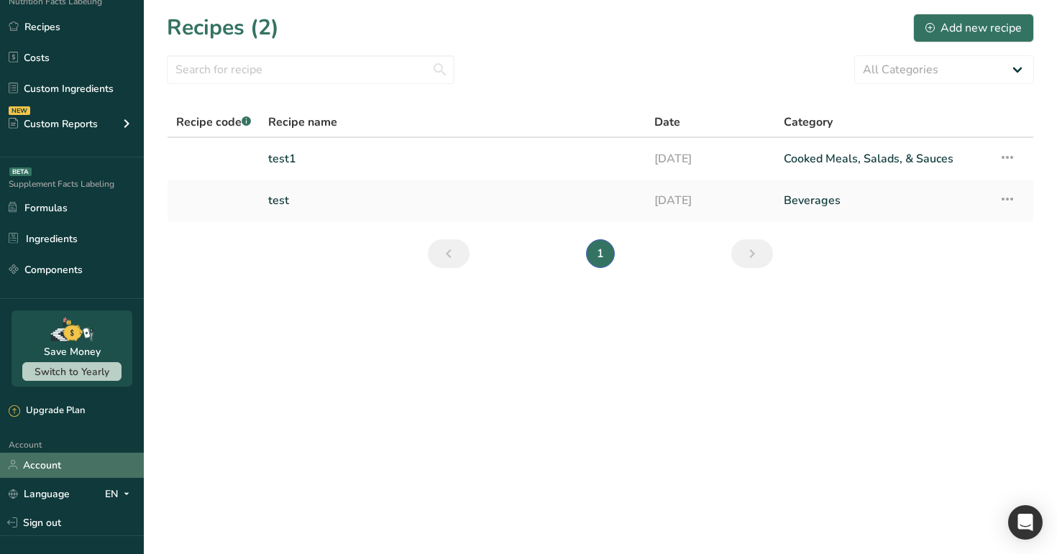
click at [74, 454] on link "Account" at bounding box center [72, 465] width 144 height 25
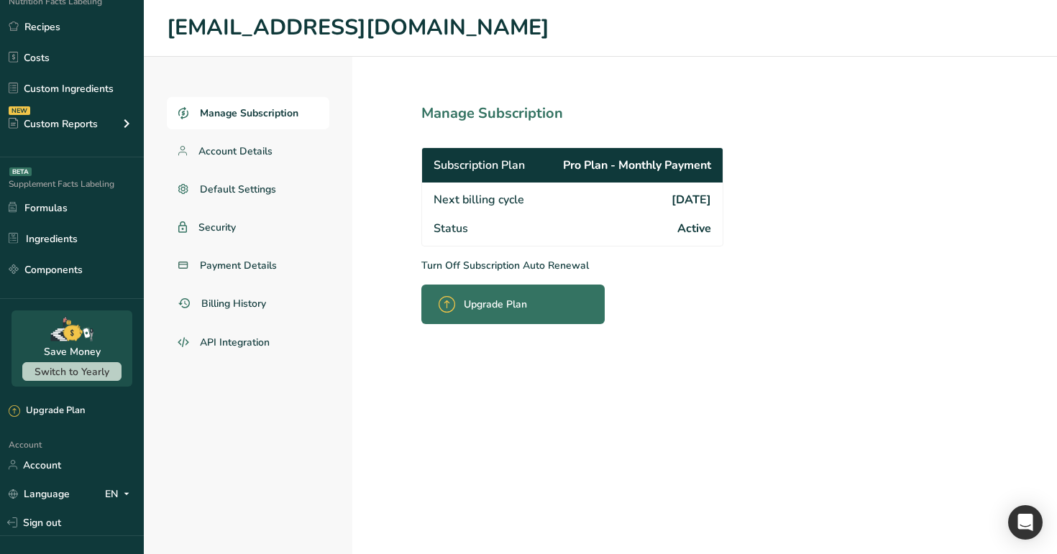
click at [507, 311] on span "Upgrade Plan" at bounding box center [495, 304] width 63 height 15
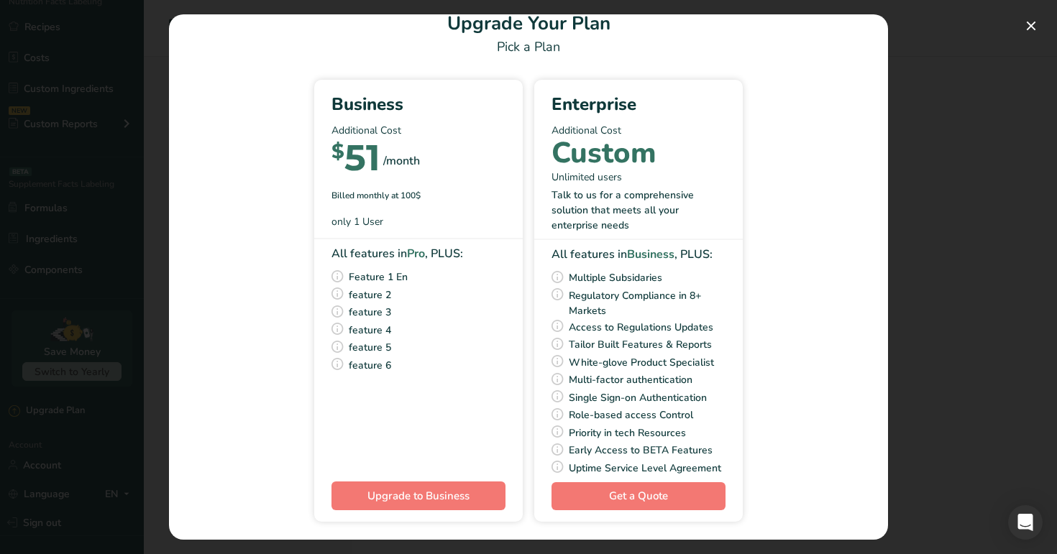
scroll to position [42, 0]
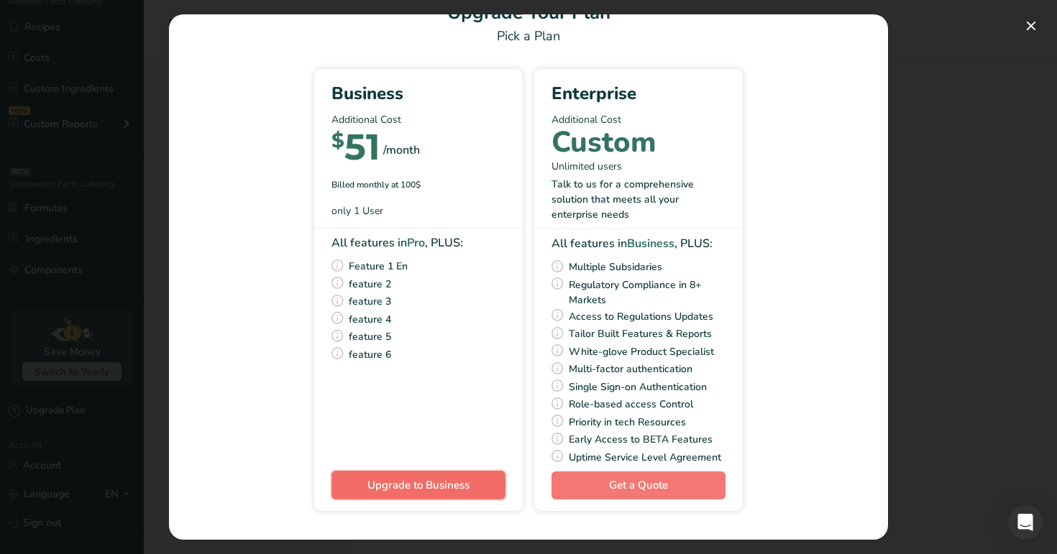
click at [384, 490] on span "Upgrade to Business" at bounding box center [418, 485] width 102 height 14
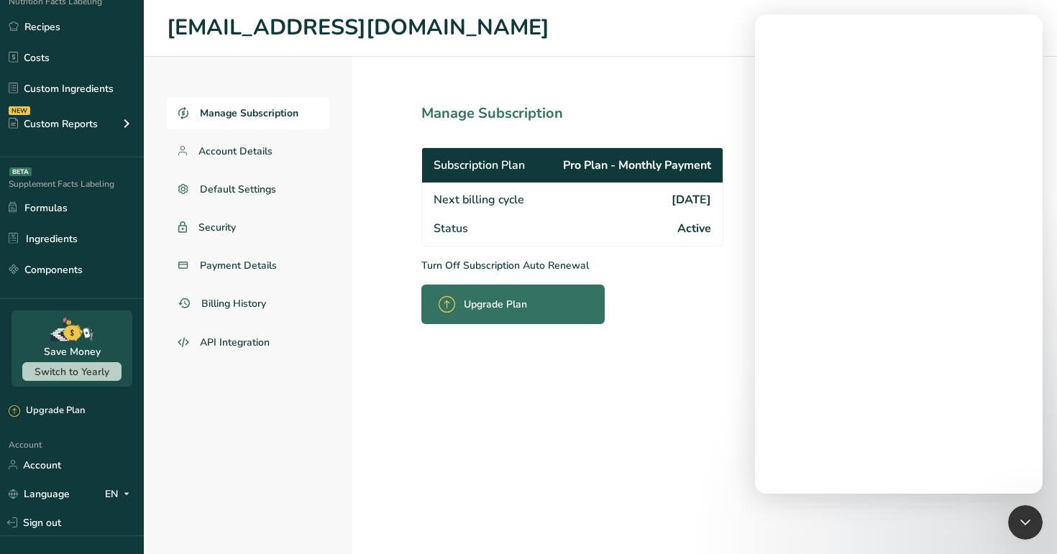
scroll to position [0, 0]
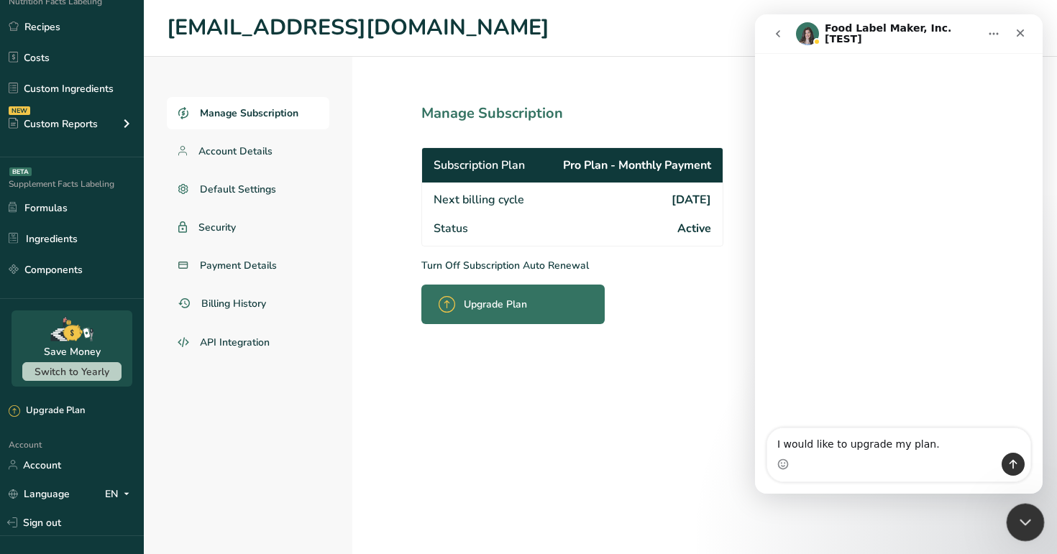
click at [1024, 523] on icon "Close Intercom Messenger" at bounding box center [1022, 520] width 17 height 17
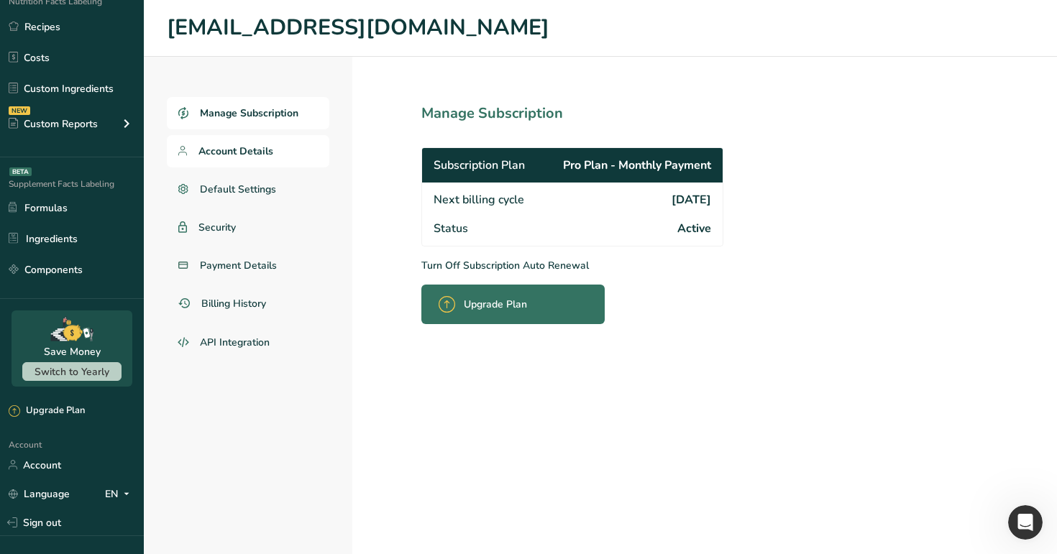
click at [216, 142] on link "Account Details" at bounding box center [248, 151] width 162 height 32
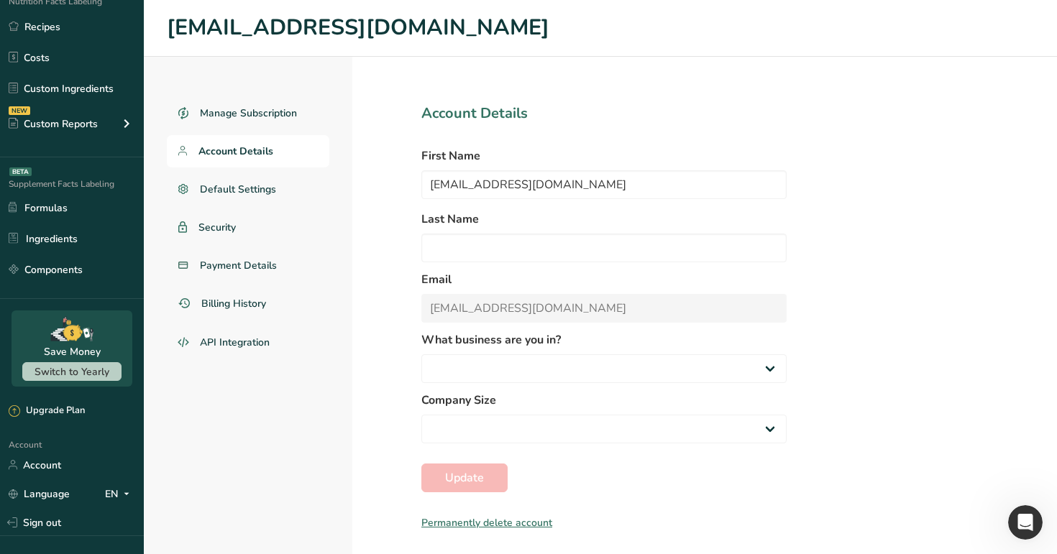
select select
select select "2"
select select "4"
click at [479, 252] on input "text" at bounding box center [603, 248] width 365 height 29
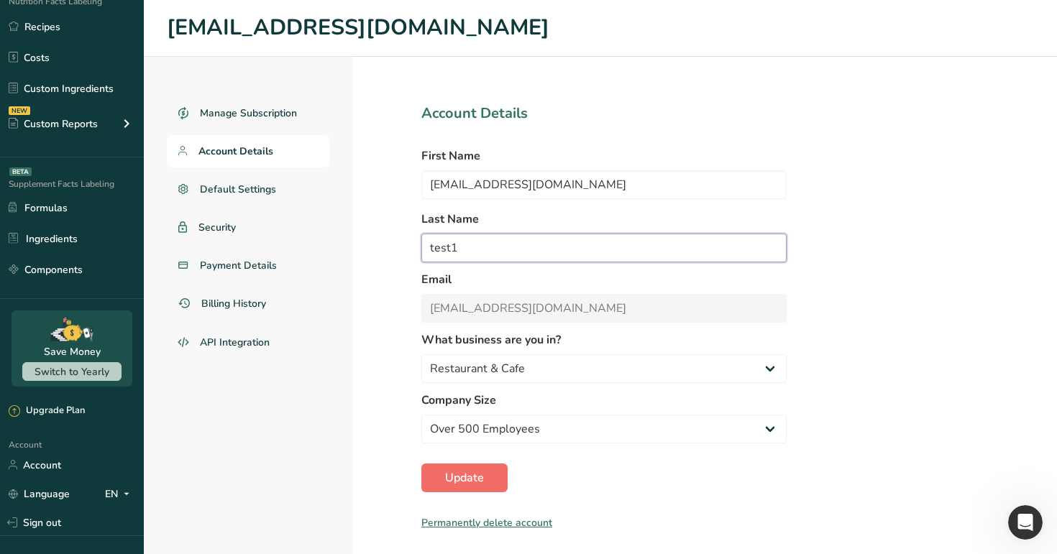
type input "test1"
click at [469, 480] on span "Update" at bounding box center [464, 477] width 39 height 17
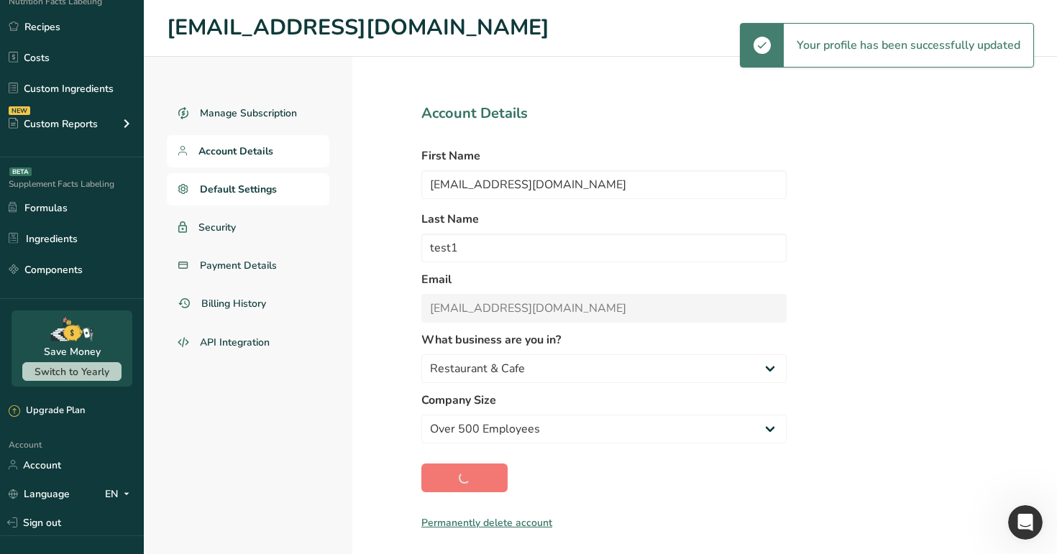
click at [270, 185] on span "Default Settings" at bounding box center [238, 189] width 77 height 15
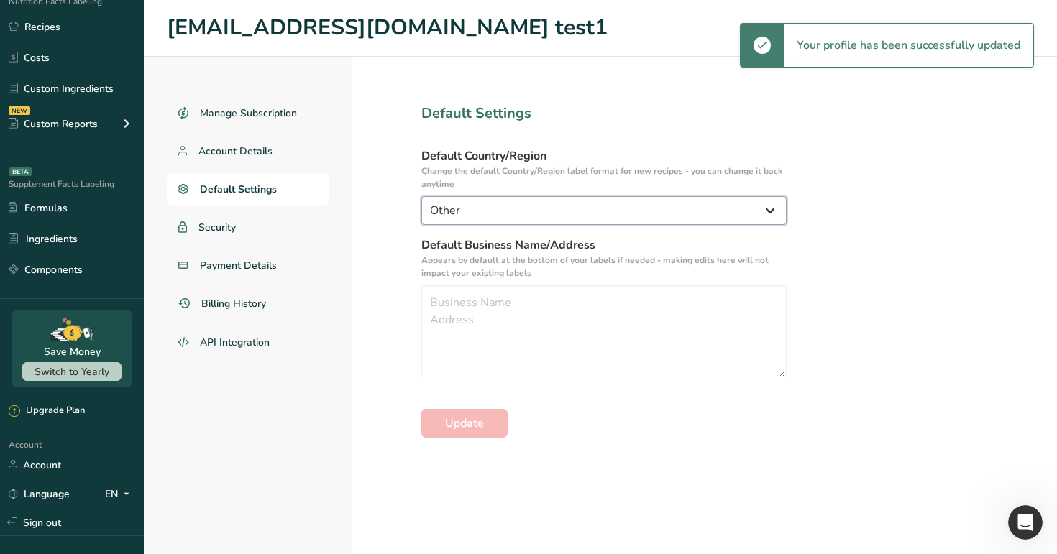
click at [507, 198] on select "United States Canada Australia/New Zealand United Kingdom European Union Mexico…" at bounding box center [603, 210] width 365 height 29
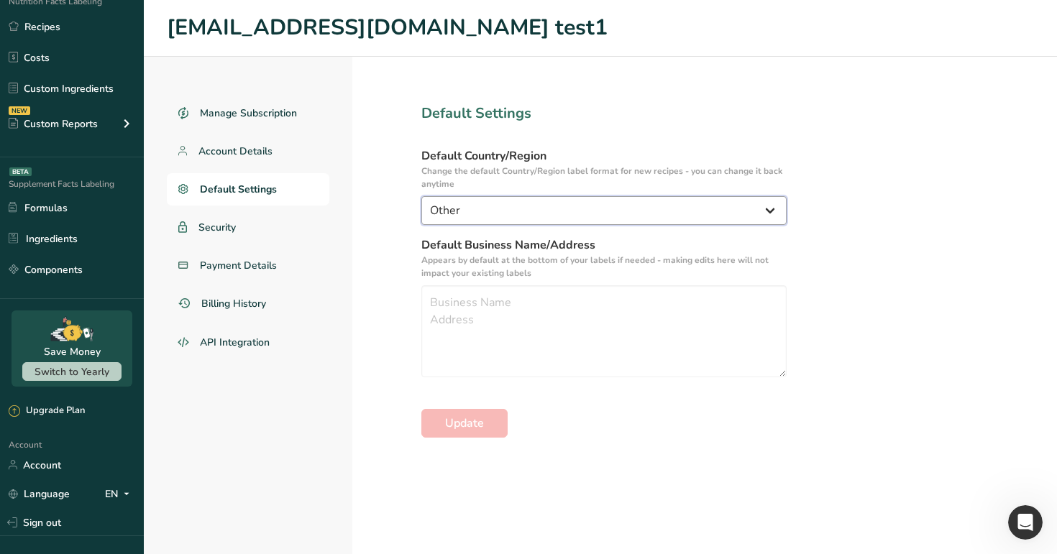
select select "GCC"
click at [421, 196] on select "United States Canada Australia/New Zealand United Kingdom European Union Mexico…" at bounding box center [603, 210] width 365 height 29
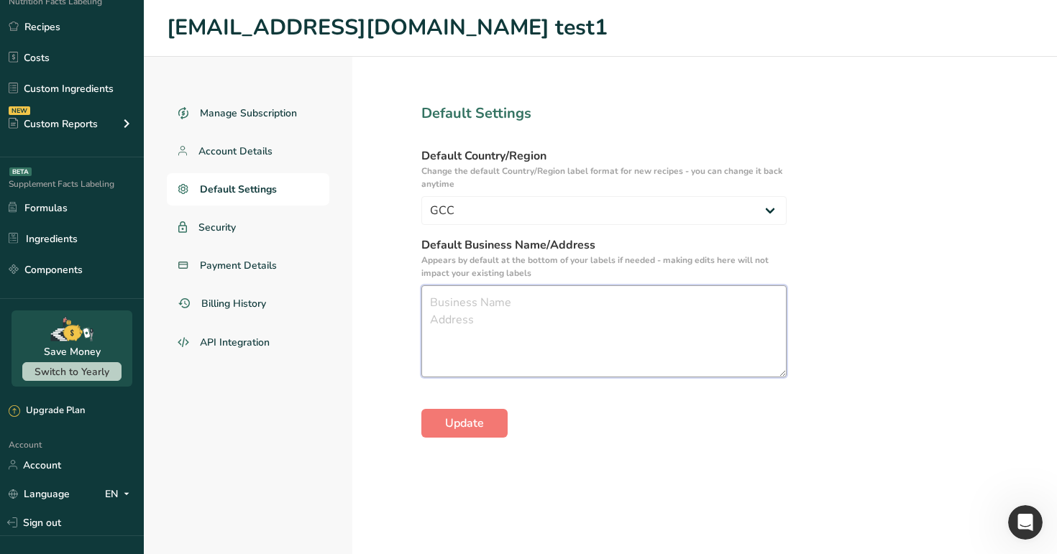
click at [512, 327] on textarea at bounding box center [603, 331] width 365 height 92
type textarea "test"
click at [482, 438] on section "Default Settings Default Country/Region Change the default Country/Region label…" at bounding box center [603, 305] width 503 height 497
click at [497, 416] on button "Update" at bounding box center [464, 423] width 86 height 29
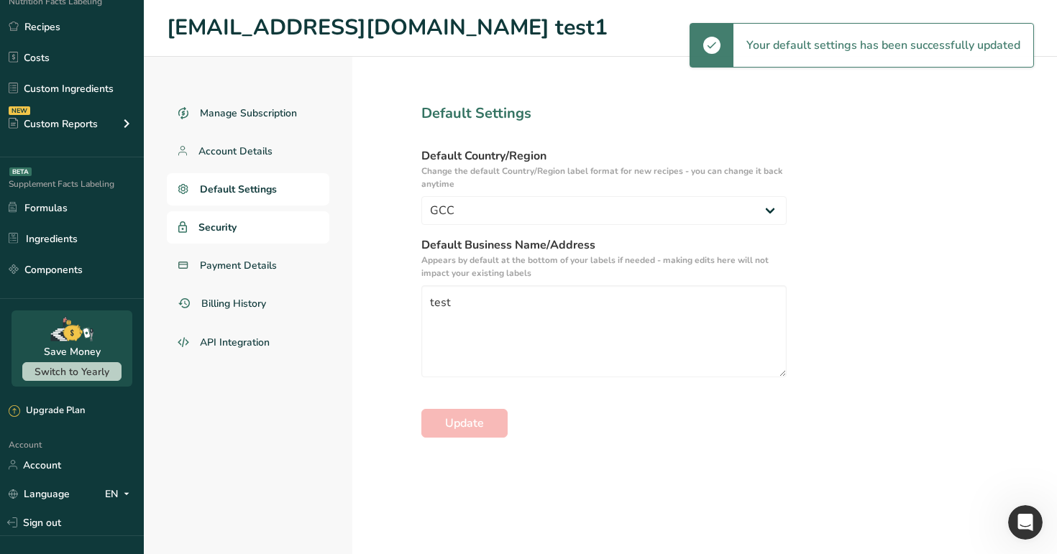
click at [246, 232] on link "Security" at bounding box center [248, 227] width 162 height 32
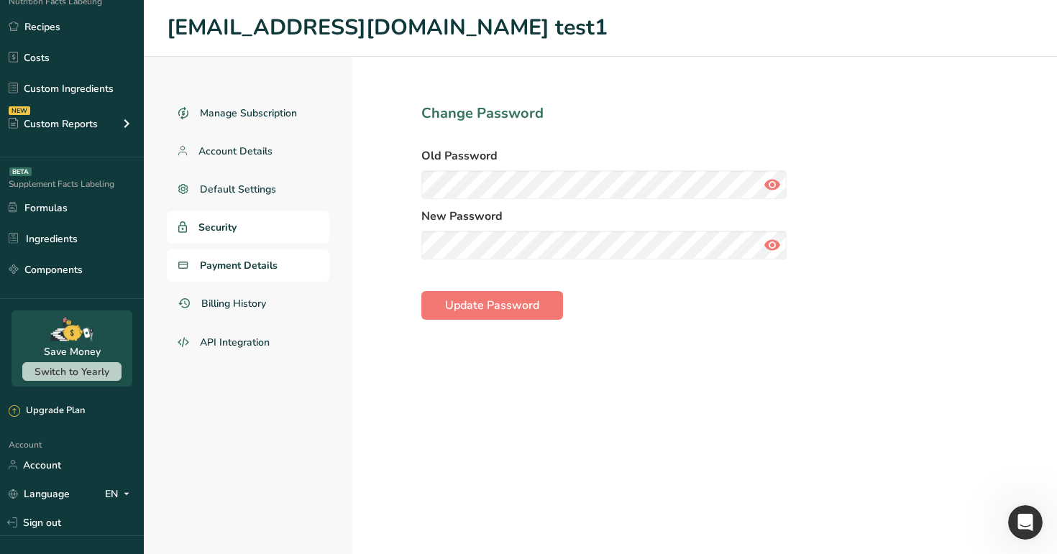
click at [273, 261] on span "Payment Details" at bounding box center [239, 265] width 78 height 15
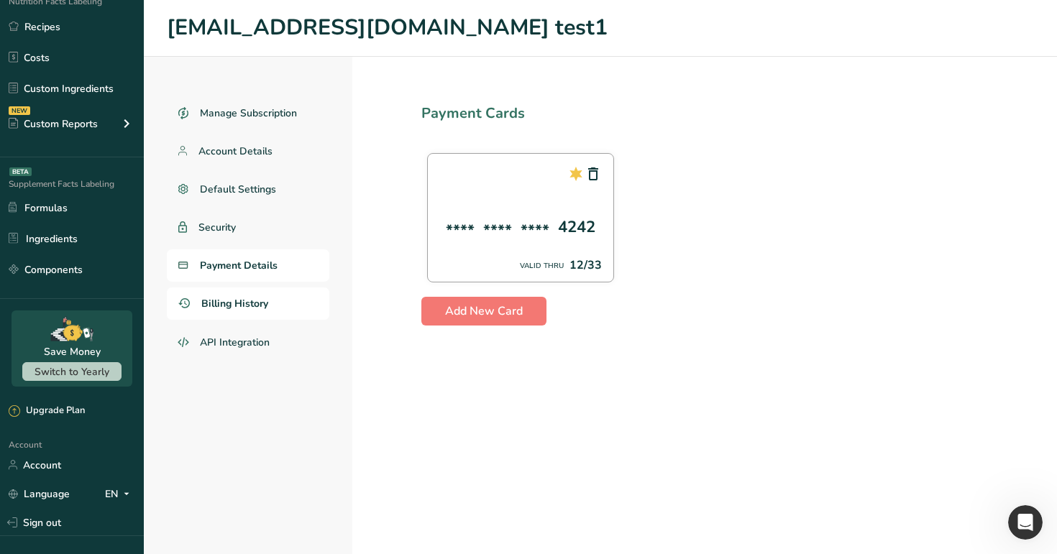
click at [234, 311] on span "Billing History" at bounding box center [234, 303] width 67 height 15
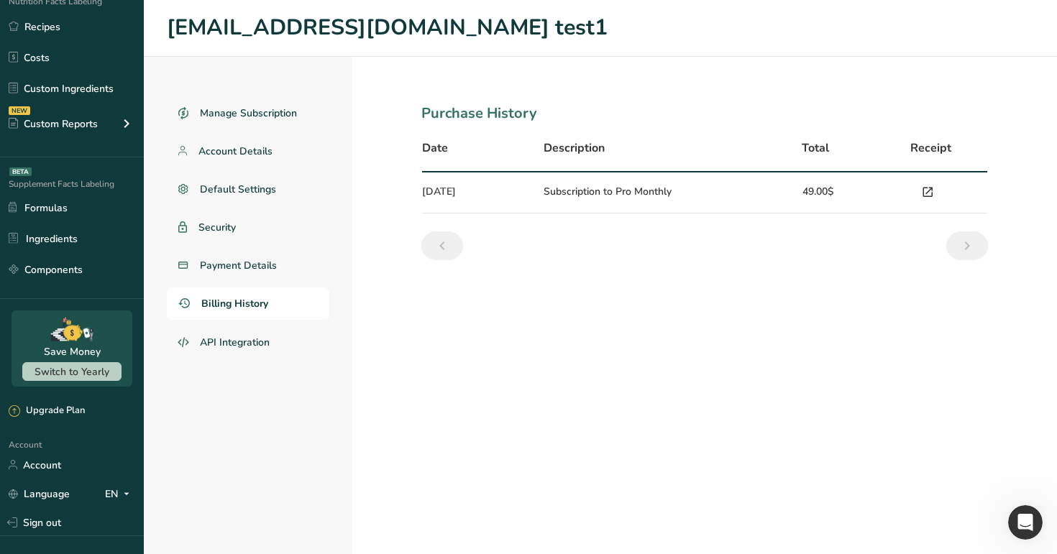
click at [929, 191] on icon at bounding box center [927, 193] width 13 height 20
click at [251, 348] on span "API Integration" at bounding box center [235, 342] width 70 height 15
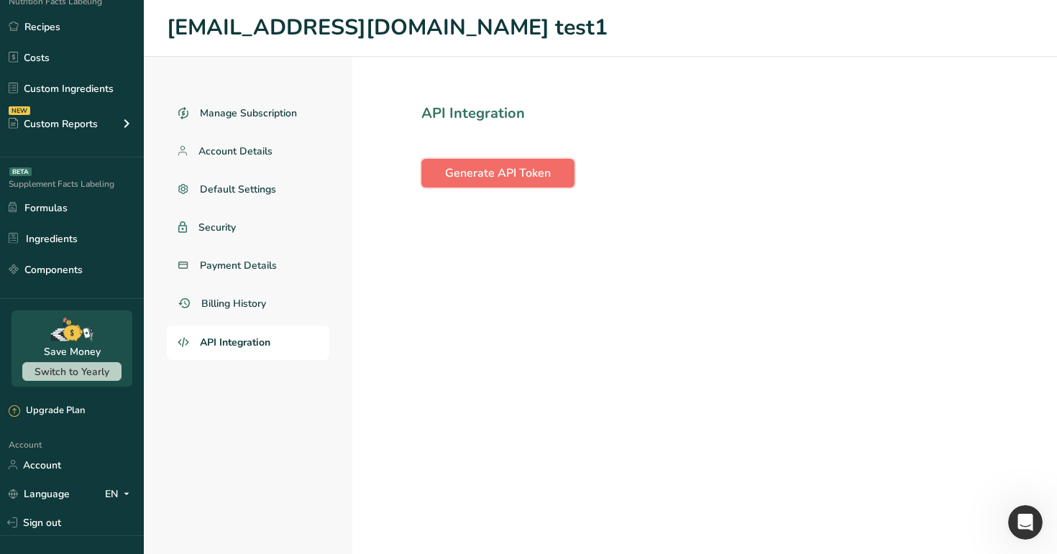
click at [535, 167] on span "Generate API Token" at bounding box center [498, 173] width 106 height 17
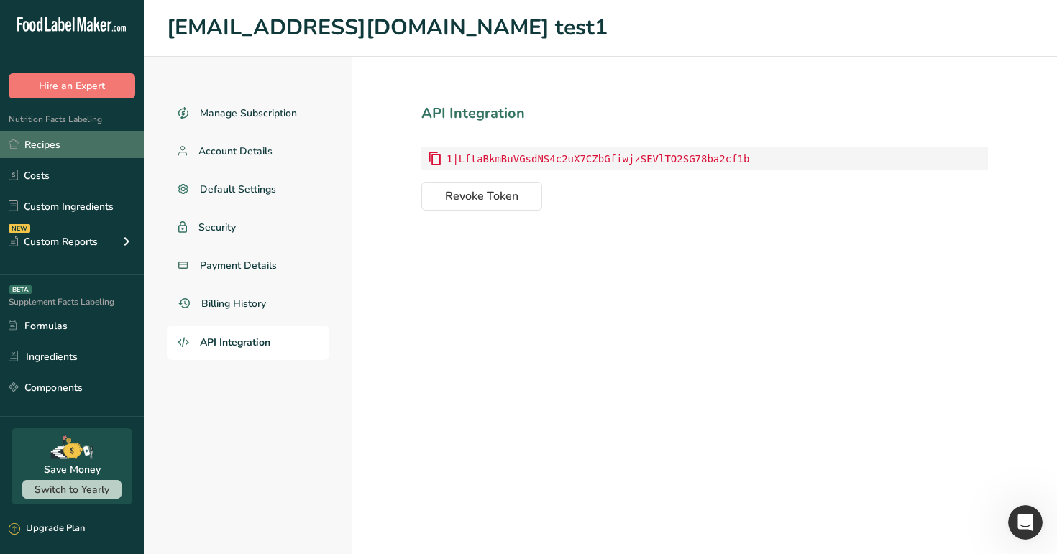
click at [75, 137] on link "Recipes" at bounding box center [72, 144] width 144 height 27
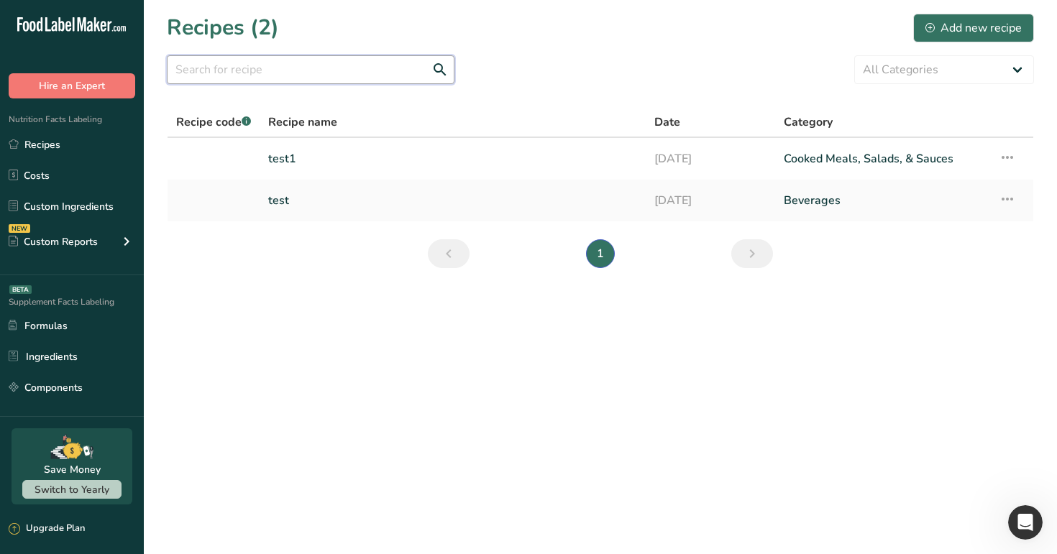
click at [369, 58] on input "text" at bounding box center [311, 69] width 288 height 29
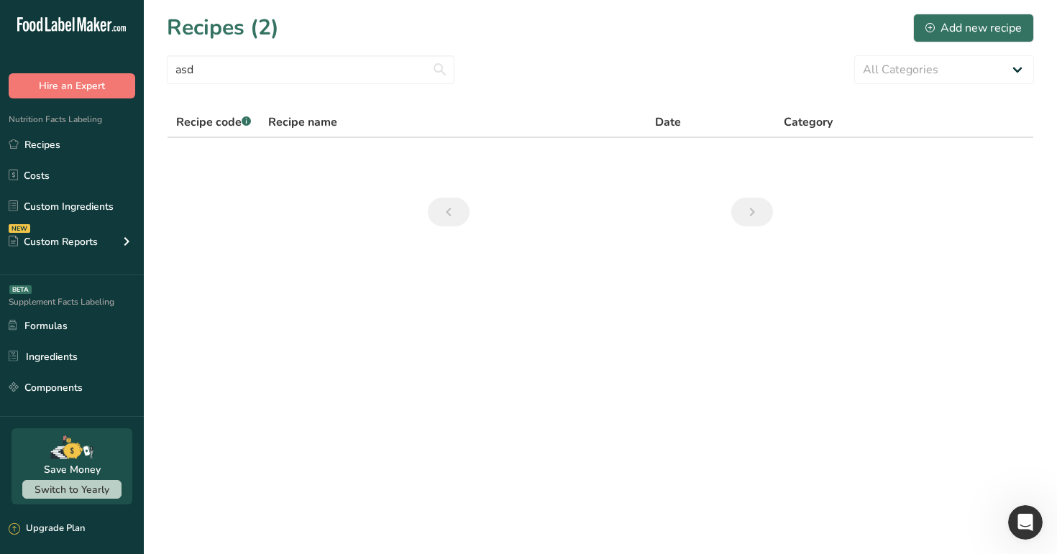
click at [556, 45] on section "Recipes (2) Add new recipe asd All Categories Baked Goods Beverages category Co…" at bounding box center [600, 124] width 913 height 249
click at [346, 75] on input "asd" at bounding box center [311, 69] width 288 height 29
type input "a"
click at [879, 67] on select "All Categories Baked Goods Beverages category Cooked Meals, Salads, & Sauces Da…" at bounding box center [944, 69] width 180 height 29
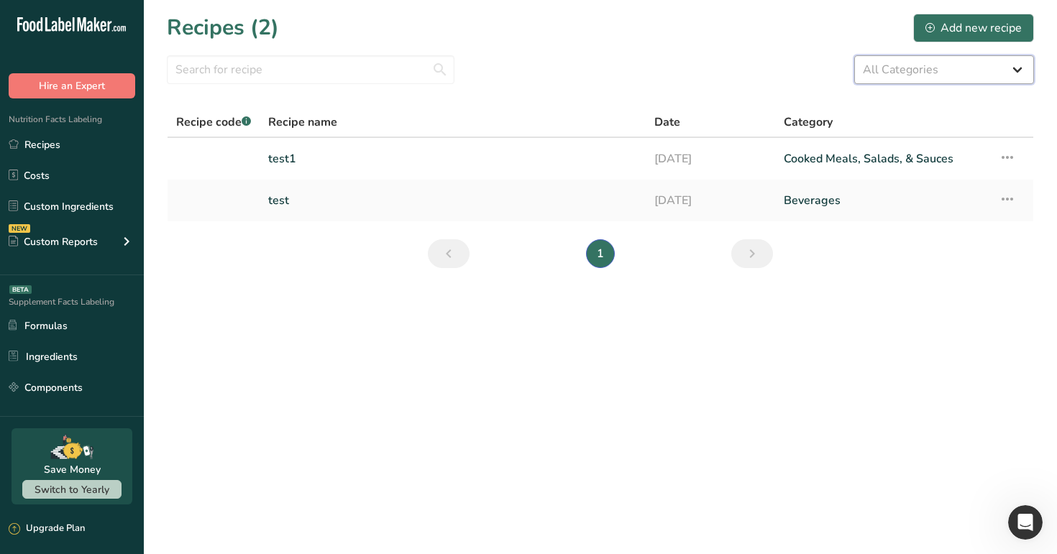
select select "8"
click at [854, 55] on select "All Categories Baked Goods Beverages category Cooked Meals, Salads, & Sauces Da…" at bounding box center [944, 69] width 180 height 29
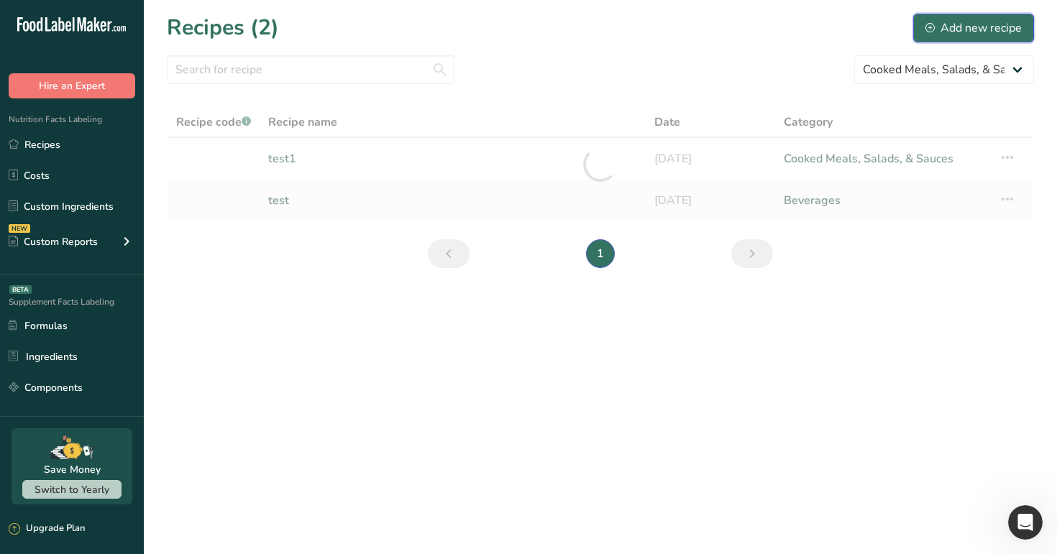
click at [982, 15] on button "Add new recipe" at bounding box center [973, 28] width 121 height 29
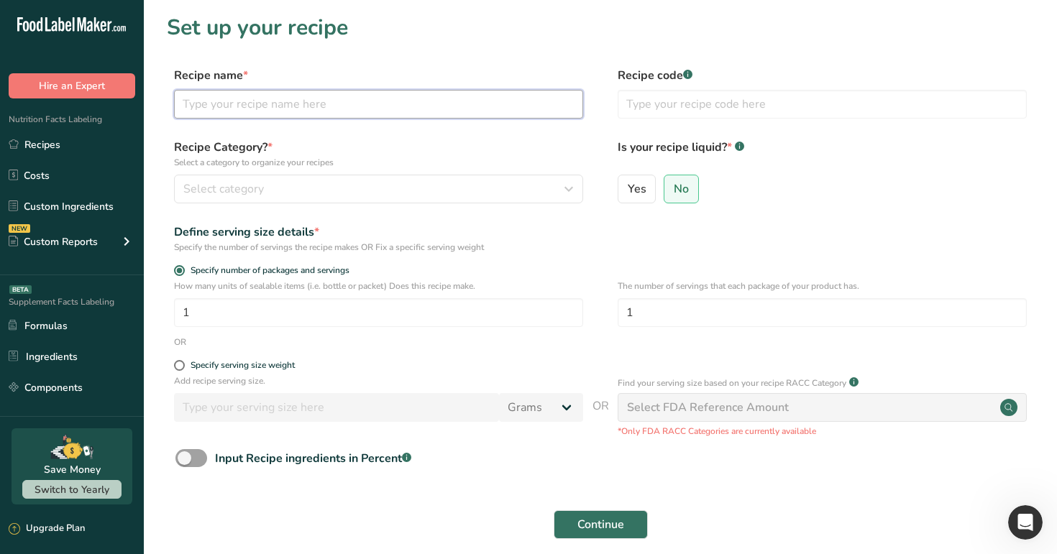
click at [276, 111] on input "text" at bounding box center [378, 104] width 409 height 29
type input "asd"
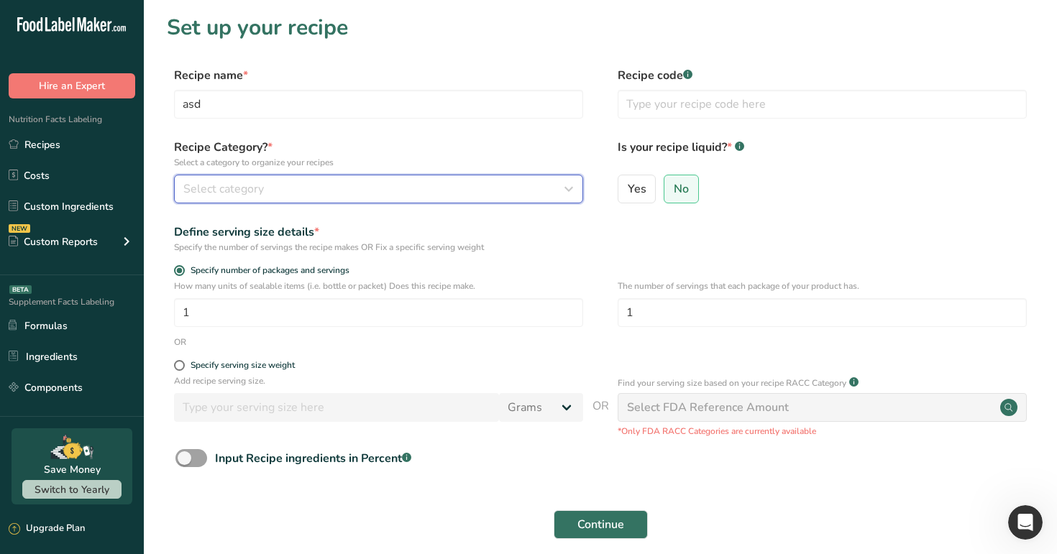
click at [360, 184] on div "Select category" at bounding box center [374, 188] width 382 height 17
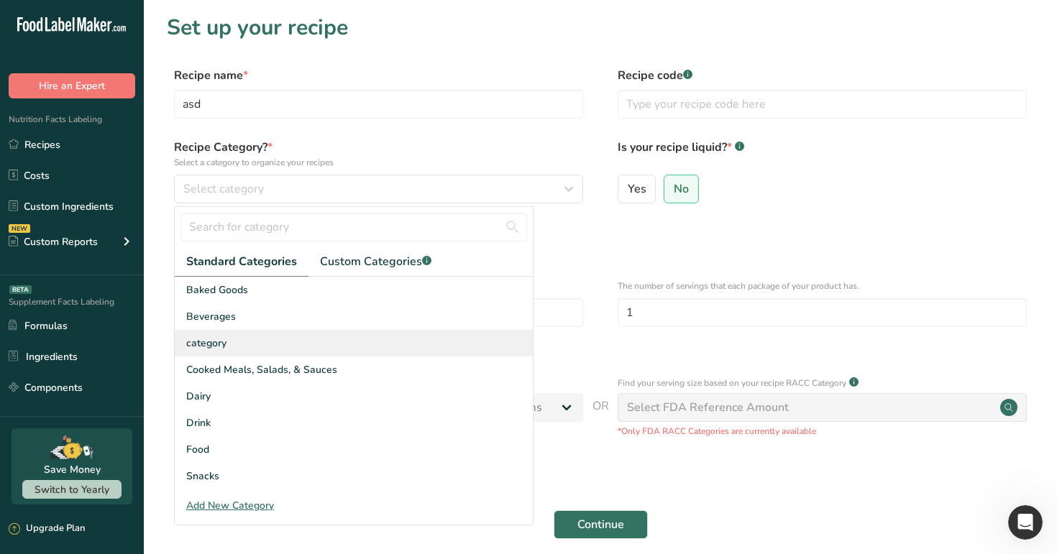
click at [371, 354] on div "category" at bounding box center [354, 343] width 358 height 27
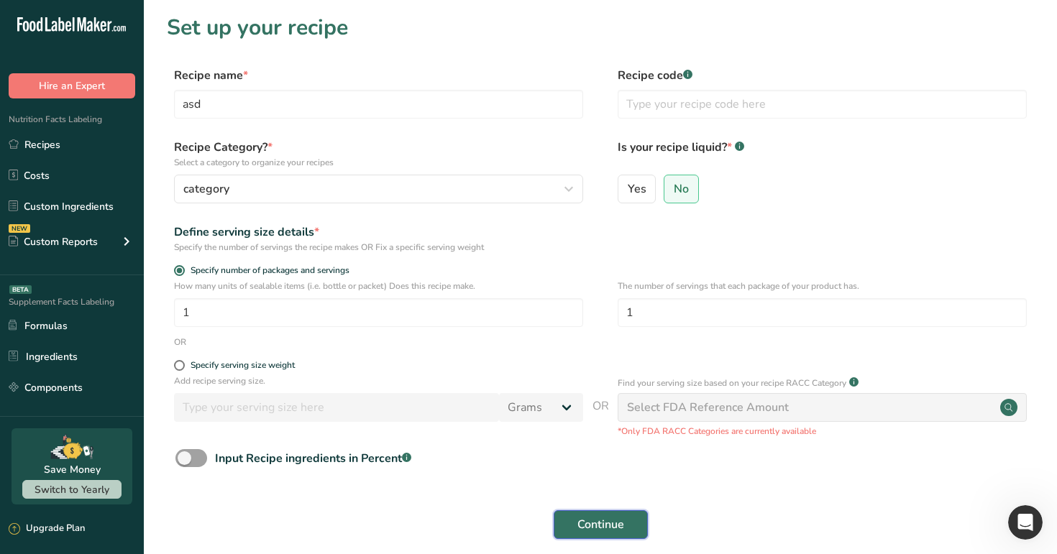
click at [602, 525] on span "Continue" at bounding box center [600, 524] width 47 height 17
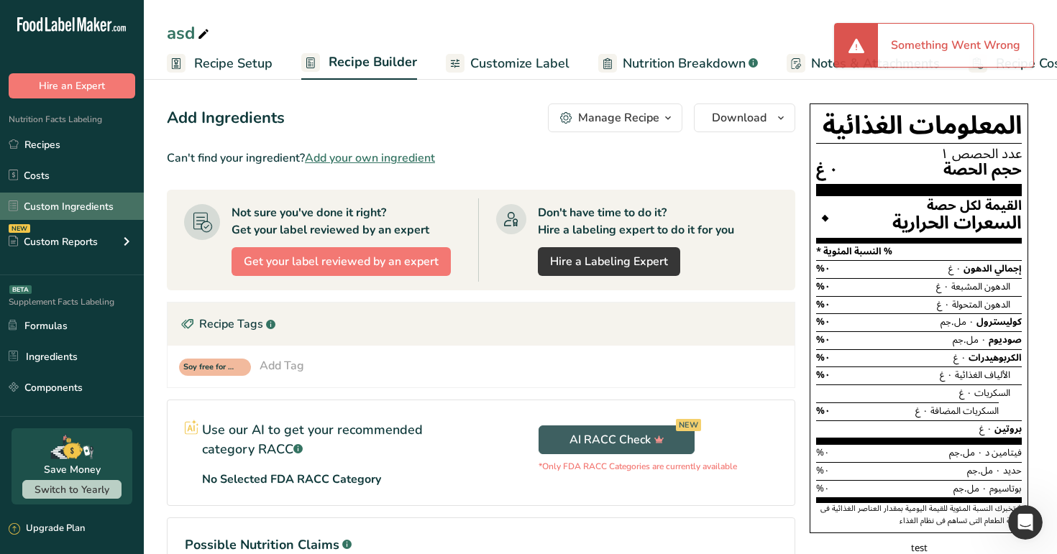
click at [86, 208] on link "Custom Ingredients" at bounding box center [72, 206] width 144 height 27
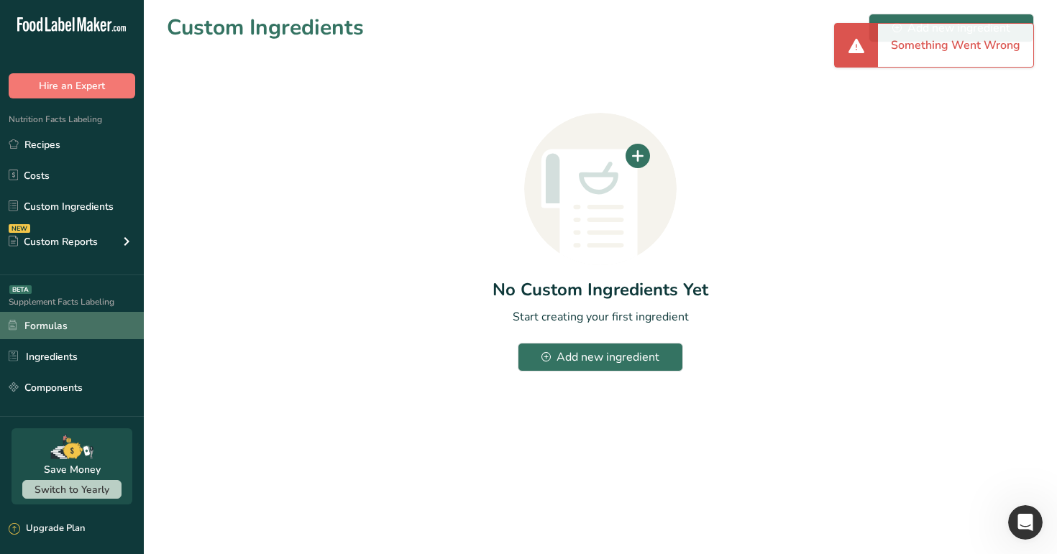
click at [86, 331] on link "Formulas" at bounding box center [72, 325] width 144 height 27
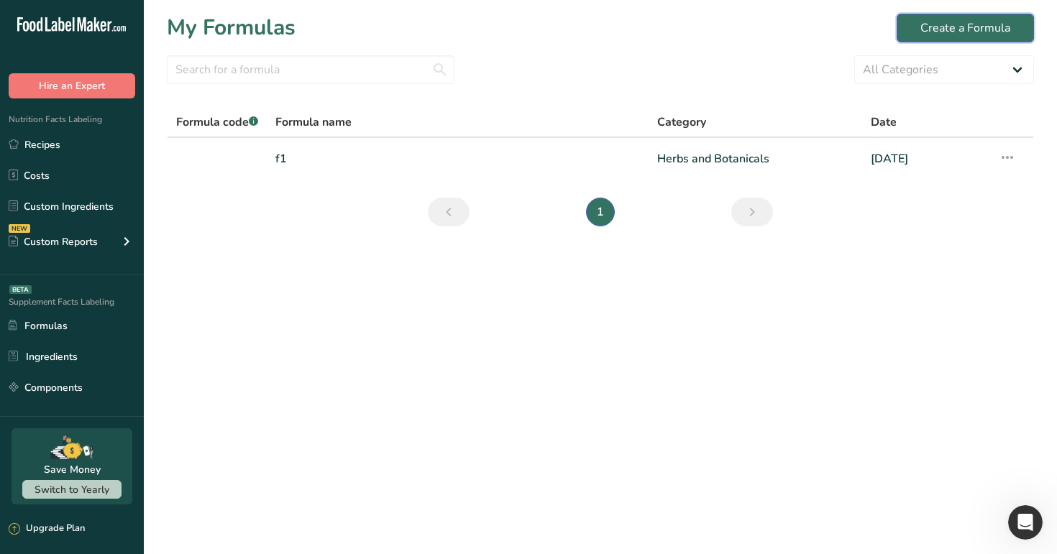
click at [985, 27] on div "Create a Formula" at bounding box center [965, 27] width 90 height 17
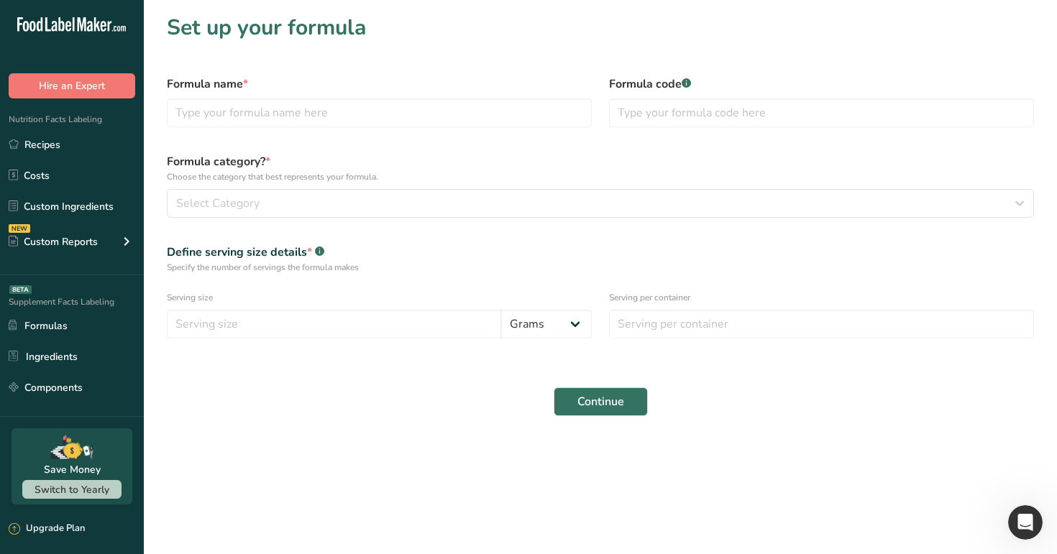
click at [437, 129] on div "Formula name *" at bounding box center [379, 101] width 442 height 69
click at [441, 124] on input "text" at bounding box center [379, 112] width 425 height 29
click at [56, 138] on link "Recipes" at bounding box center [72, 144] width 144 height 27
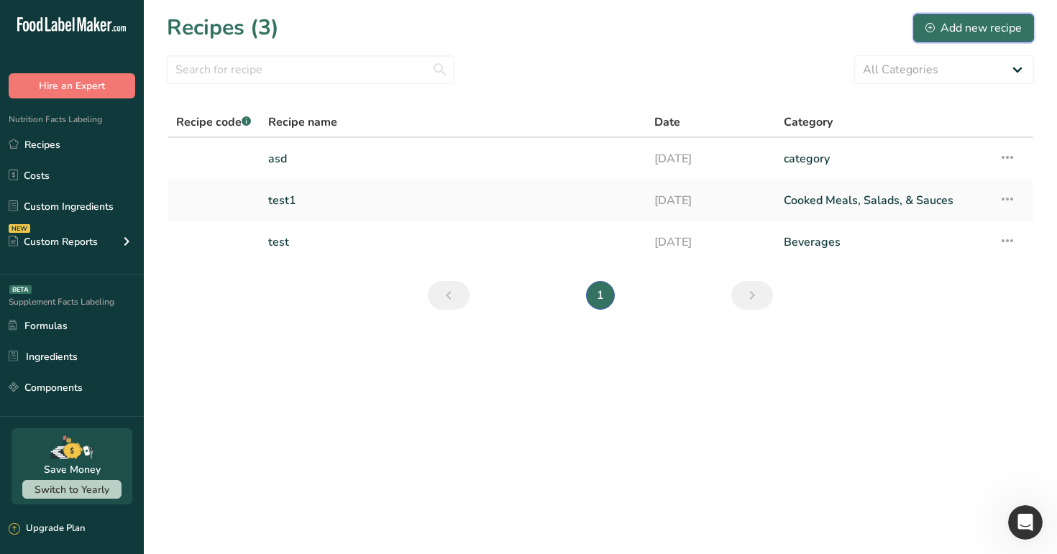
click at [985, 19] on div "Add new recipe" at bounding box center [973, 27] width 96 height 17
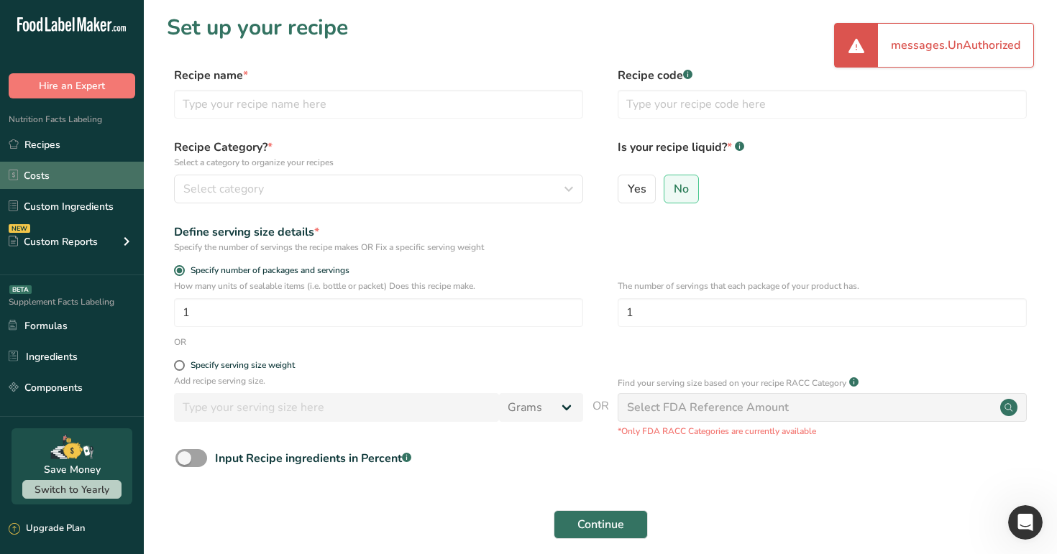
click at [66, 174] on link "Costs" at bounding box center [72, 175] width 144 height 27
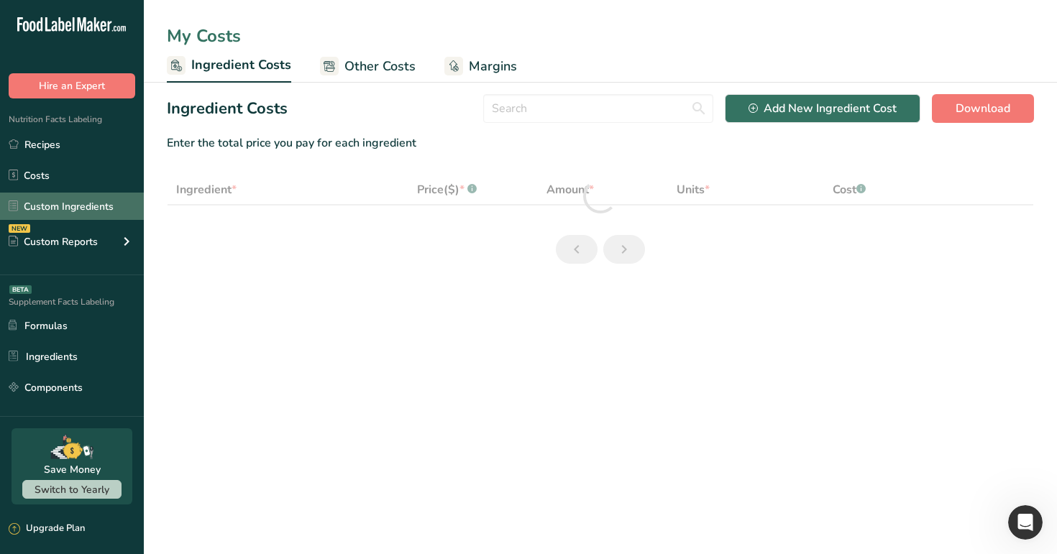
click at [81, 213] on link "Custom Ingredients" at bounding box center [72, 206] width 144 height 27
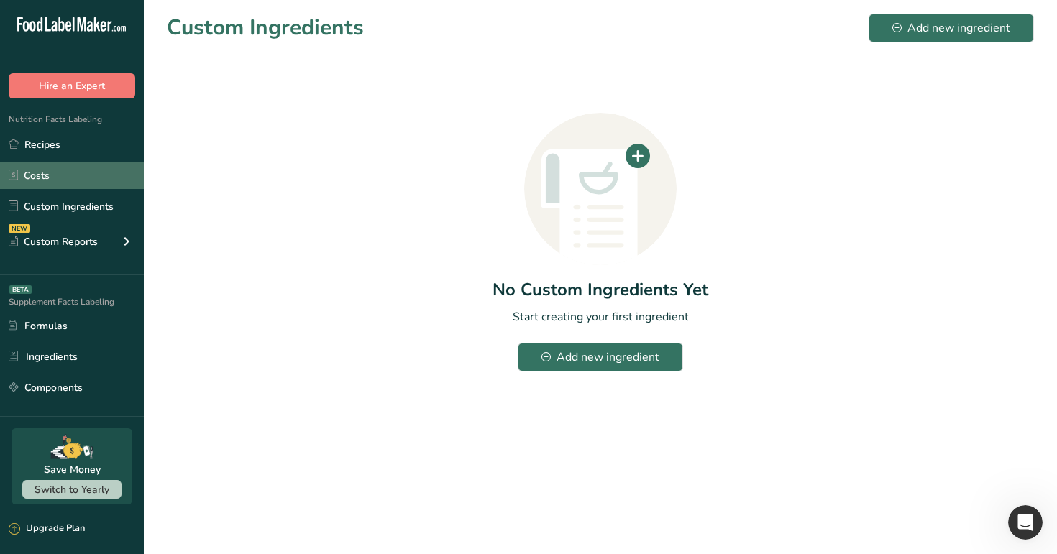
click at [79, 174] on link "Costs" at bounding box center [72, 175] width 144 height 27
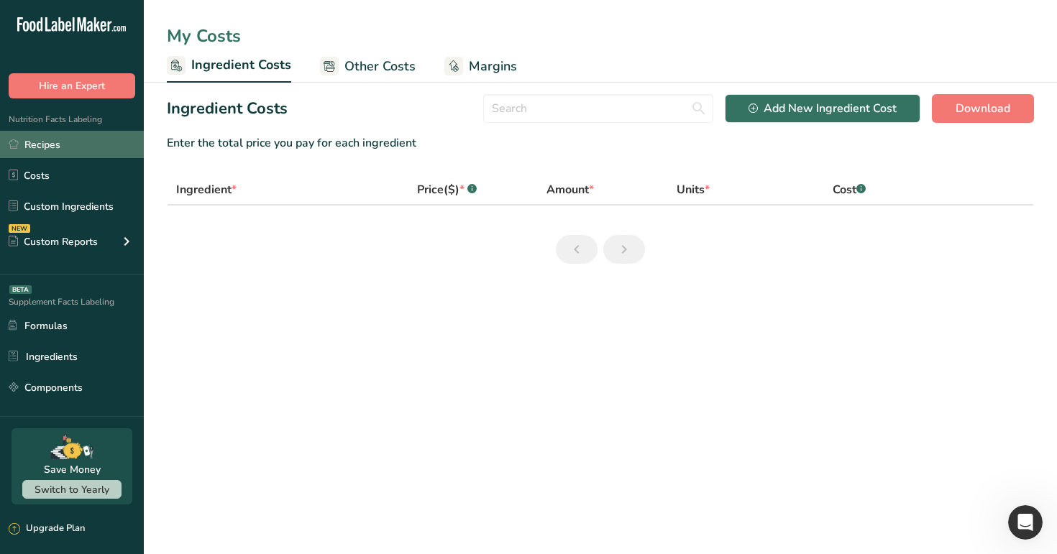
click at [82, 146] on link "Recipes" at bounding box center [72, 144] width 144 height 27
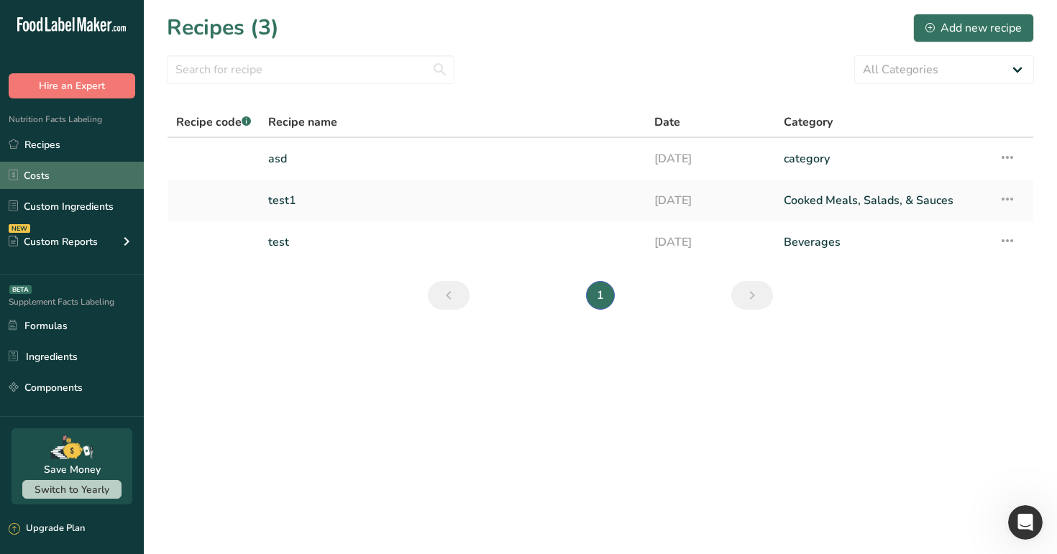
click at [77, 177] on link "Costs" at bounding box center [72, 175] width 144 height 27
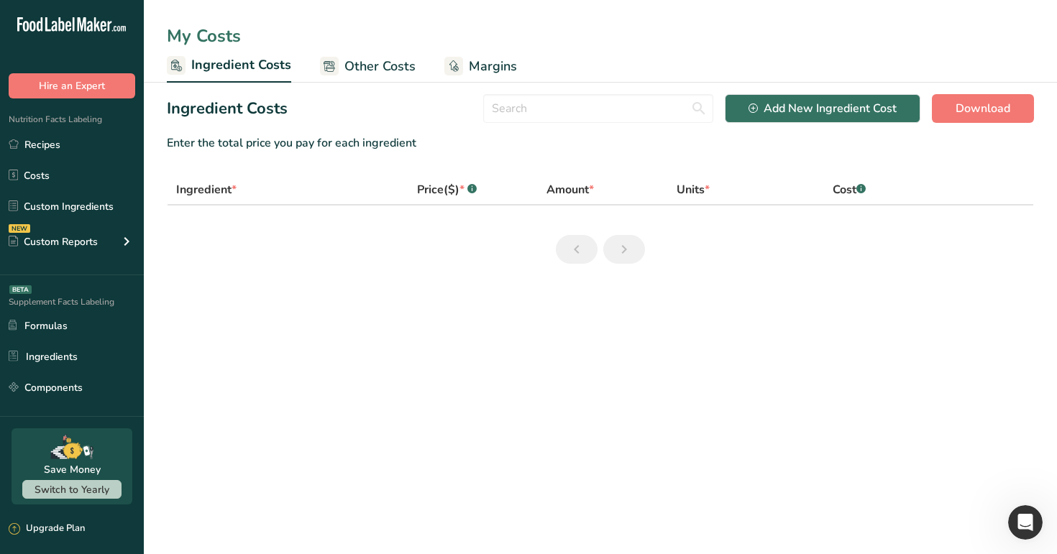
click at [380, 69] on span "Other Costs" at bounding box center [379, 66] width 71 height 19
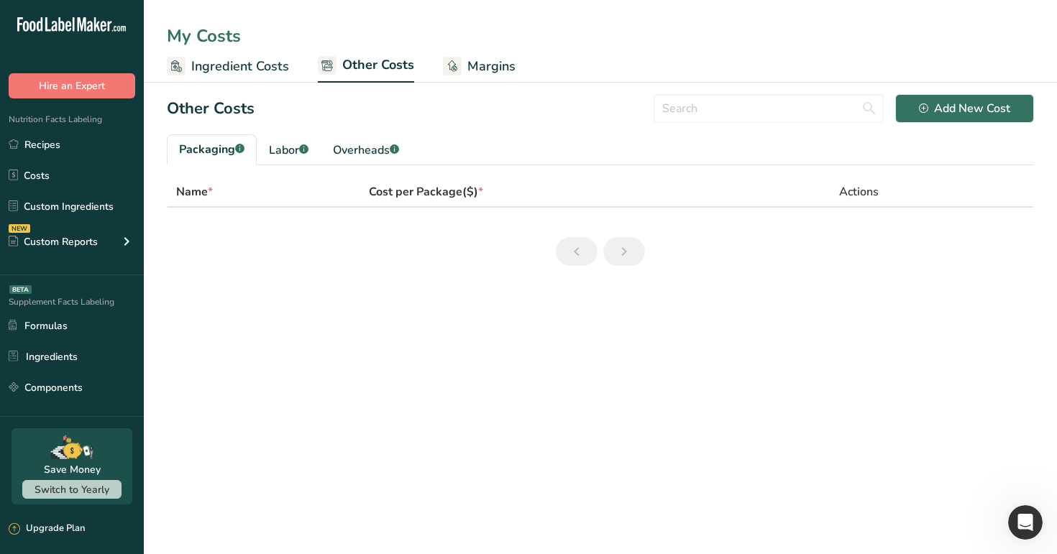
click at [477, 67] on span "Margins" at bounding box center [491, 66] width 48 height 19
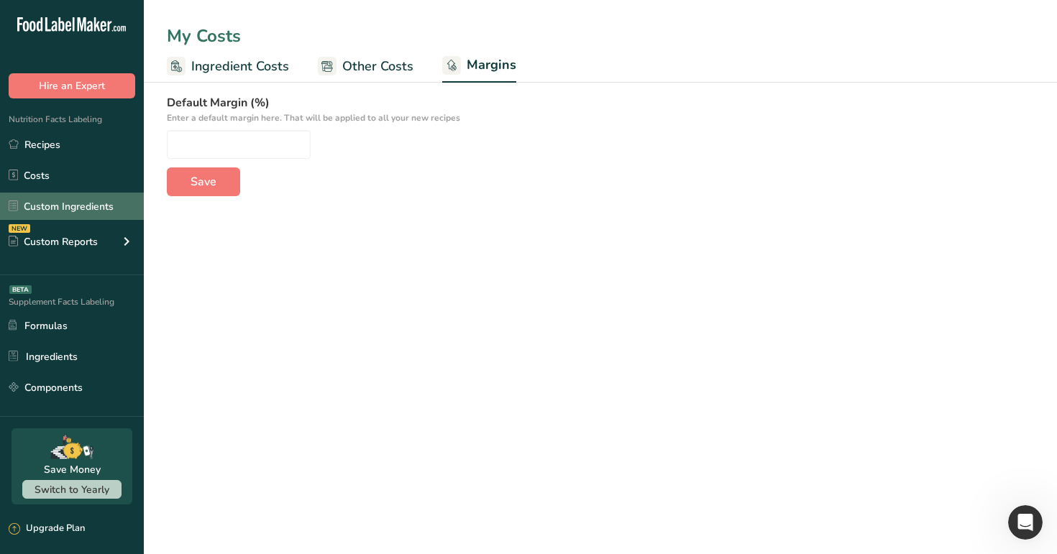
click at [56, 208] on link "Custom Ingredients" at bounding box center [72, 206] width 144 height 27
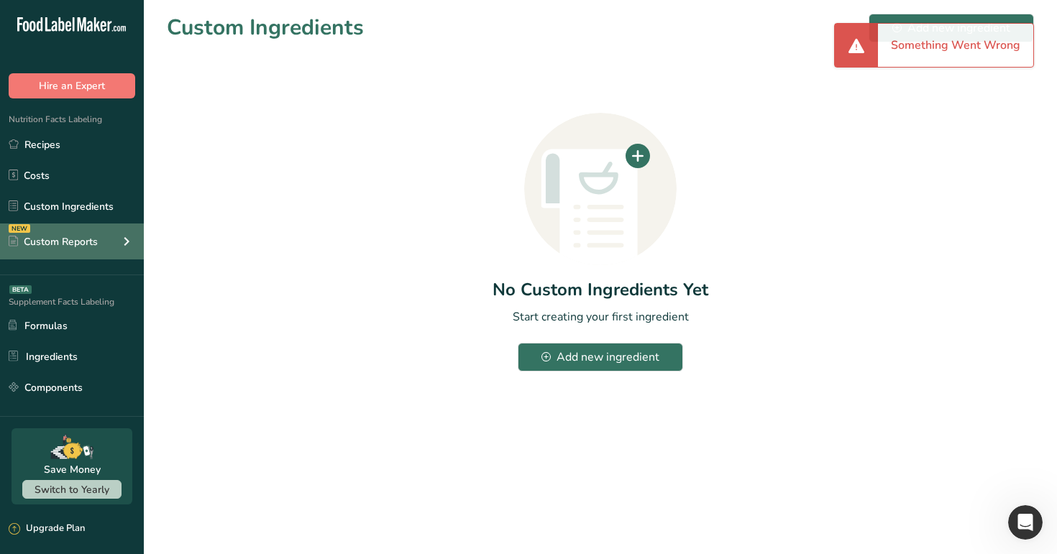
click at [87, 241] on div "Custom Reports" at bounding box center [53, 241] width 89 height 15
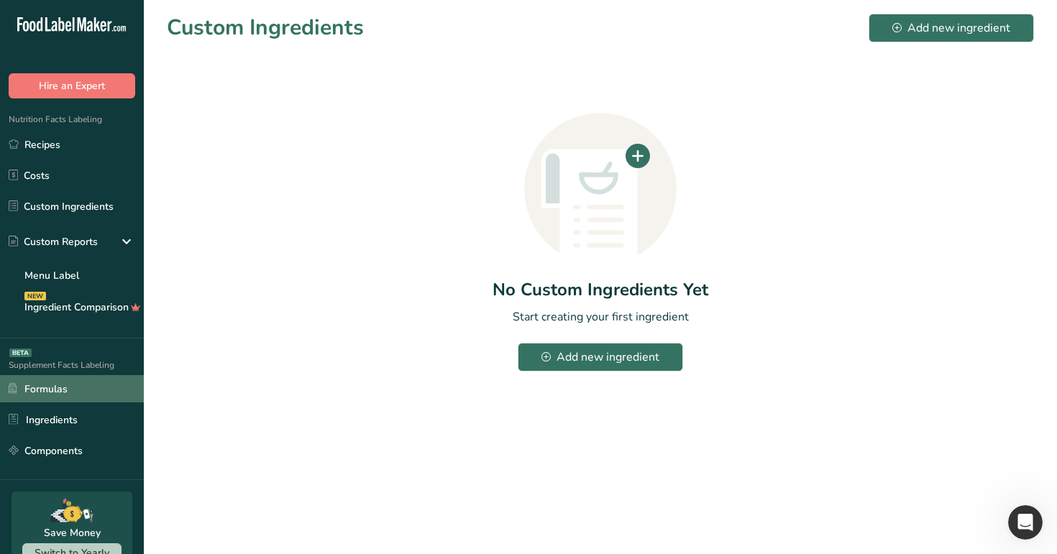
click at [91, 390] on link "Formulas" at bounding box center [72, 388] width 144 height 27
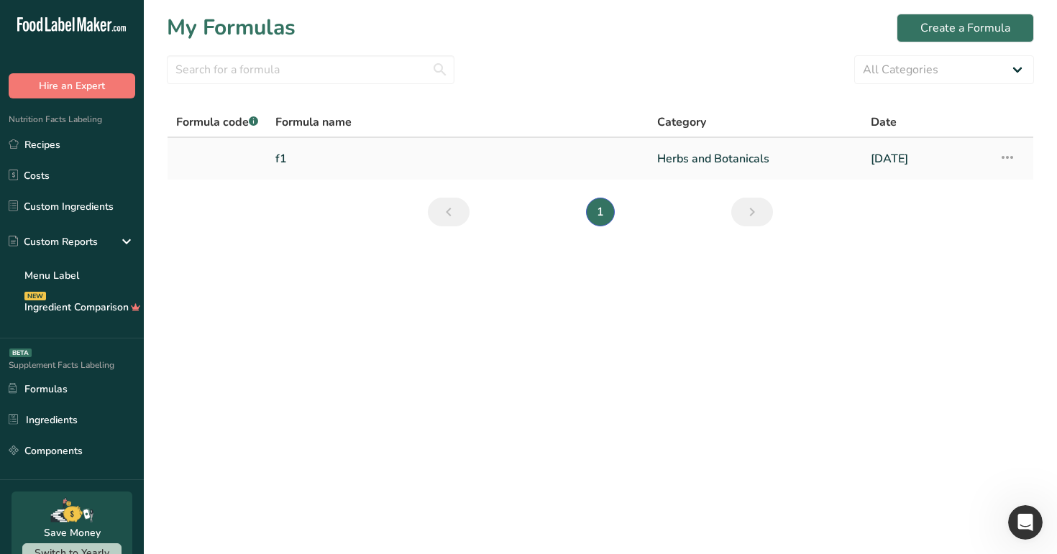
click at [365, 161] on link "f1" at bounding box center [457, 159] width 364 height 30
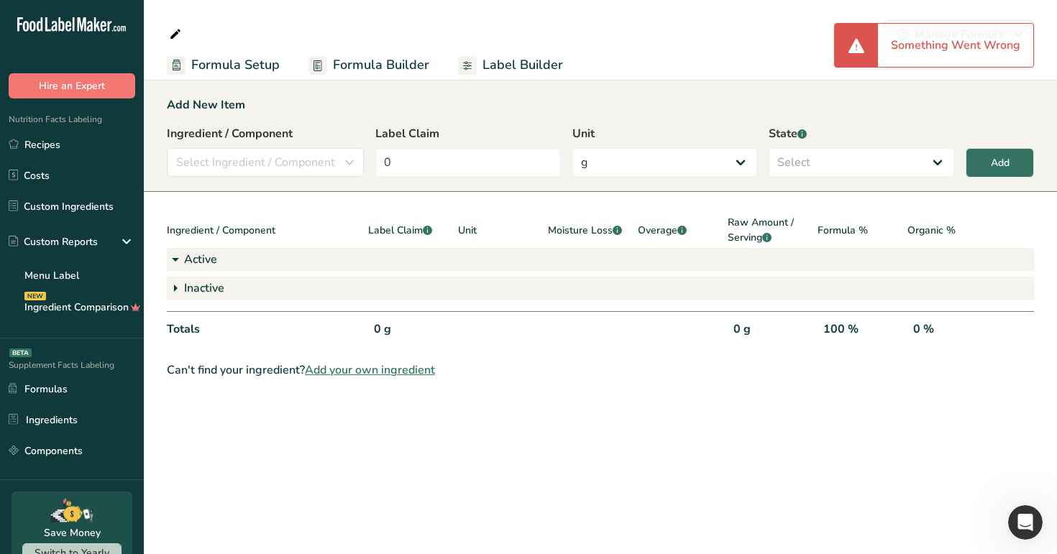
click at [86, 152] on link "Recipes" at bounding box center [72, 144] width 144 height 27
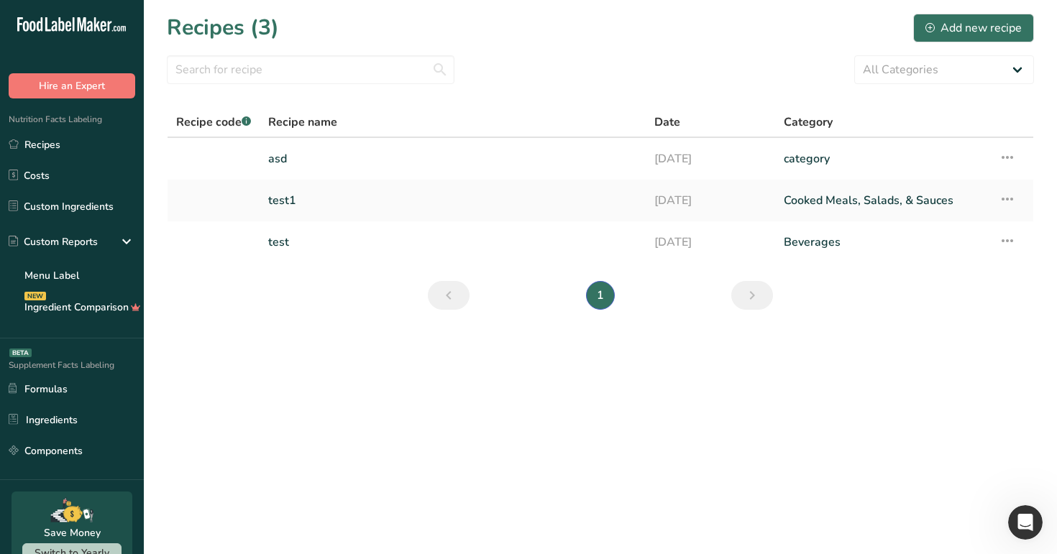
click at [88, 130] on div "Nutrition Facts Labeling Recipes Costs Custom Ingredients Custom Reports Menu L…" at bounding box center [72, 218] width 144 height 240
click at [83, 138] on link "Recipes" at bounding box center [72, 144] width 144 height 27
